Goal: Task Accomplishment & Management: Use online tool/utility

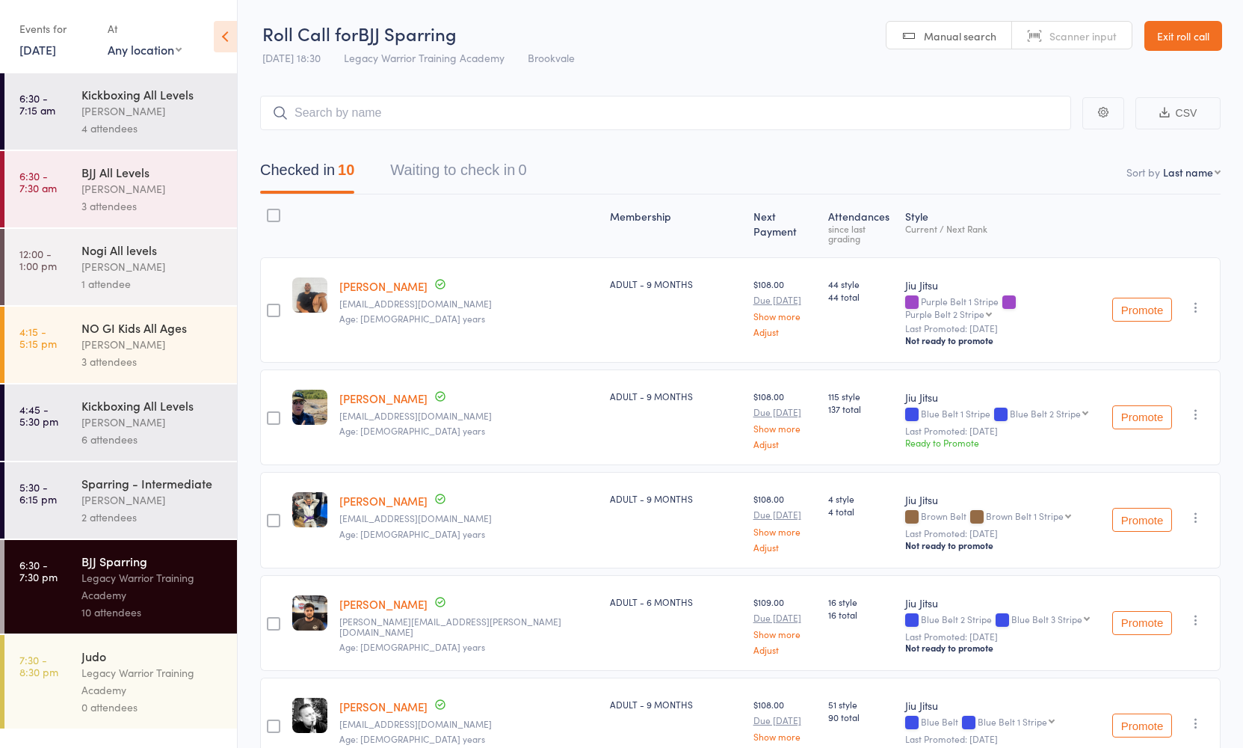
click at [302, 7] on header "Roll Call for BJJ Sparring 10 Oct 18:30 Legacy Warrior Training Academy Brookva…" at bounding box center [741, 36] width 1006 height 73
click at [1024, 4] on header "Roll Call for BJJ Sparring 10 Oct 18:30 Legacy Warrior Training Academy Brookva…" at bounding box center [741, 36] width 1006 height 73
click at [21, 31] on div "Events for" at bounding box center [55, 28] width 73 height 25
click at [25, 37] on div "Events for" at bounding box center [55, 28] width 73 height 25
click at [33, 49] on link "10 Oct, 2025" at bounding box center [37, 49] width 37 height 16
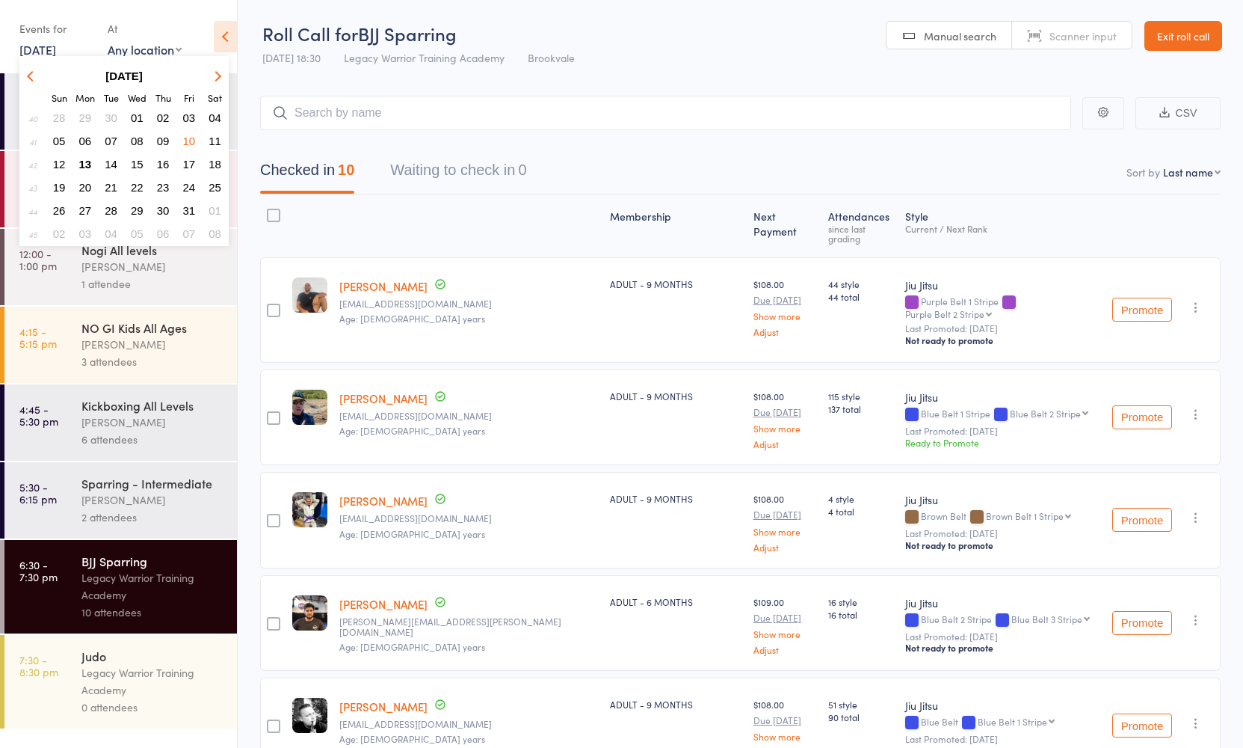
click at [192, 138] on span "10" at bounding box center [189, 141] width 13 height 13
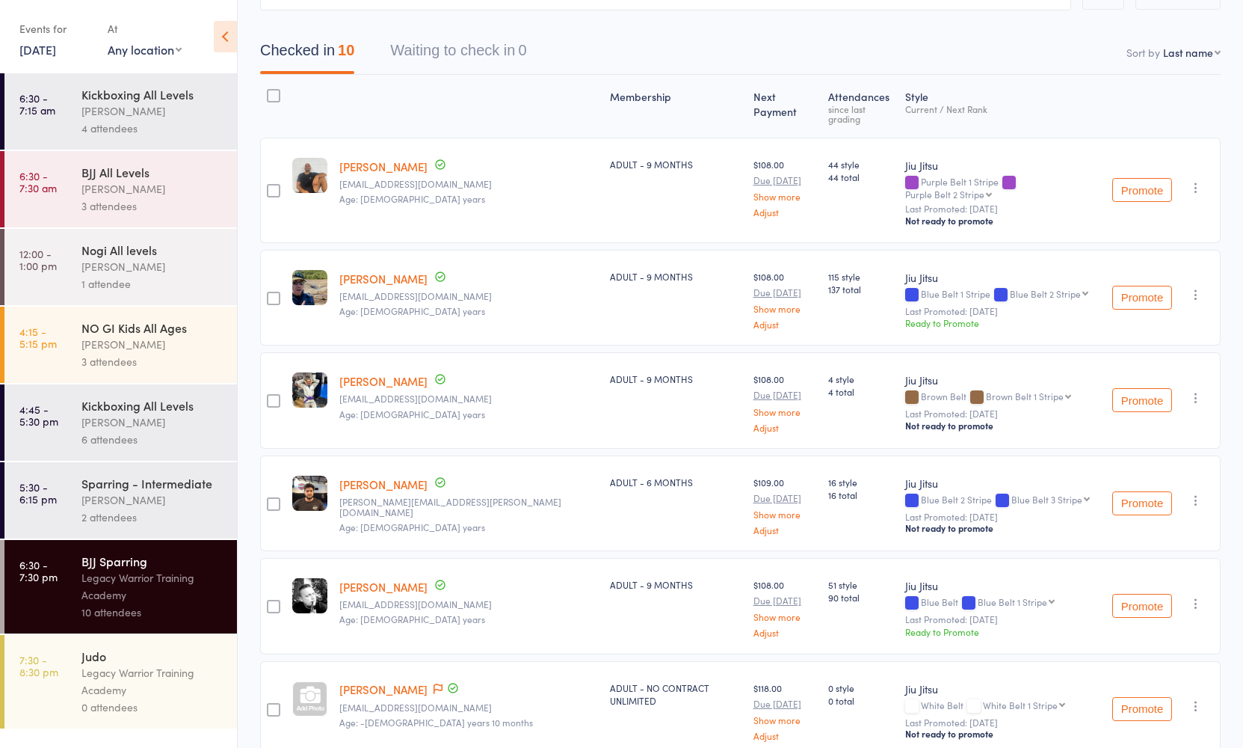
scroll to position [252, 0]
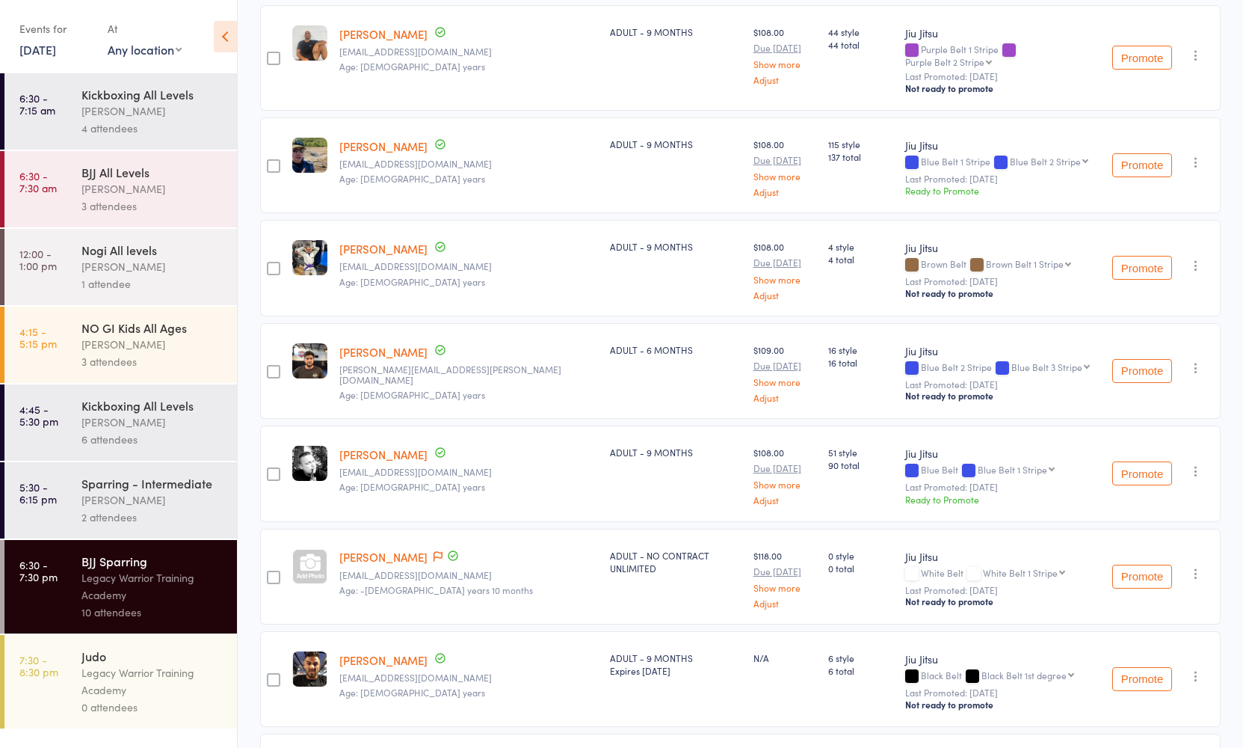
click at [42, 33] on div "Events for" at bounding box center [55, 28] width 73 height 25
click at [46, 46] on link "10 Oct, 2025" at bounding box center [37, 49] width 37 height 16
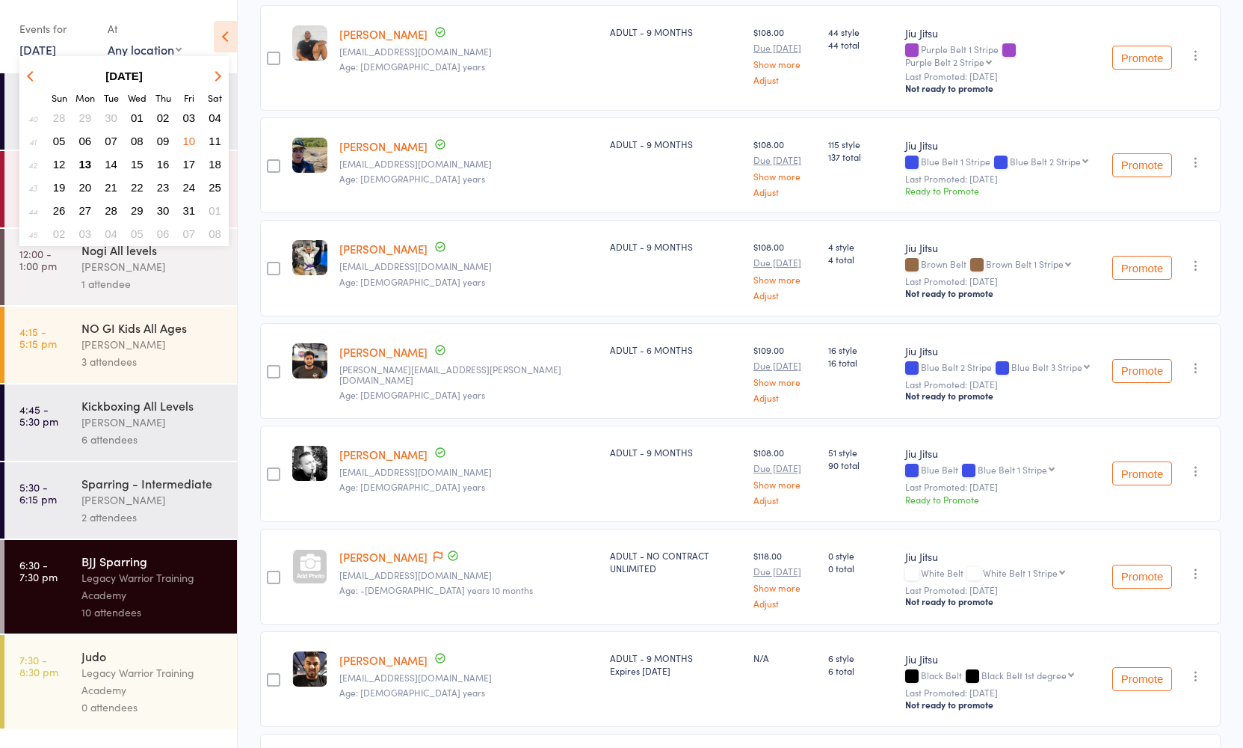
click at [88, 160] on span "13" at bounding box center [85, 164] width 13 height 13
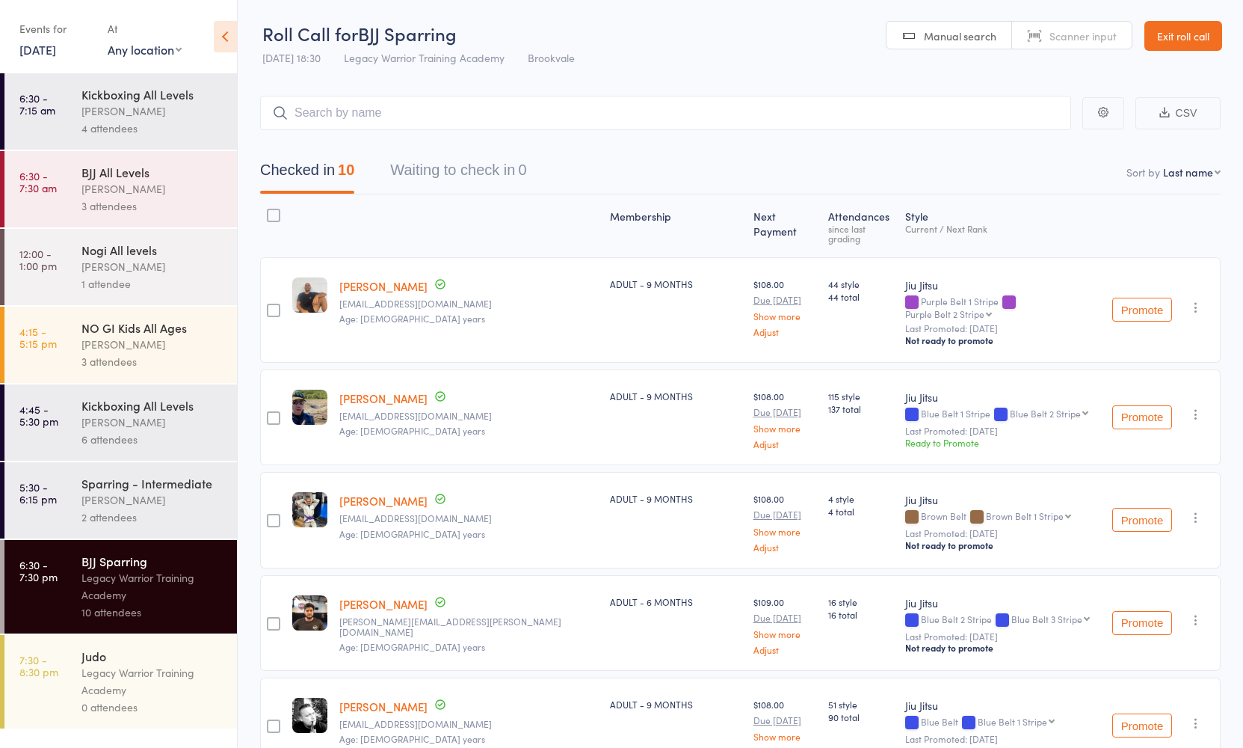
click at [1172, 23] on link "Exit roll call" at bounding box center [1184, 36] width 78 height 30
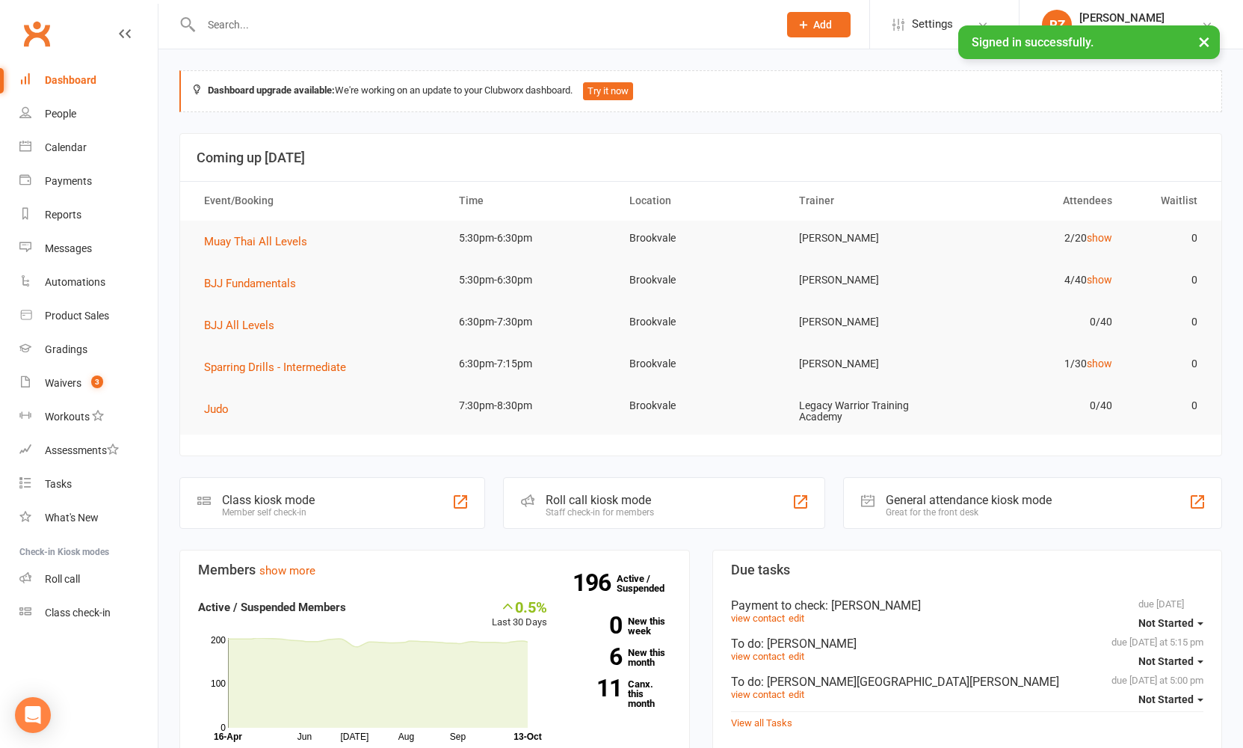
click at [339, 22] on input "text" at bounding box center [482, 24] width 571 height 21
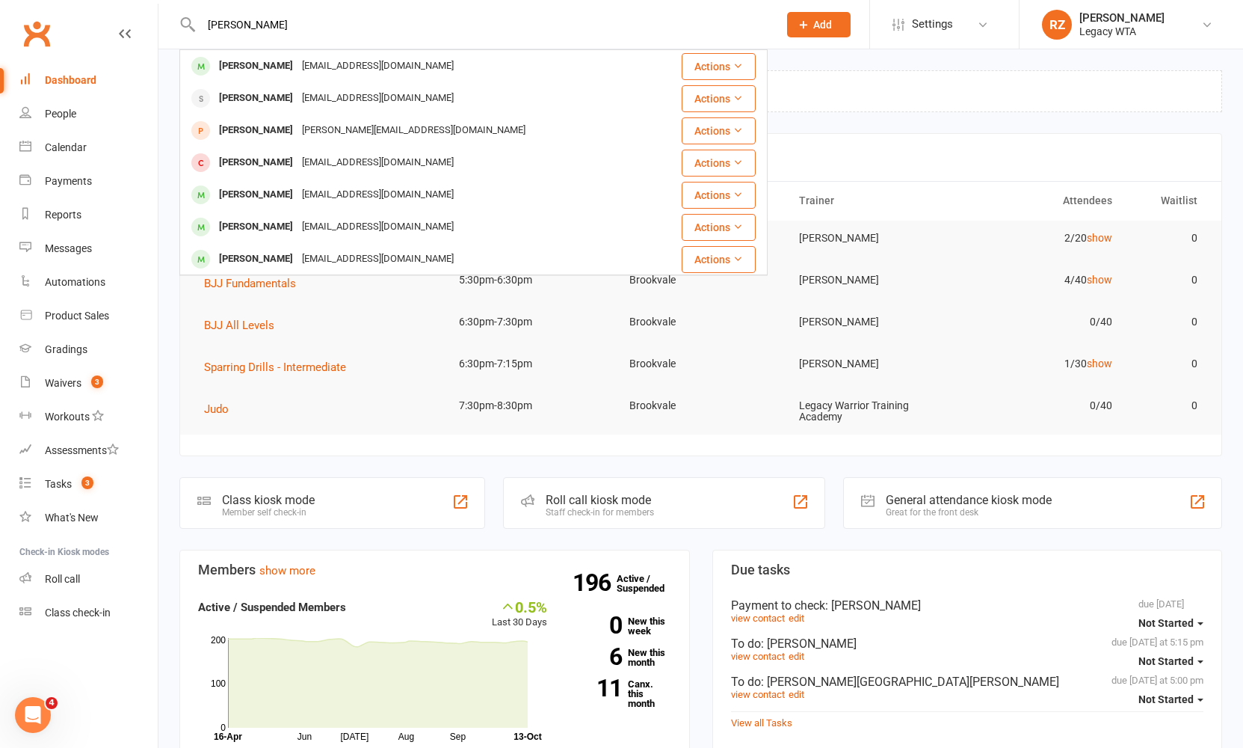
type input "Simone"
drag, startPoint x: 339, startPoint y: 22, endPoint x: 302, endPoint y: 75, distance: 64.9
click at [302, 76] on div "simonezanatta@yahoo.com.au" at bounding box center [378, 66] width 161 height 22
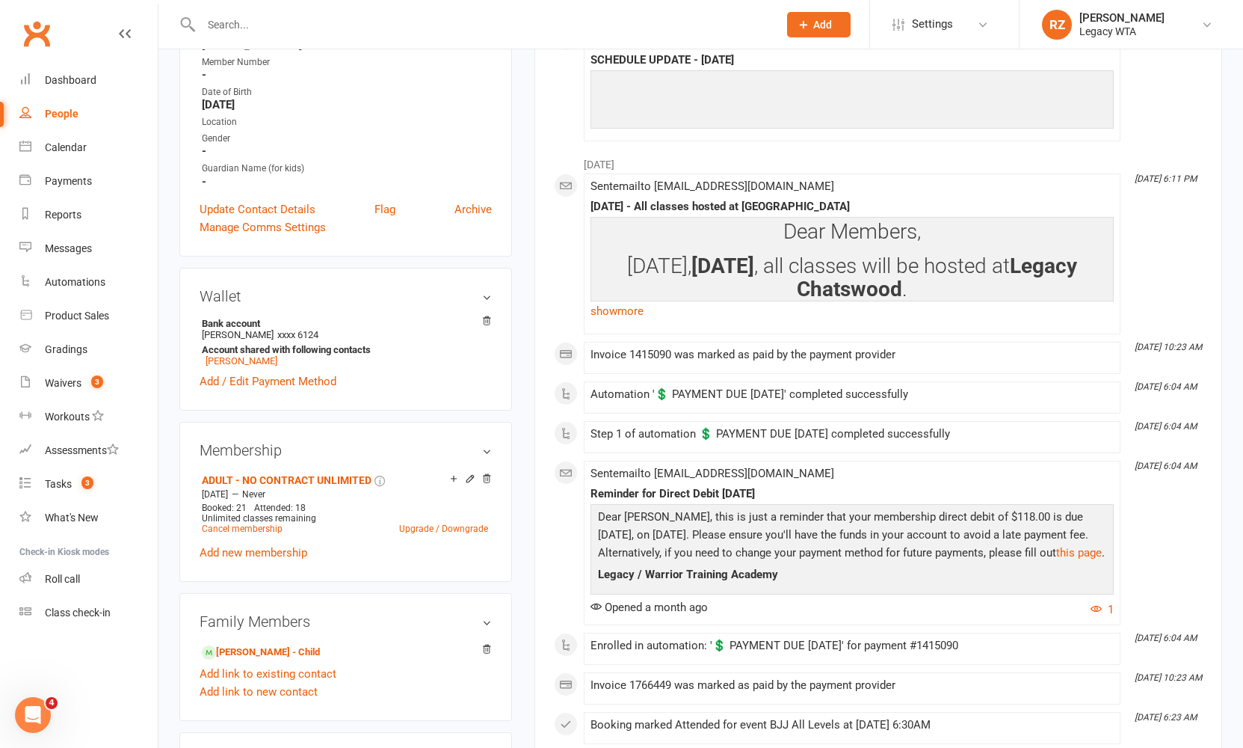
scroll to position [478, 0]
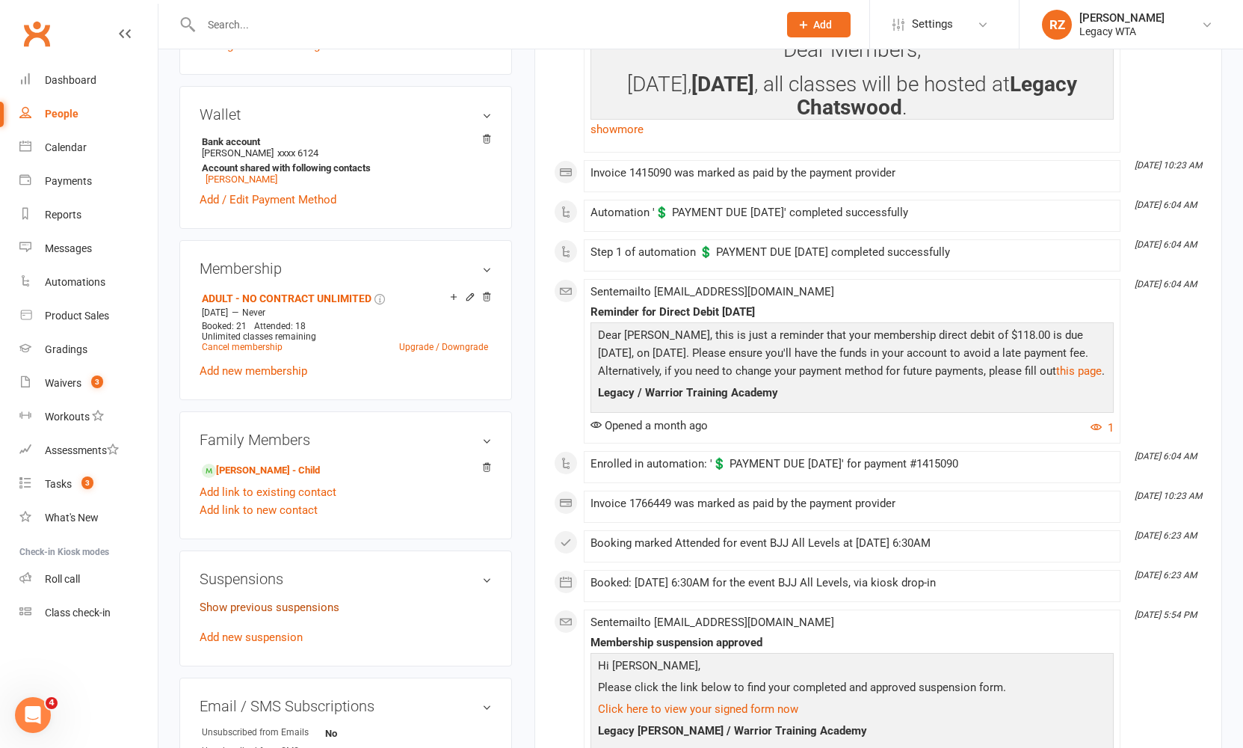
click at [288, 608] on link "Show previous suspensions" at bounding box center [270, 606] width 140 height 13
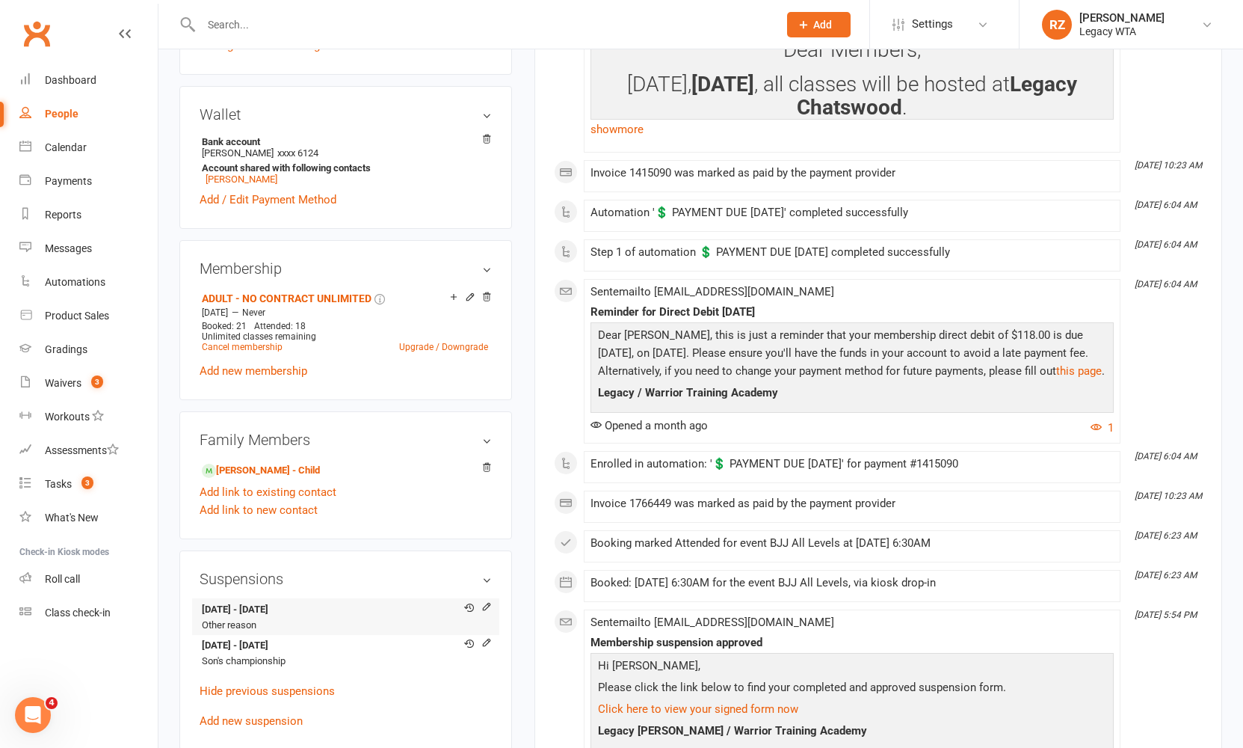
scroll to position [481, 0]
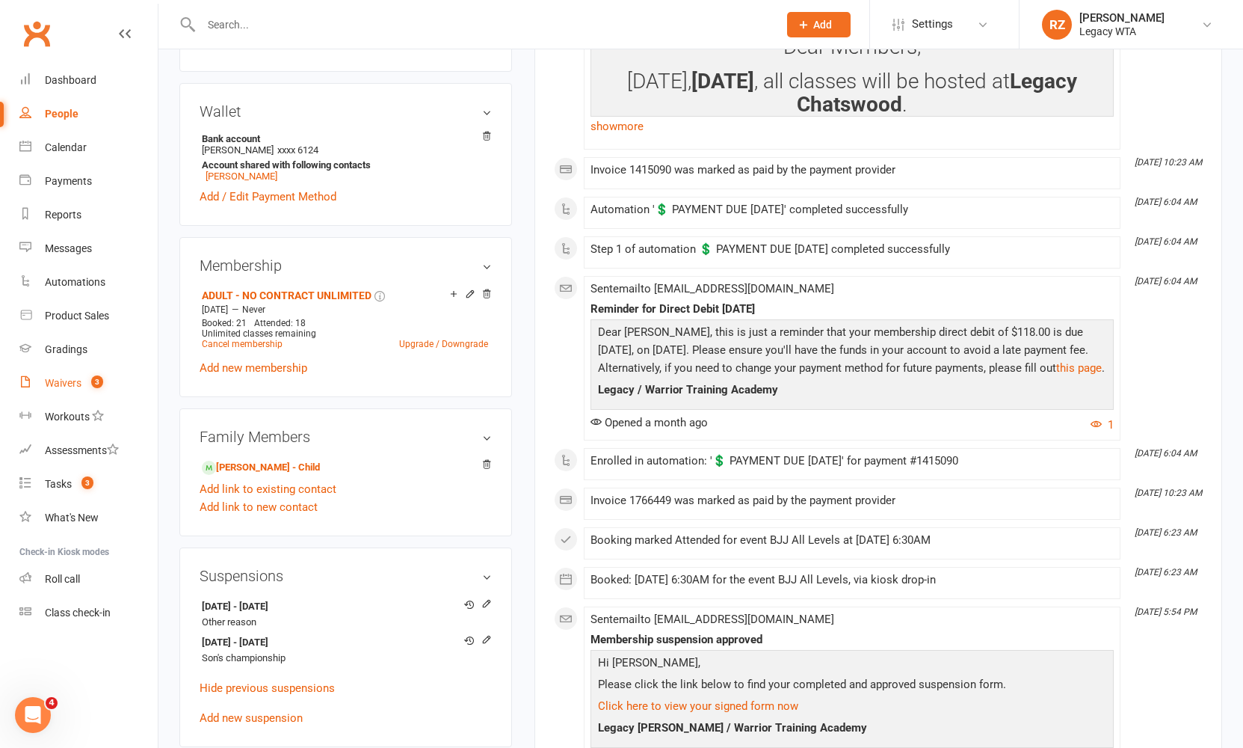
click at [51, 393] on link "Waivers 3" at bounding box center [88, 383] width 138 height 34
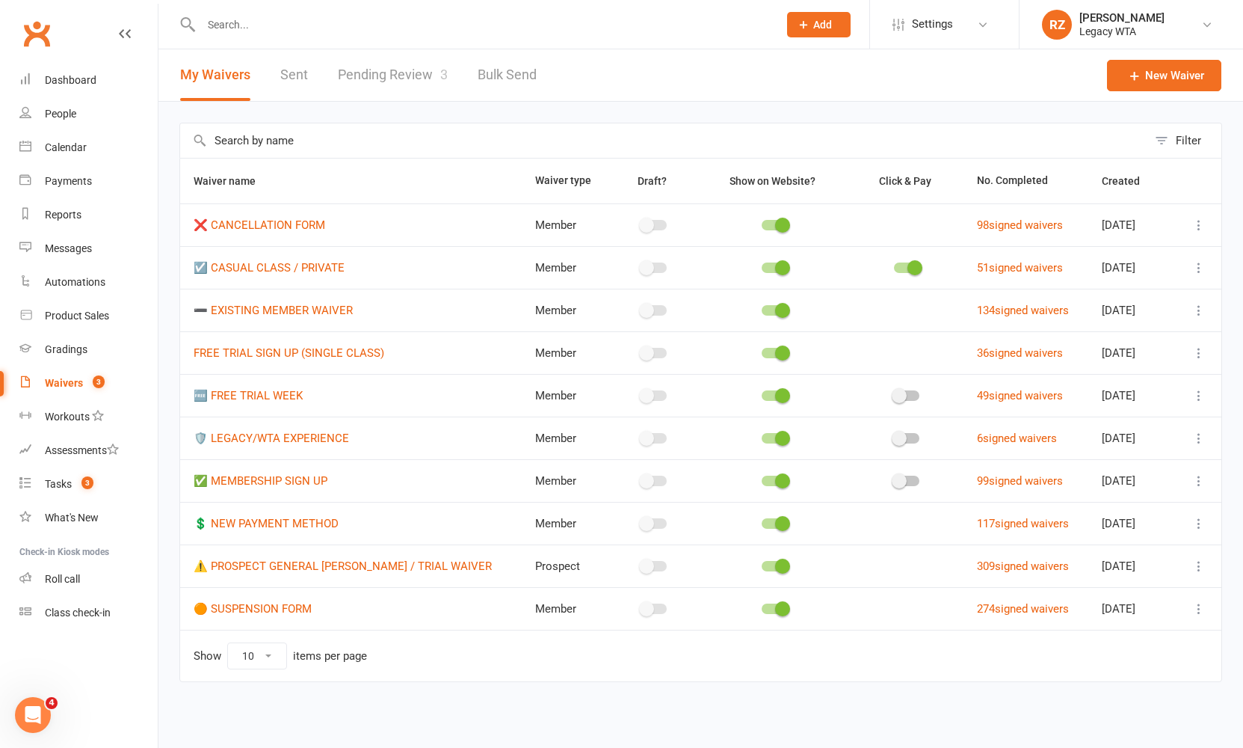
click at [381, 76] on link "Pending Review 3" at bounding box center [393, 75] width 110 height 52
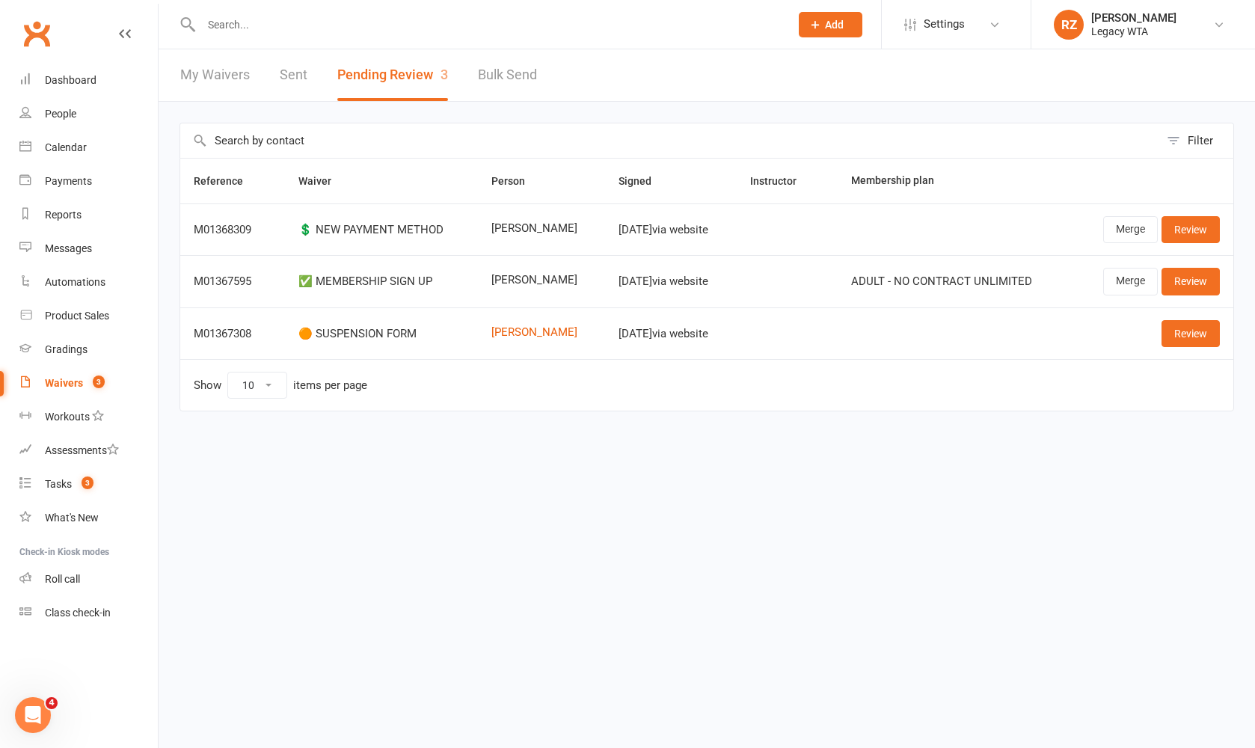
click at [913, 406] on td "Show 10 25 50 100 items per page" at bounding box center [706, 385] width 1053 height 52
click at [1195, 322] on link "Review" at bounding box center [1190, 333] width 58 height 27
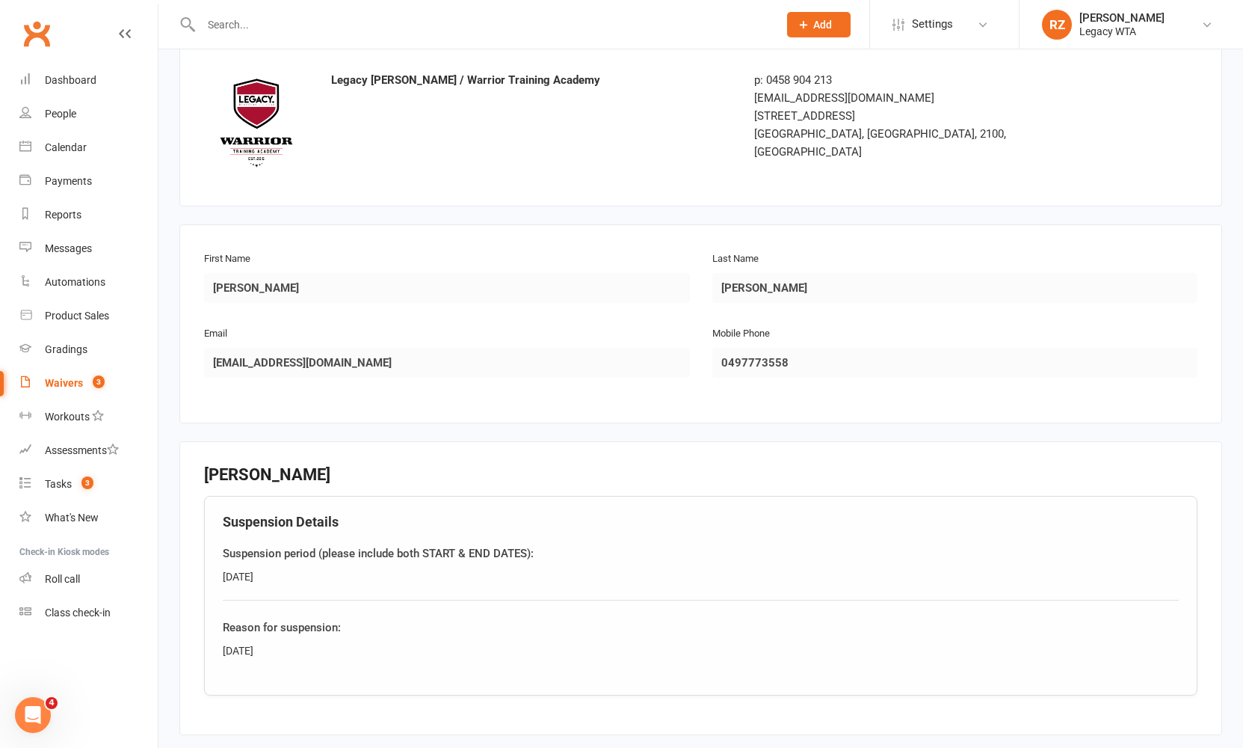
scroll to position [369, 0]
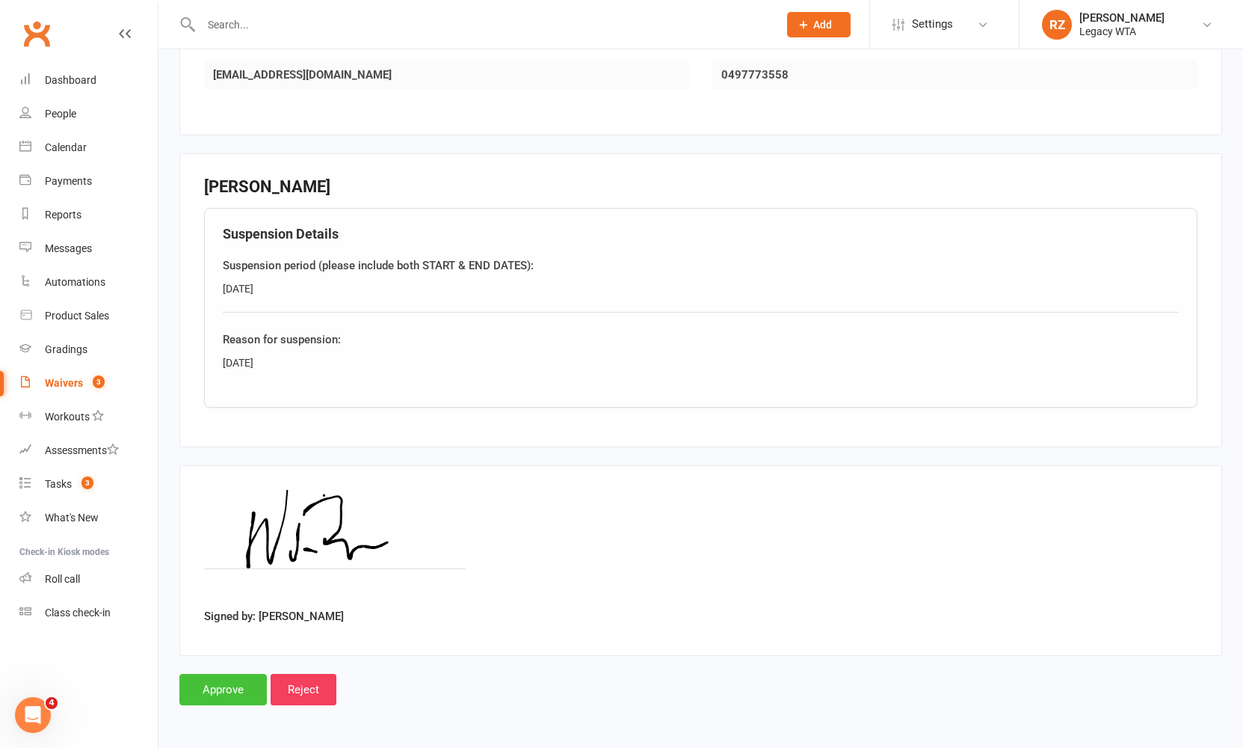
click at [227, 674] on input "Approve" at bounding box center [222, 689] width 87 height 31
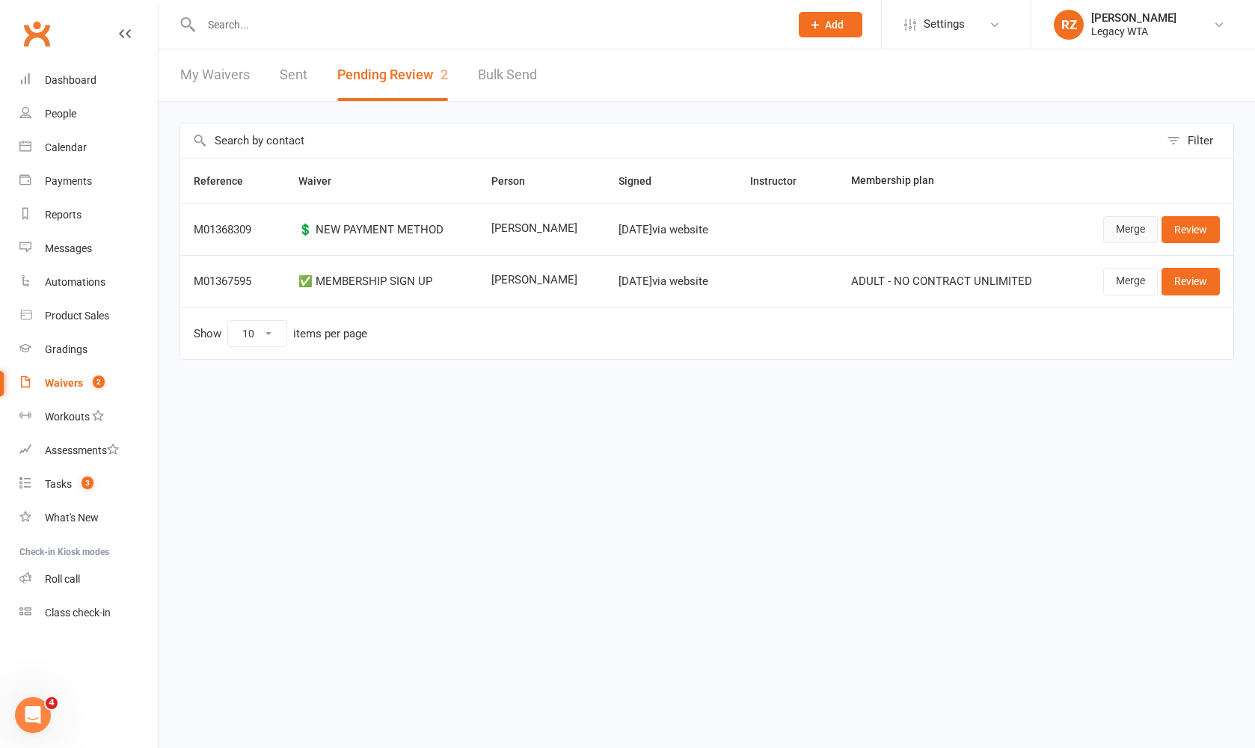
click at [1126, 232] on link "Merge" at bounding box center [1130, 229] width 55 height 27
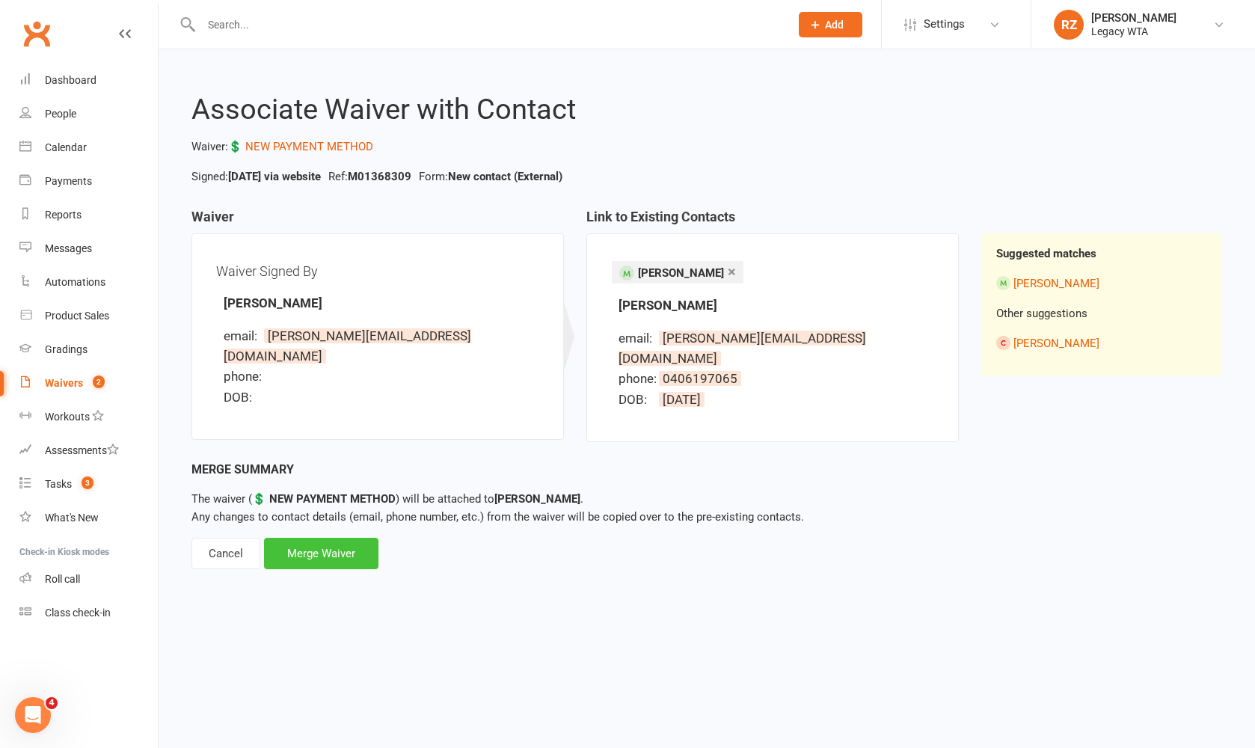
click at [331, 538] on div "Merge Waiver" at bounding box center [321, 553] width 114 height 31
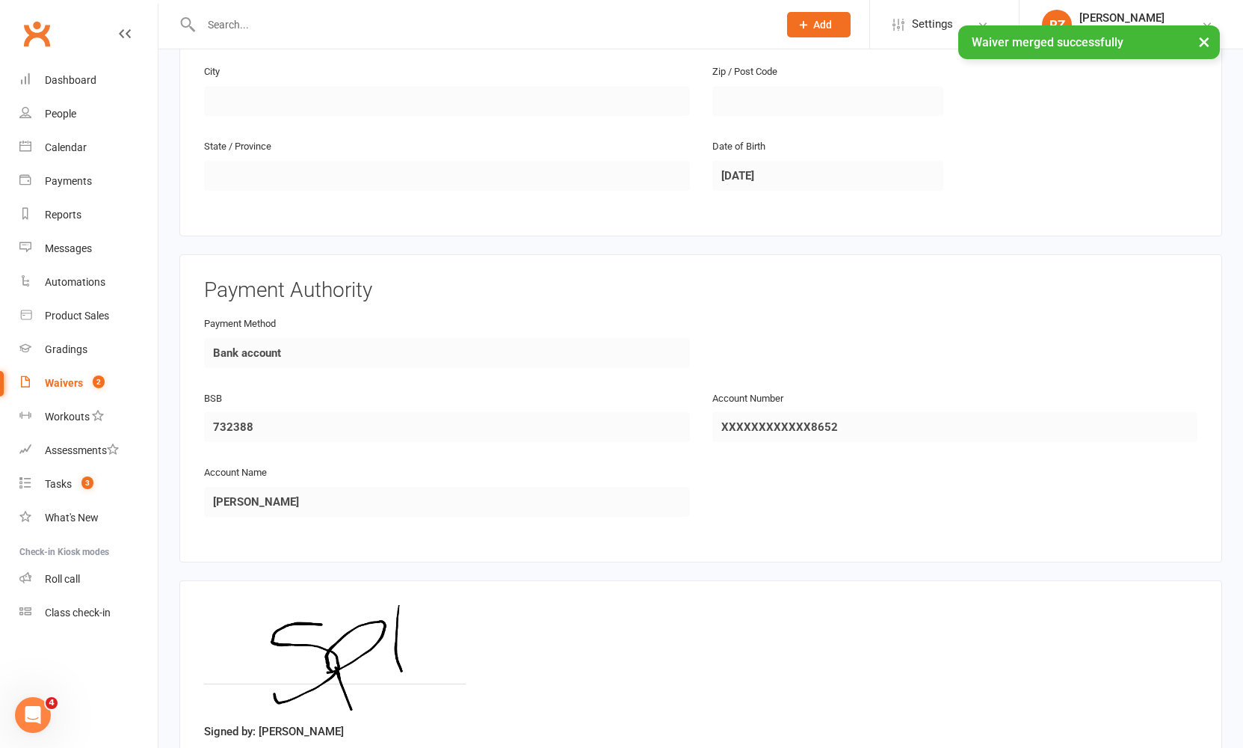
scroll to position [604, 0]
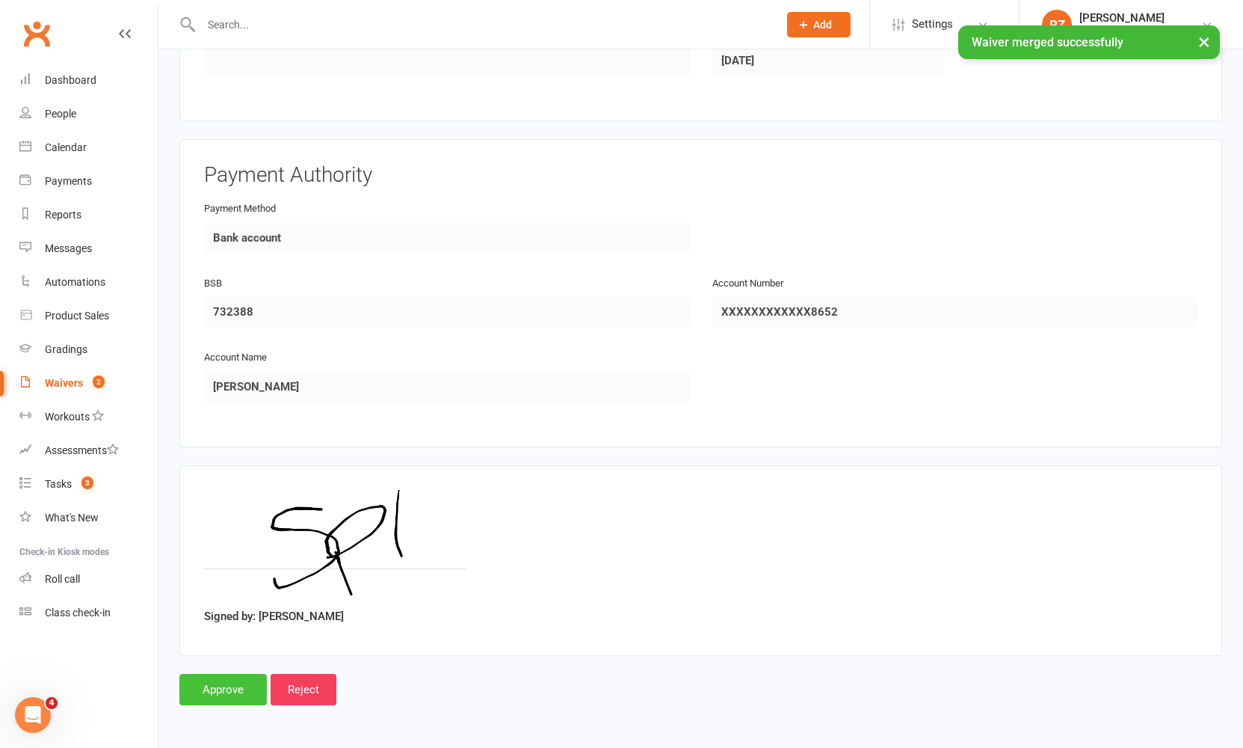
drag, startPoint x: 242, startPoint y: 660, endPoint x: 248, endPoint y: 690, distance: 30.5
click at [242, 660] on main "Legacy Jiu Jitsu / Warrior Training Academy p: 0458 904 213 brookvale@legacybjj…" at bounding box center [700, 113] width 1043 height 1184
click at [249, 695] on div "Smart Forms & Waivers Back Legacy Jiu Jitsu / Warrior Training Academy p: 0458 …" at bounding box center [701, 89] width 1085 height 1274
click at [250, 682] on input "Approve" at bounding box center [222, 689] width 87 height 31
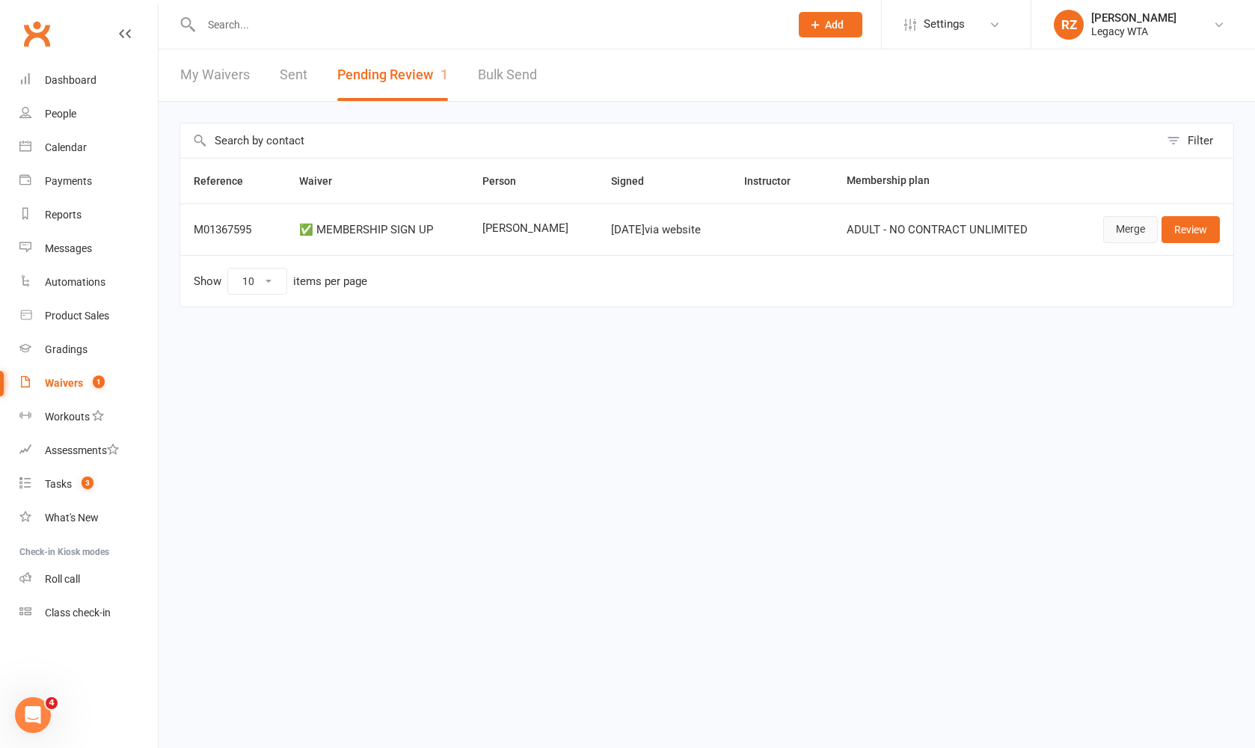
click at [1126, 221] on link "Merge" at bounding box center [1130, 229] width 55 height 27
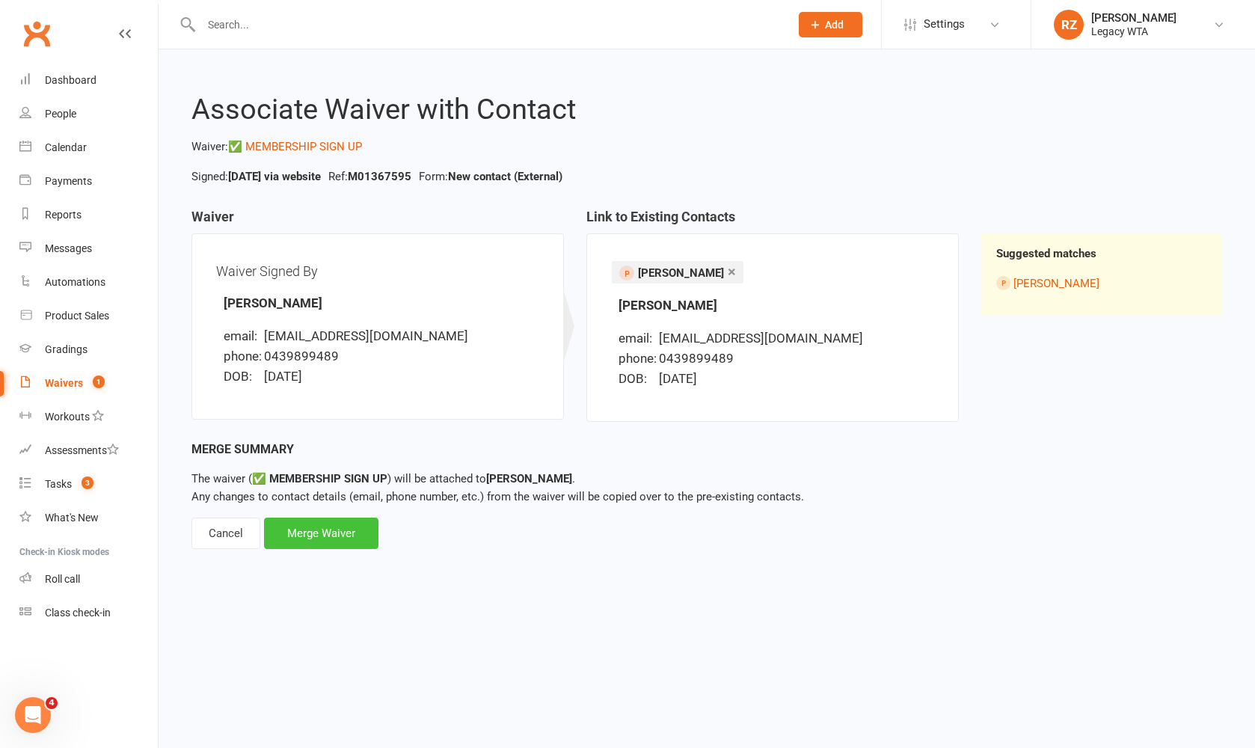
click at [304, 535] on div "Merge Waiver" at bounding box center [321, 532] width 114 height 31
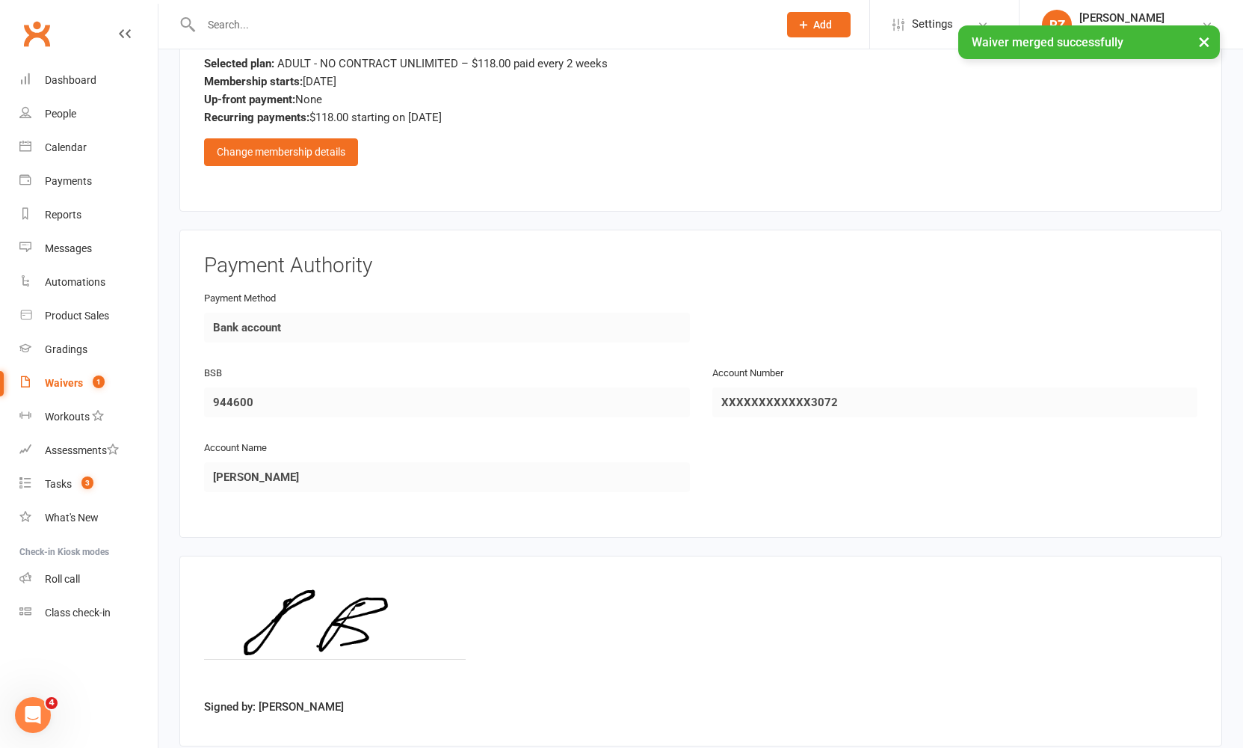
scroll to position [1209, 0]
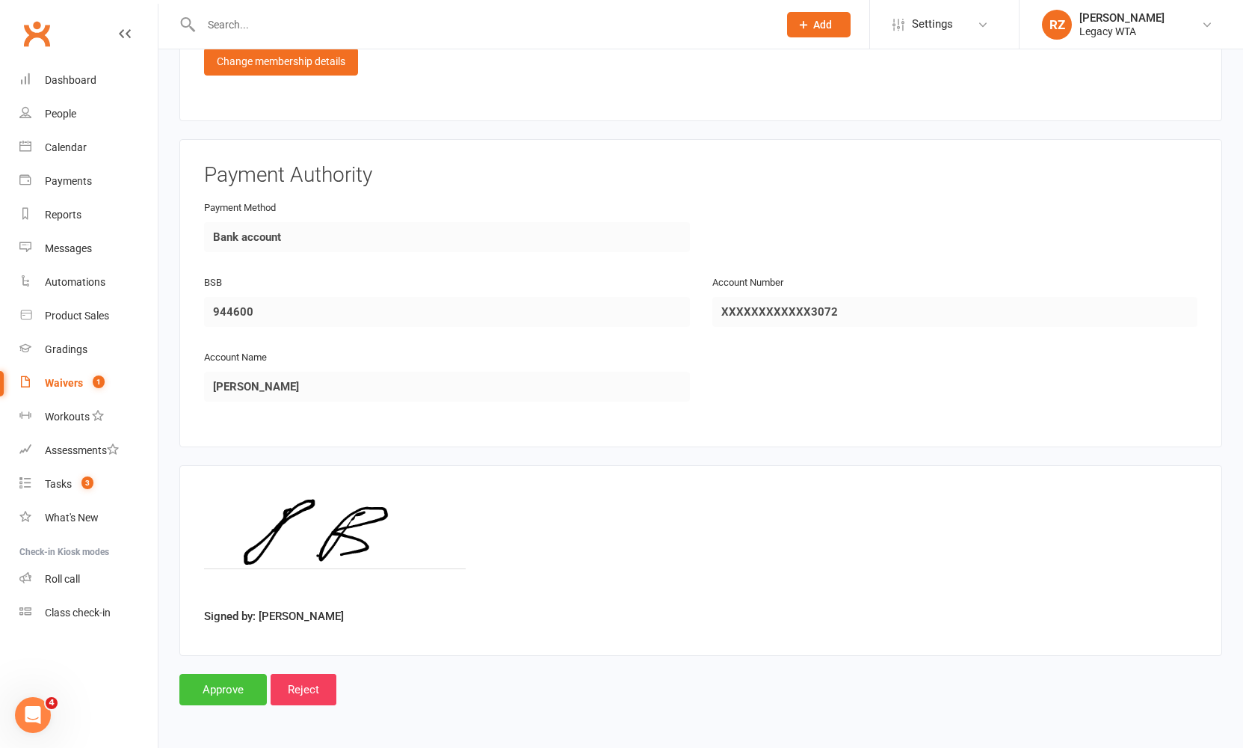
click at [211, 686] on input "Approve" at bounding box center [222, 689] width 87 height 31
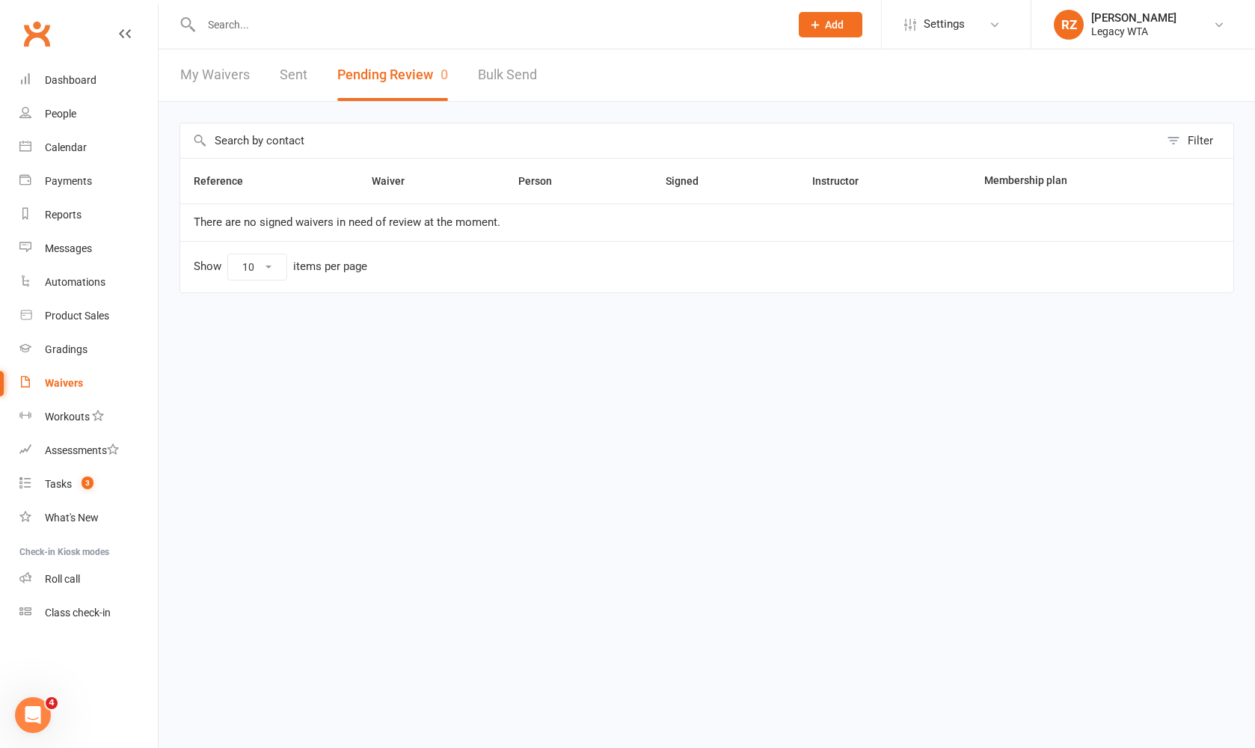
click at [337, 20] on input "text" at bounding box center [488, 24] width 582 height 21
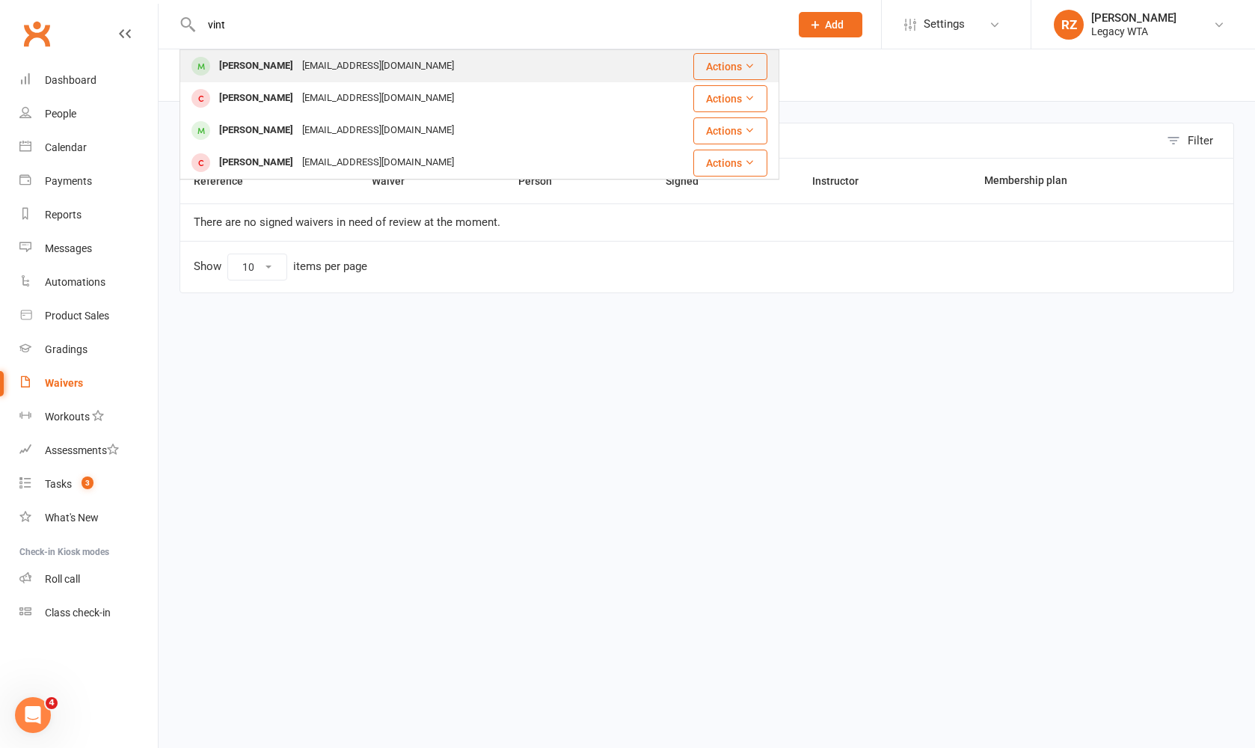
type input "vint"
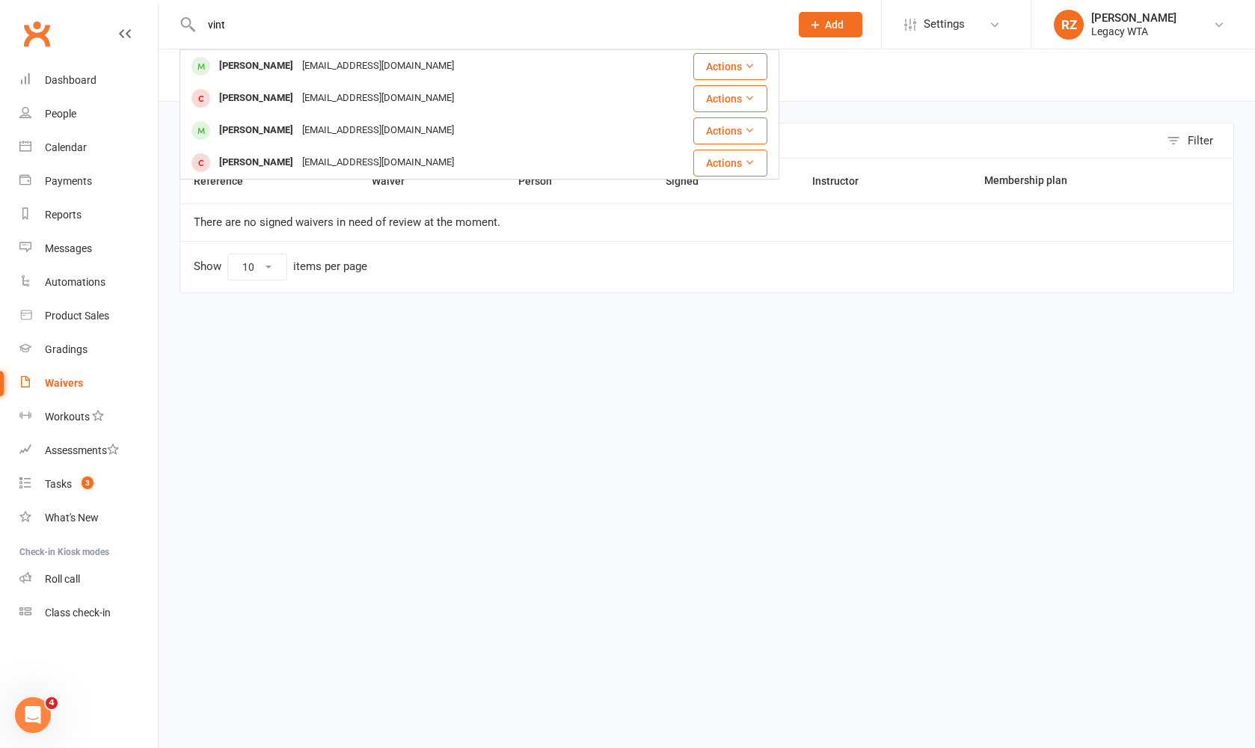
click at [298, 63] on div "Vinnypons@gmail.com" at bounding box center [378, 66] width 161 height 22
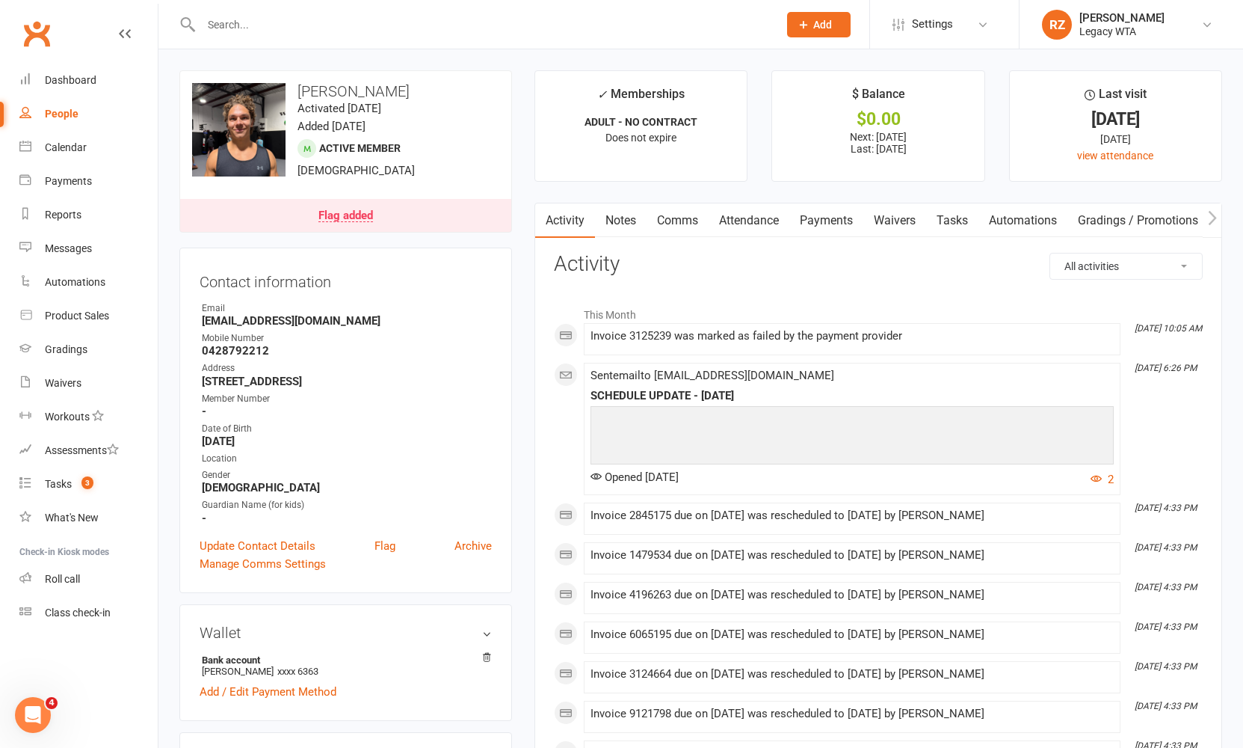
click at [829, 218] on link "Payments" at bounding box center [827, 220] width 74 height 34
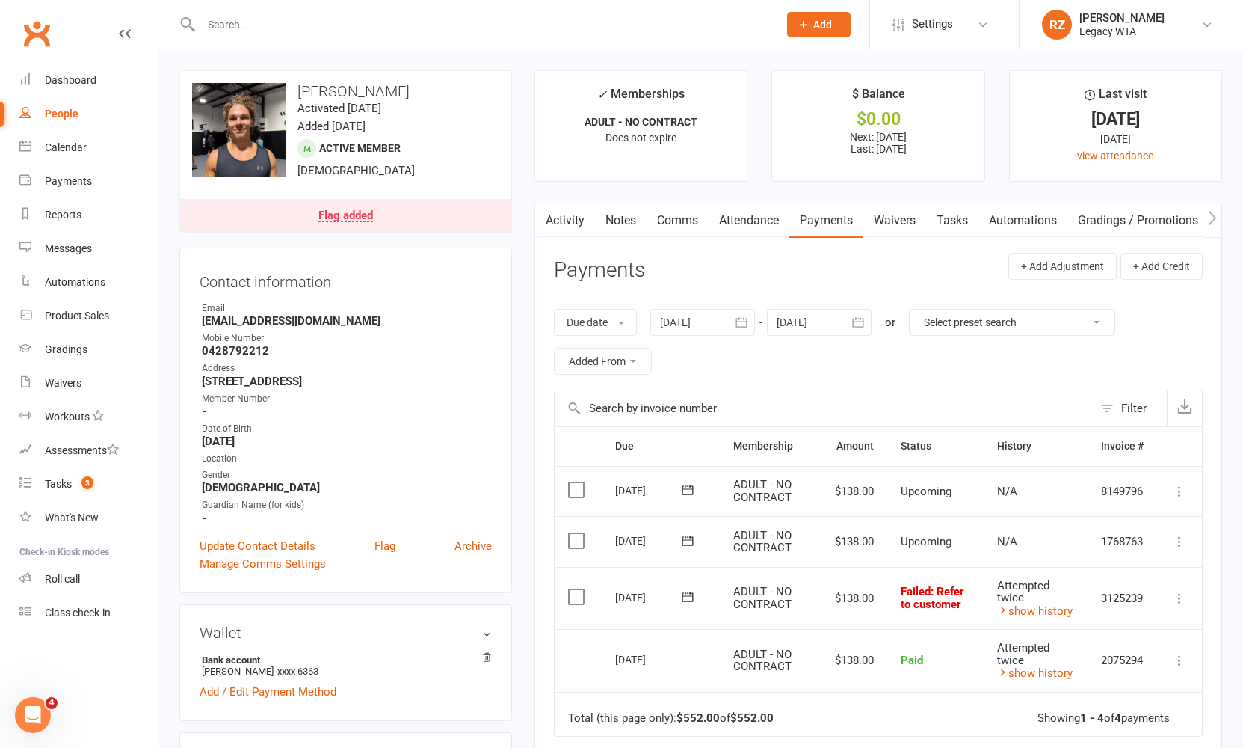
click at [689, 597] on icon at bounding box center [688, 596] width 11 height 10
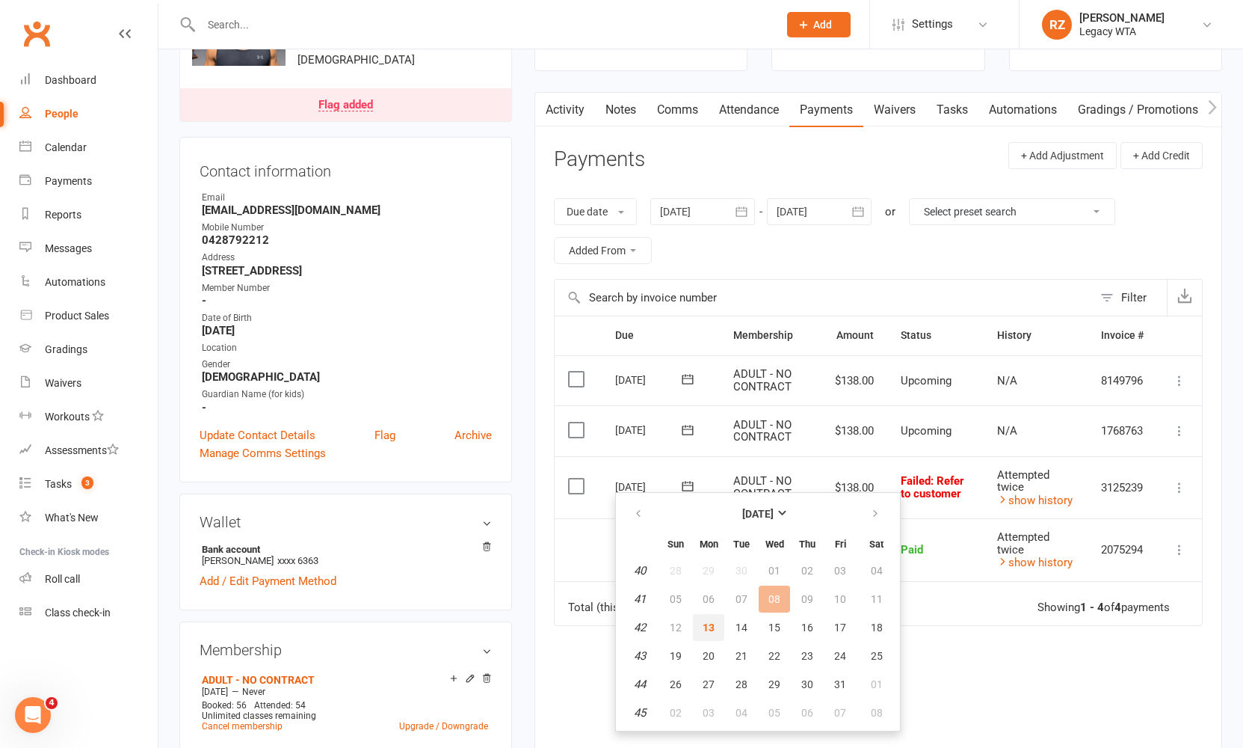
click at [707, 624] on span "13" at bounding box center [709, 627] width 12 height 12
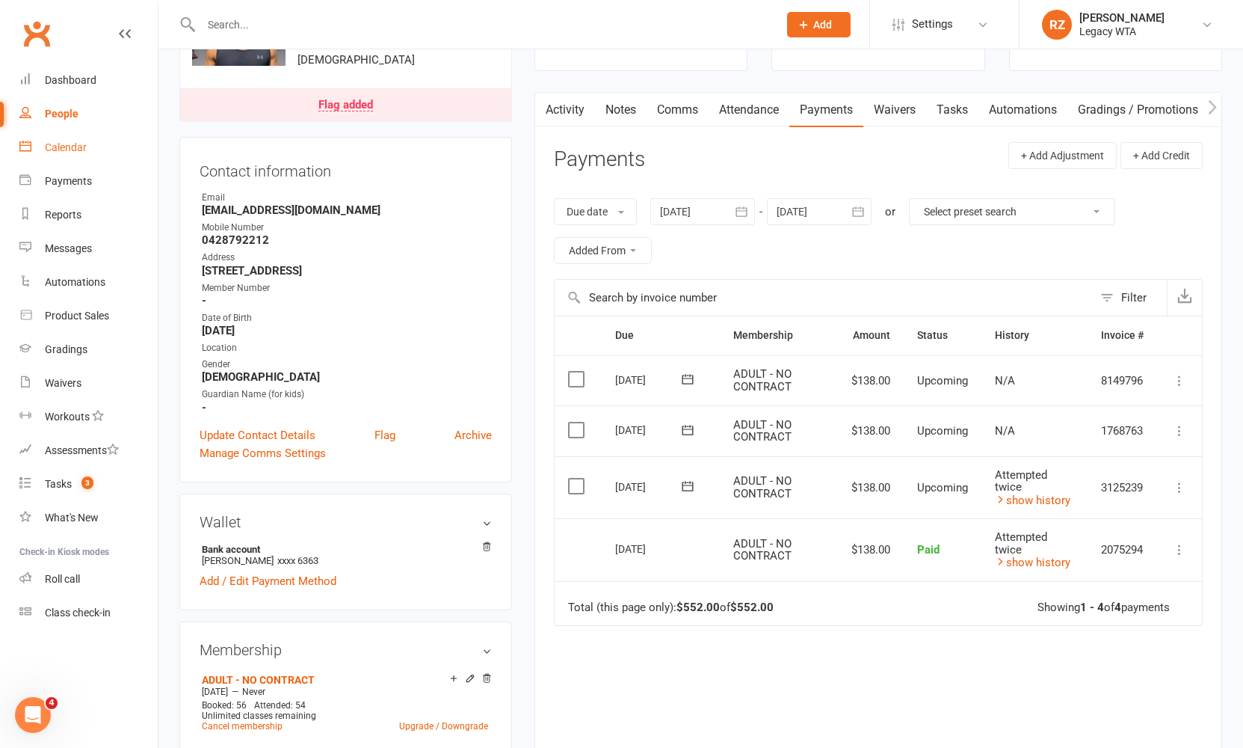
click at [65, 149] on div "Calendar" at bounding box center [66, 147] width 42 height 12
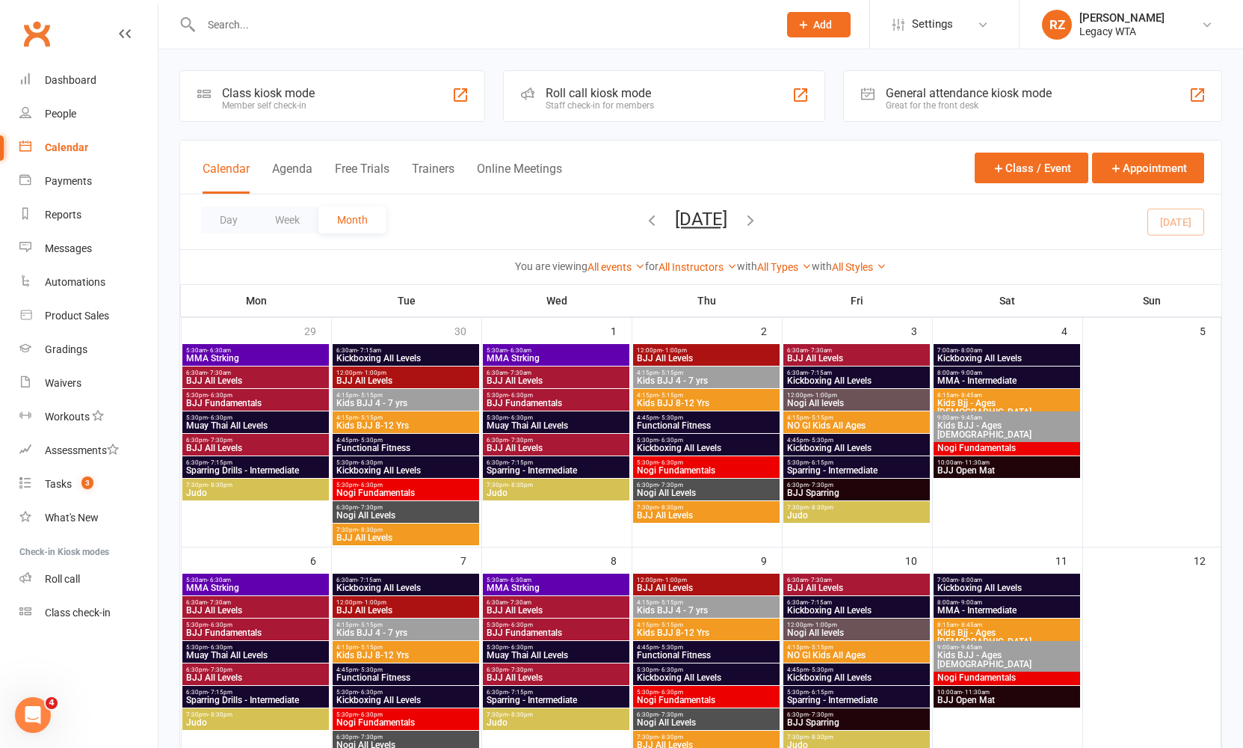
scroll to position [19, 0]
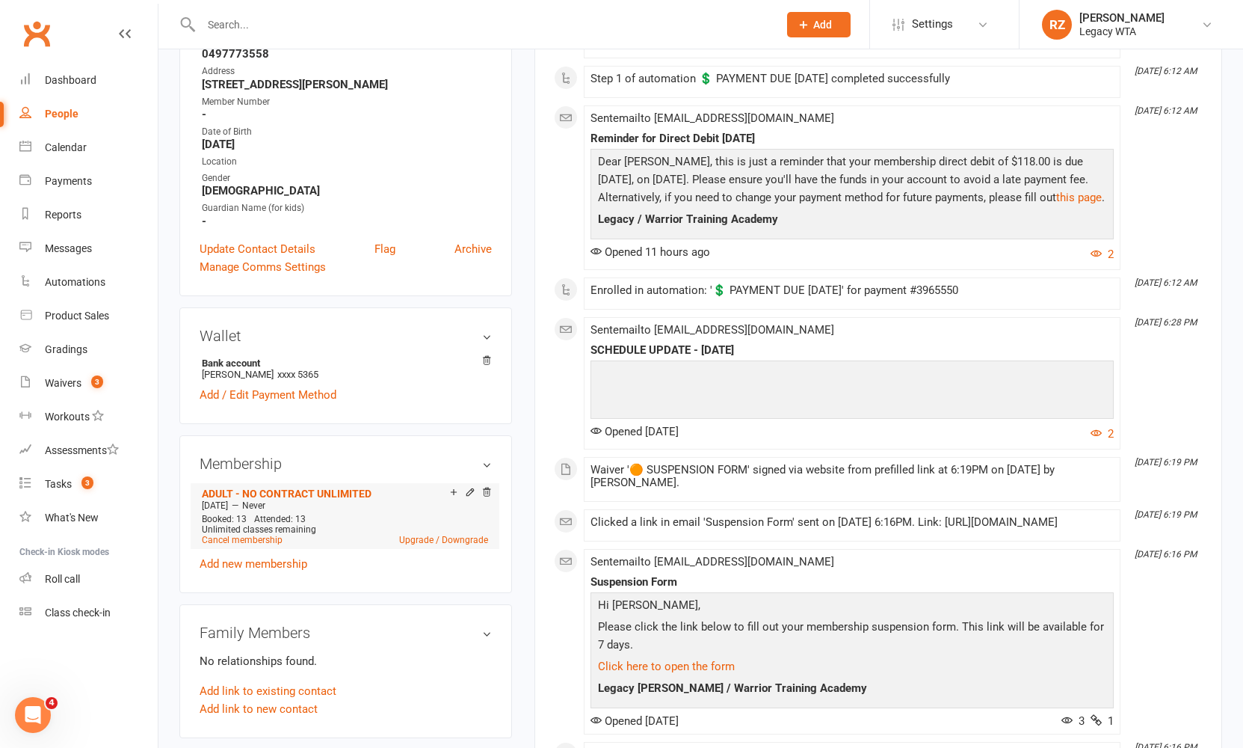
scroll to position [431, 0]
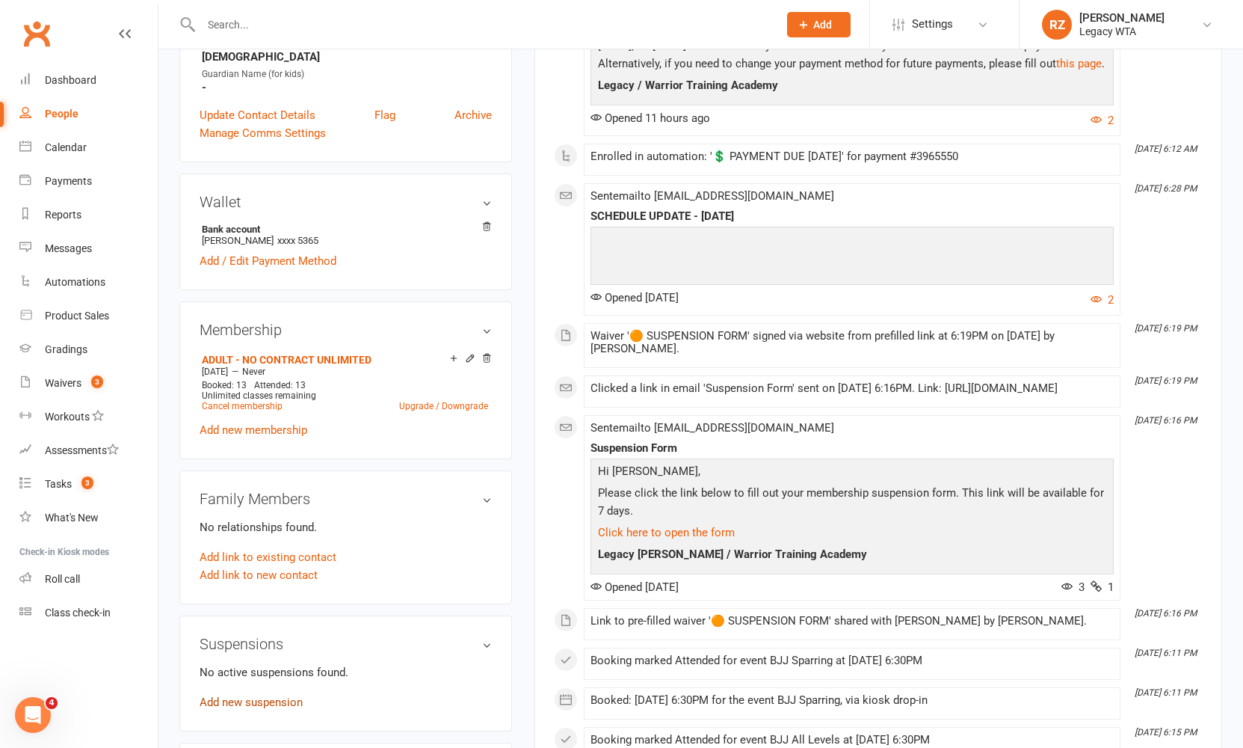
click at [240, 701] on link "Add new suspension" at bounding box center [251, 701] width 103 height 13
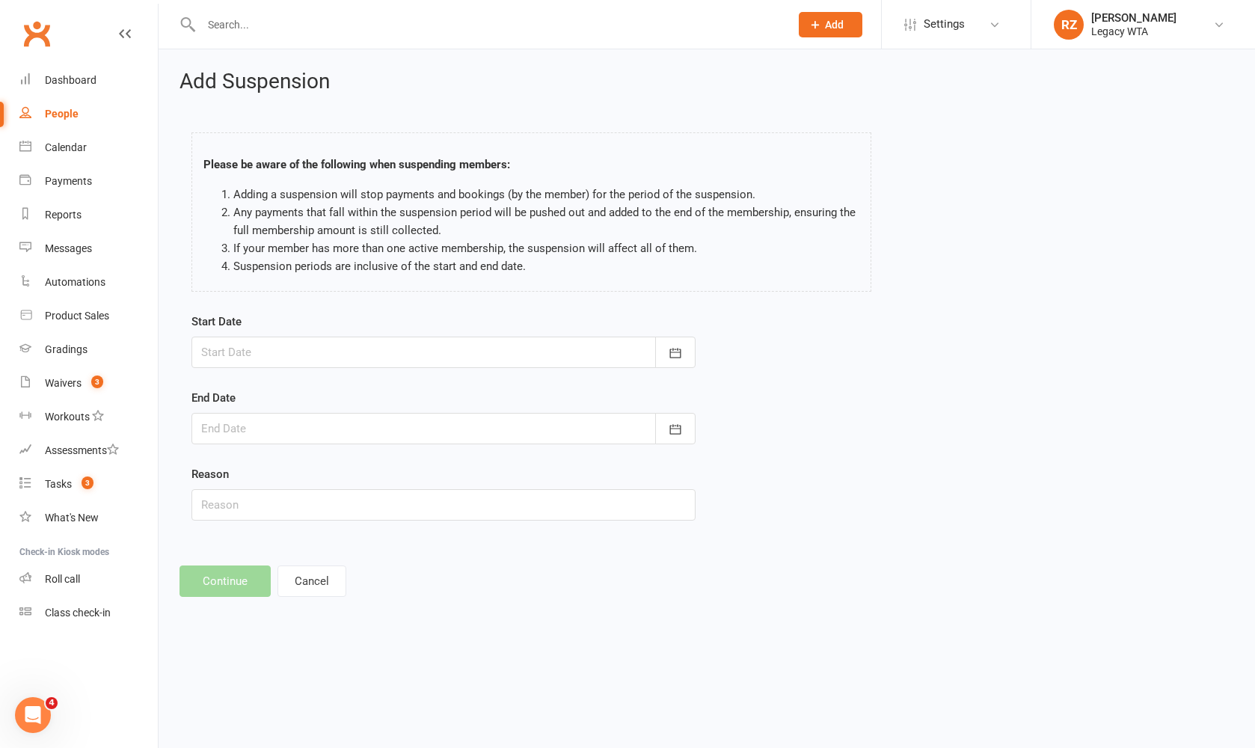
click at [402, 3] on div at bounding box center [479, 24] width 600 height 49
click at [275, 350] on div at bounding box center [443, 351] width 504 height 31
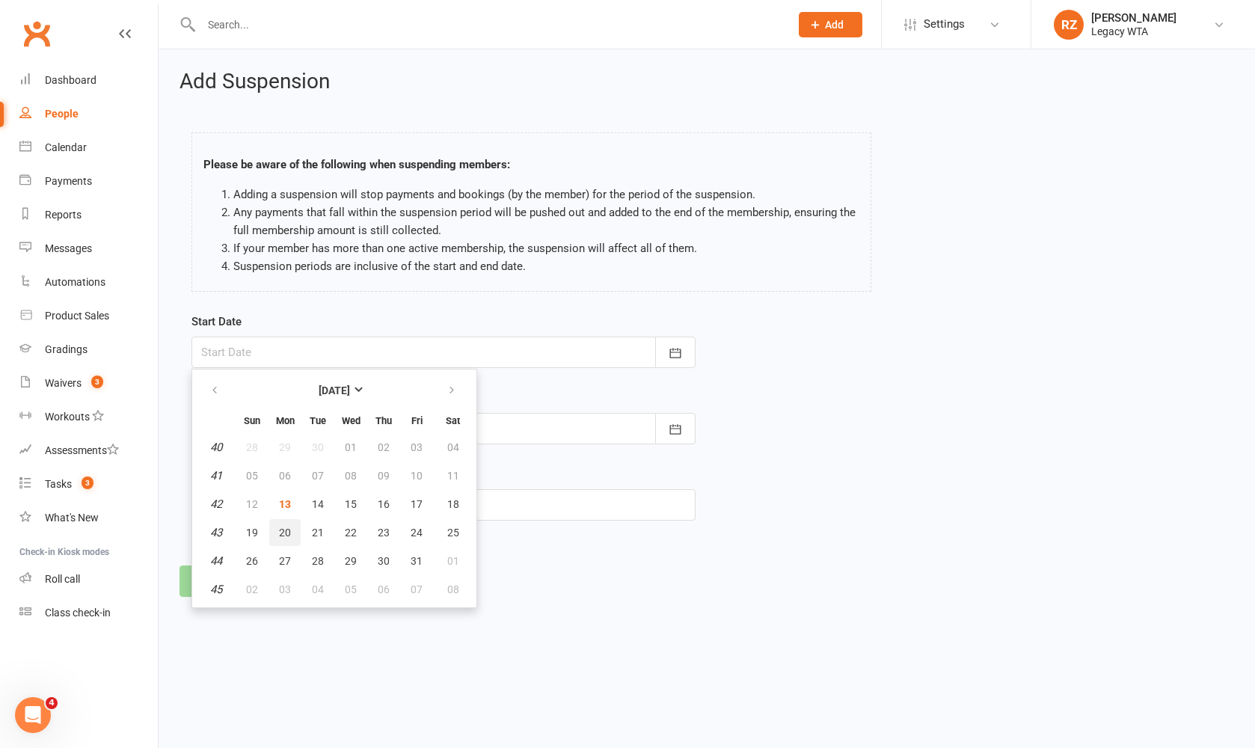
click at [289, 530] on span "20" at bounding box center [285, 532] width 12 height 12
type input "20 Oct 2025"
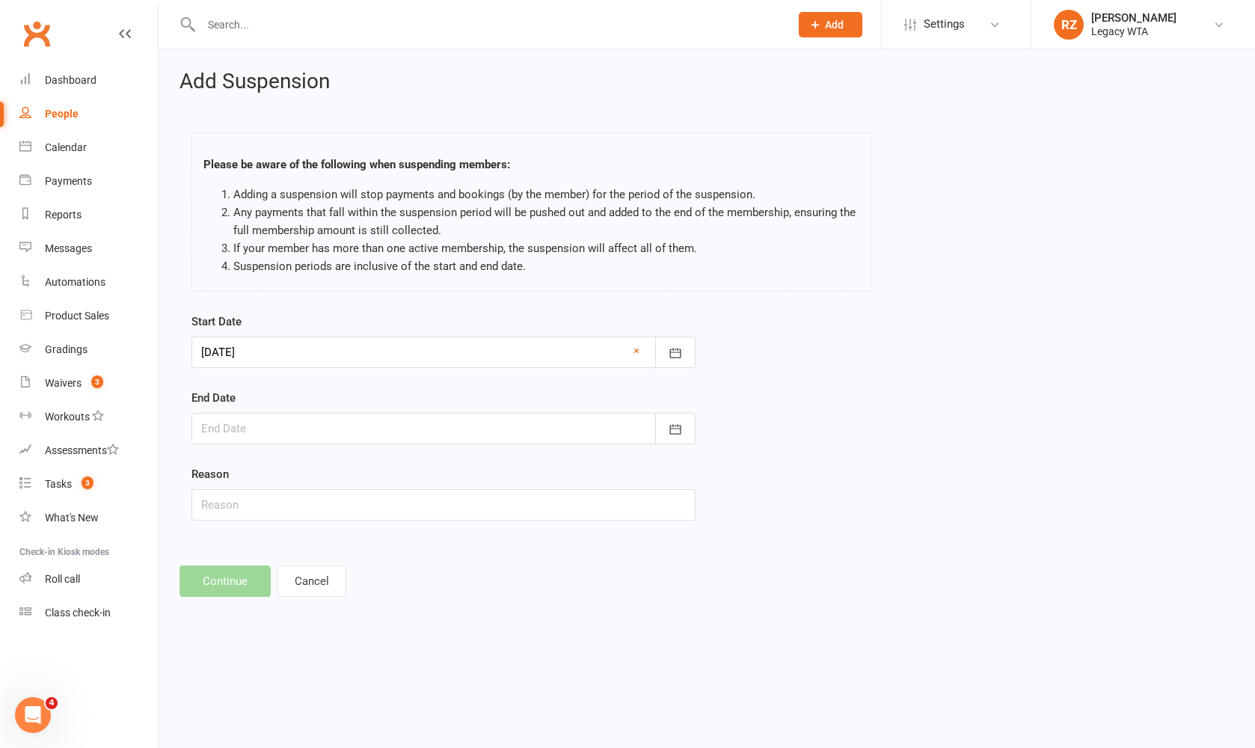
click at [231, 425] on div at bounding box center [443, 428] width 504 height 31
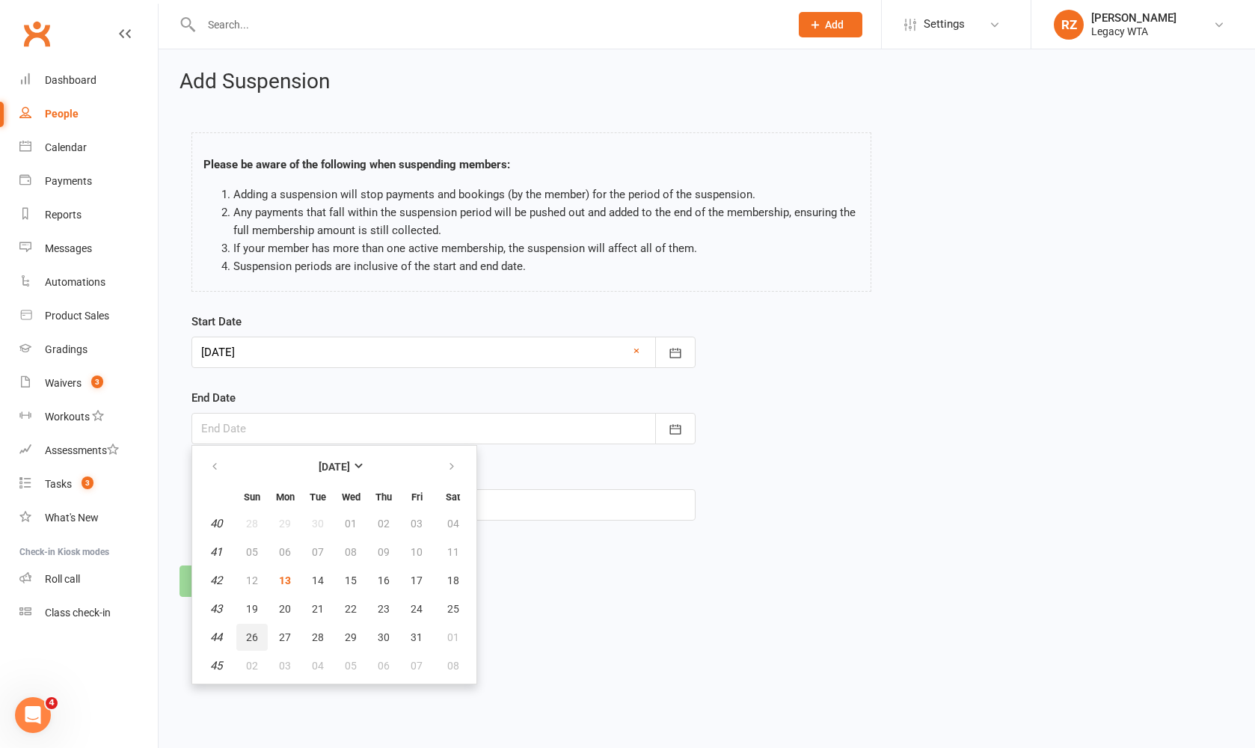
click at [245, 635] on button "26" at bounding box center [251, 637] width 31 height 27
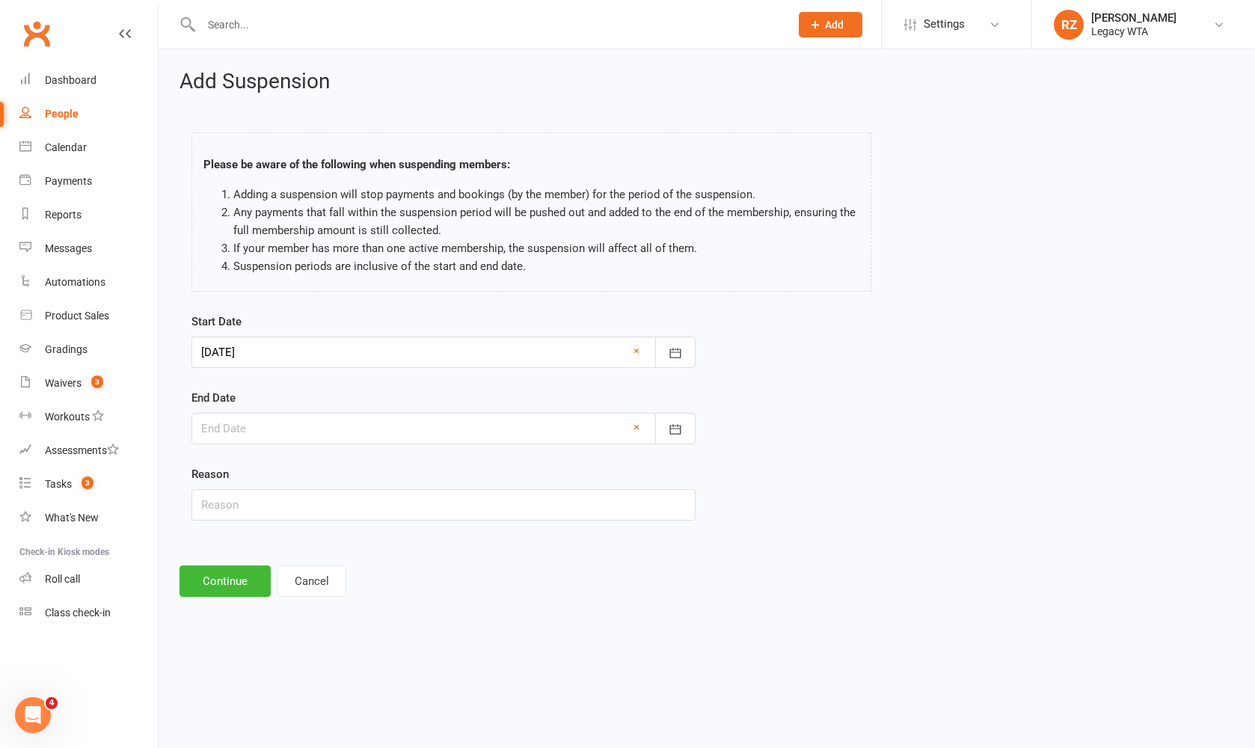
type input "26 Oct 2025"
click at [224, 498] on input "text" at bounding box center [443, 504] width 504 height 31
type input "holidays"
click at [215, 585] on button "Continue" at bounding box center [224, 580] width 91 height 31
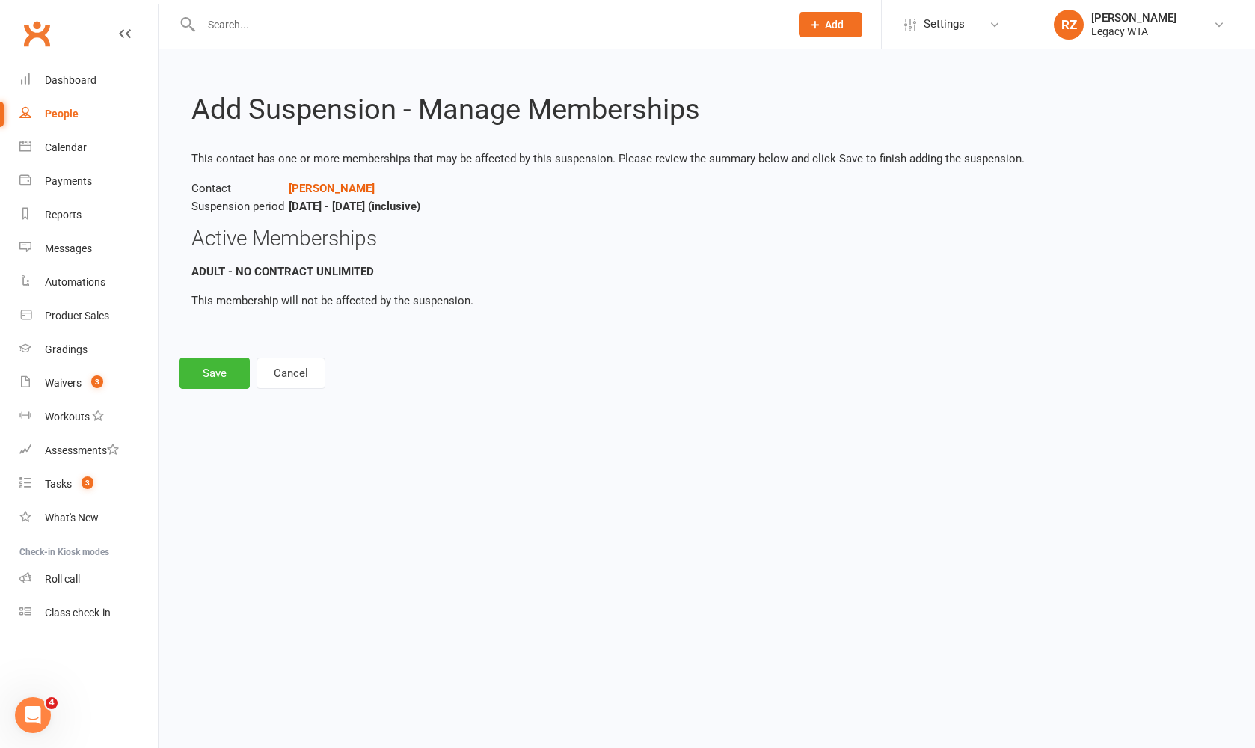
click at [229, 378] on button "Save" at bounding box center [214, 372] width 70 height 31
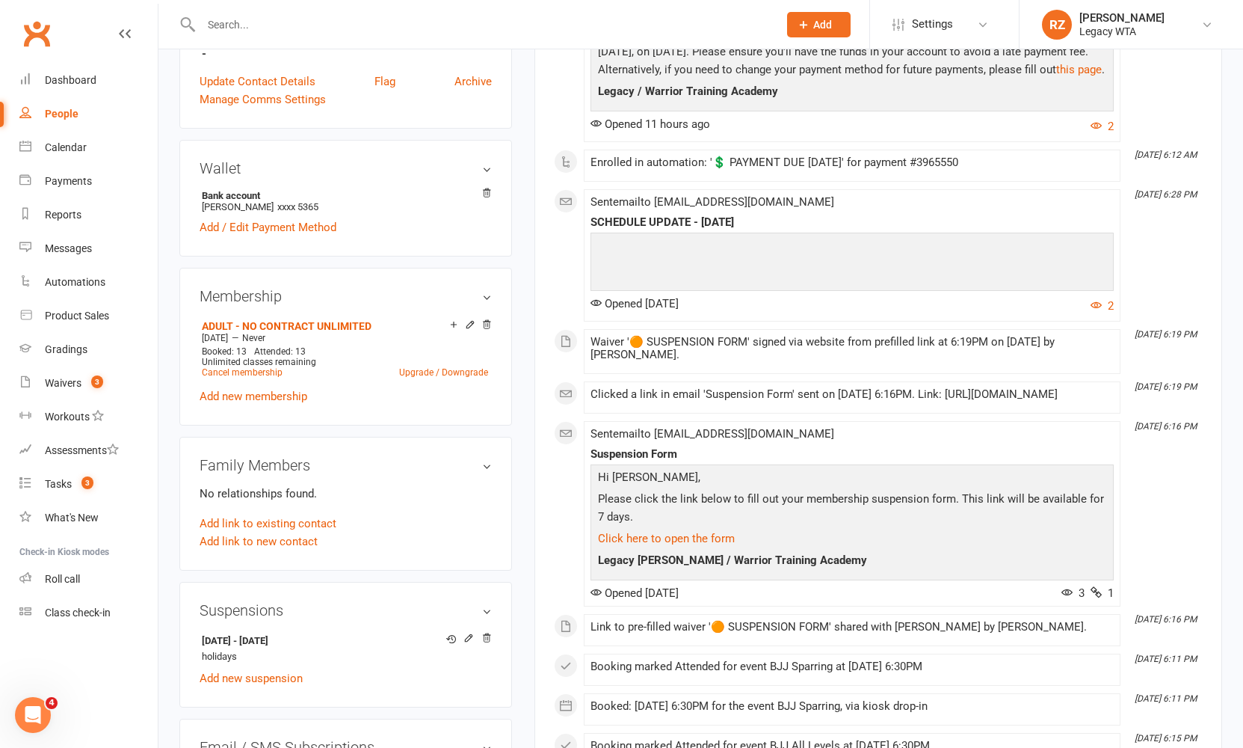
scroll to position [130, 0]
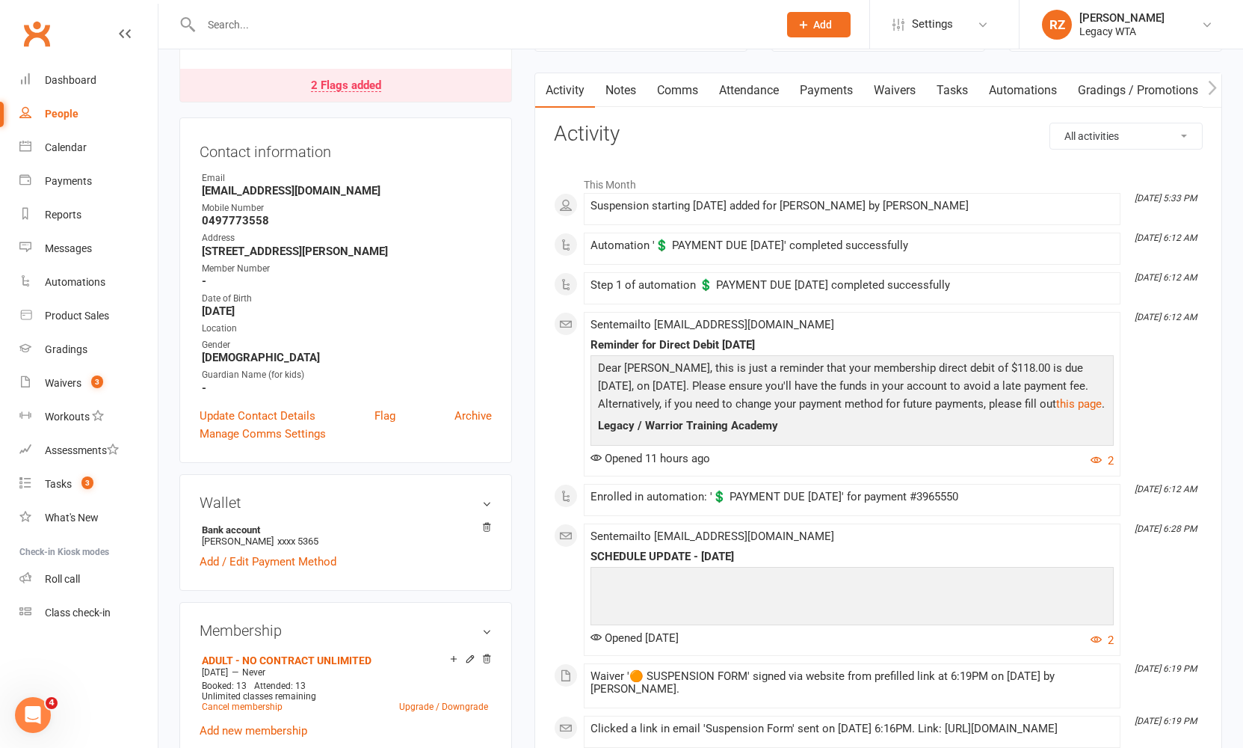
click at [844, 86] on link "Payments" at bounding box center [827, 90] width 74 height 34
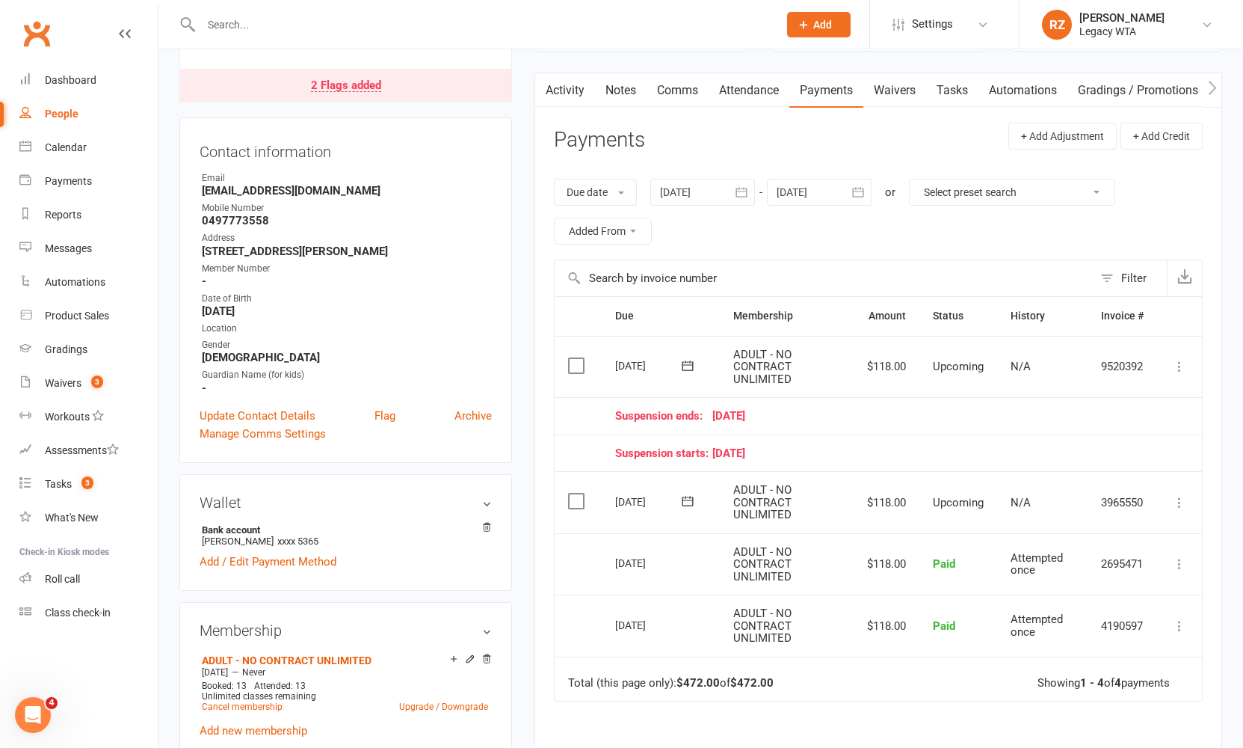
click at [1184, 360] on icon at bounding box center [1179, 366] width 15 height 15
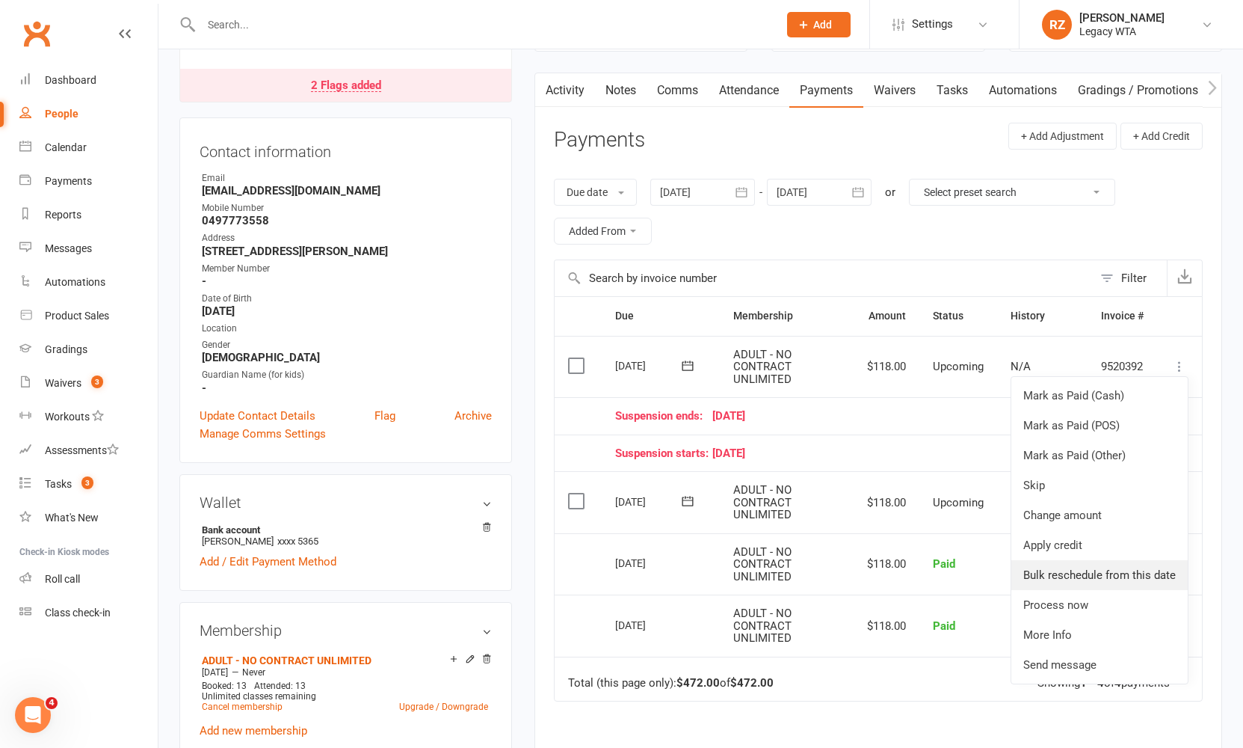
click at [1109, 576] on link "Bulk reschedule from this date" at bounding box center [1100, 575] width 176 height 30
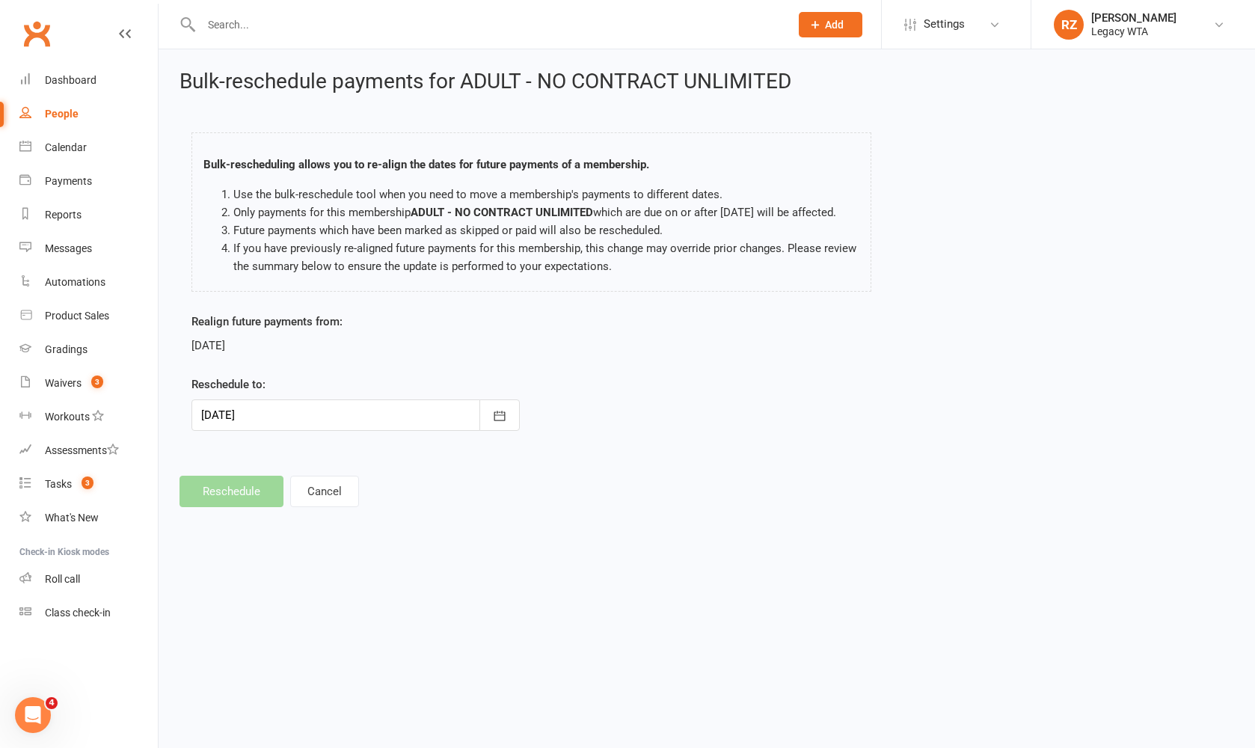
click at [368, 431] on div at bounding box center [355, 414] width 328 height 31
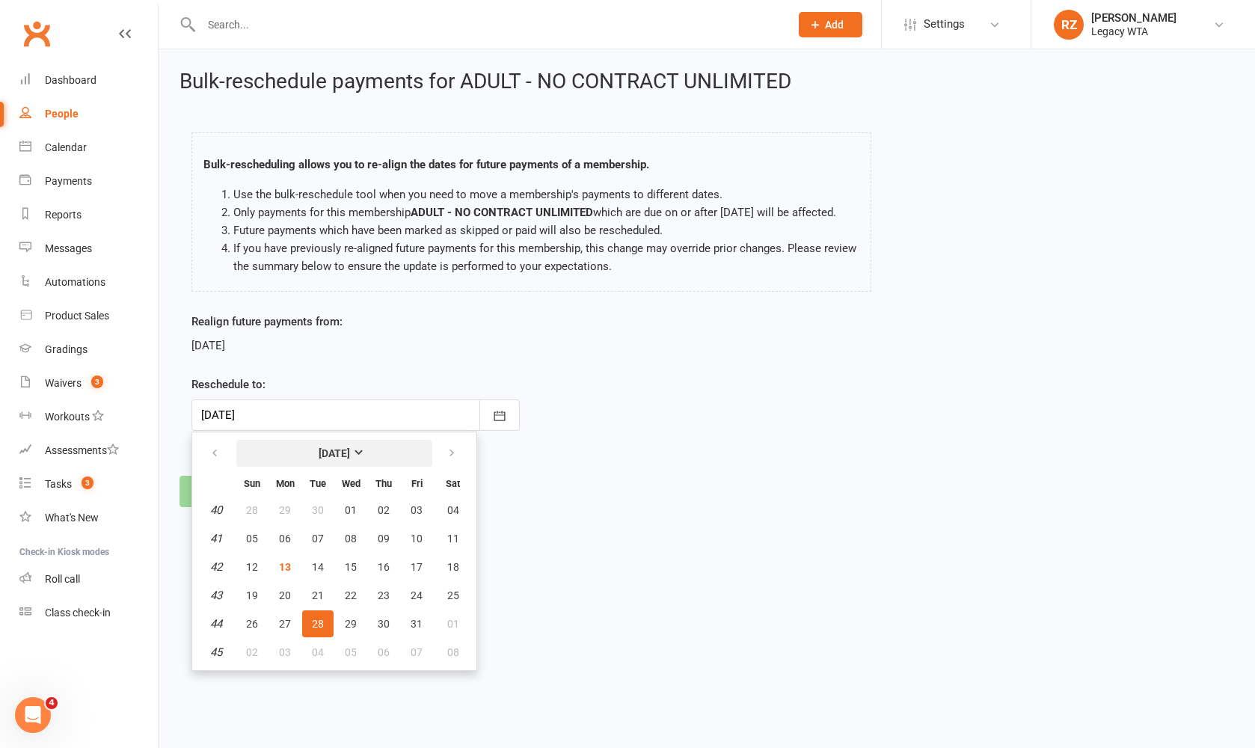
click at [368, 467] on button "[DATE]" at bounding box center [334, 453] width 196 height 27
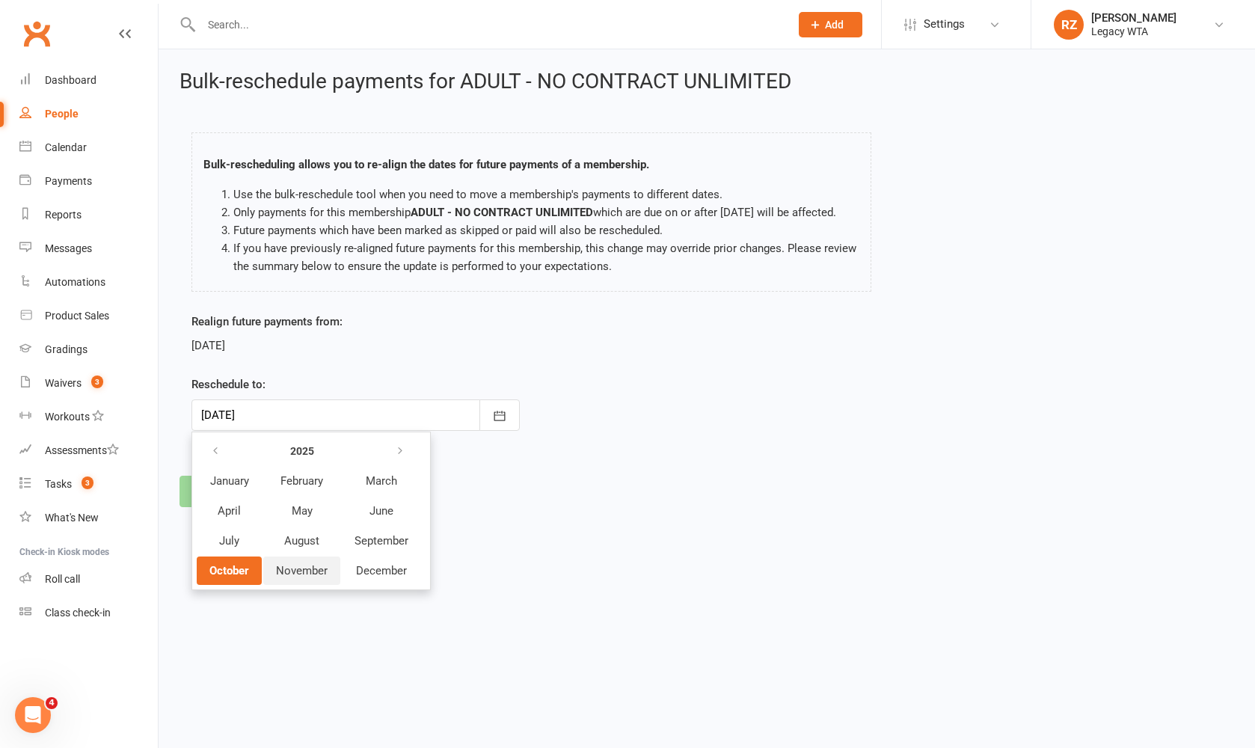
click at [316, 577] on span "November" at bounding box center [302, 570] width 52 height 13
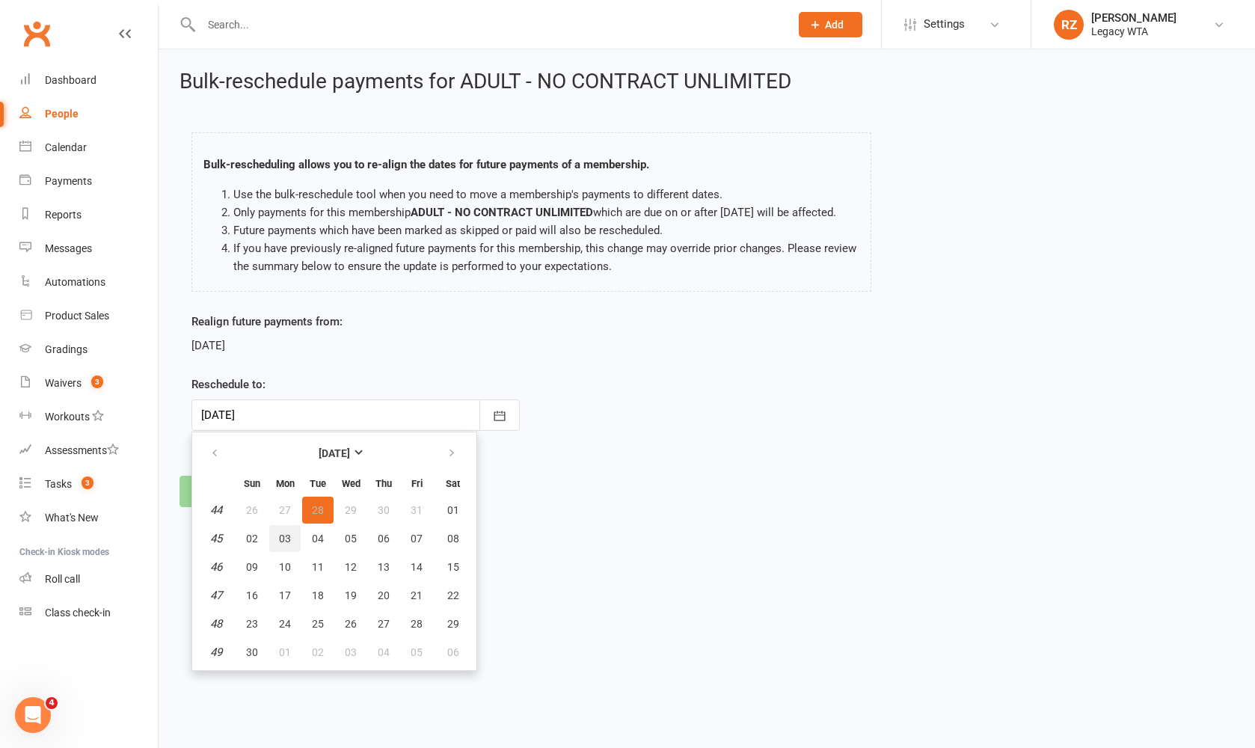
click at [286, 544] on span "03" at bounding box center [285, 538] width 12 height 12
type input "03 Nov 2025"
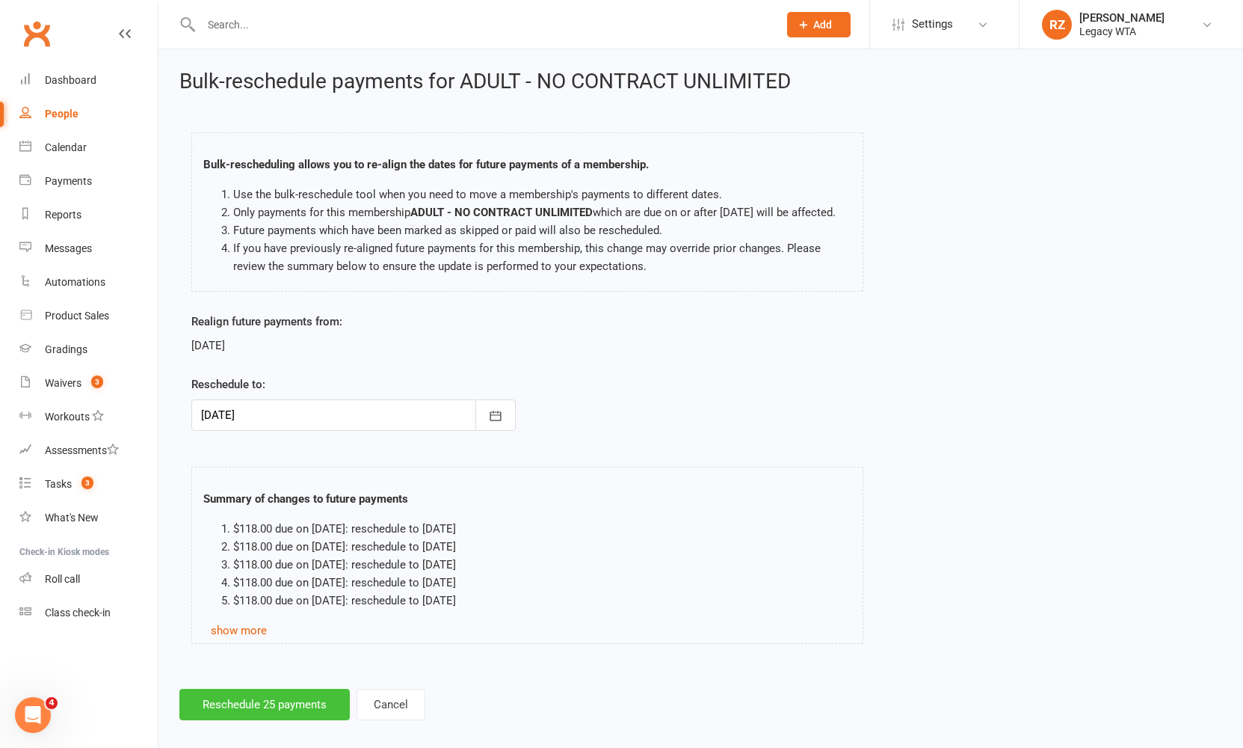
click at [256, 720] on button "Reschedule 25 payments" at bounding box center [264, 704] width 170 height 31
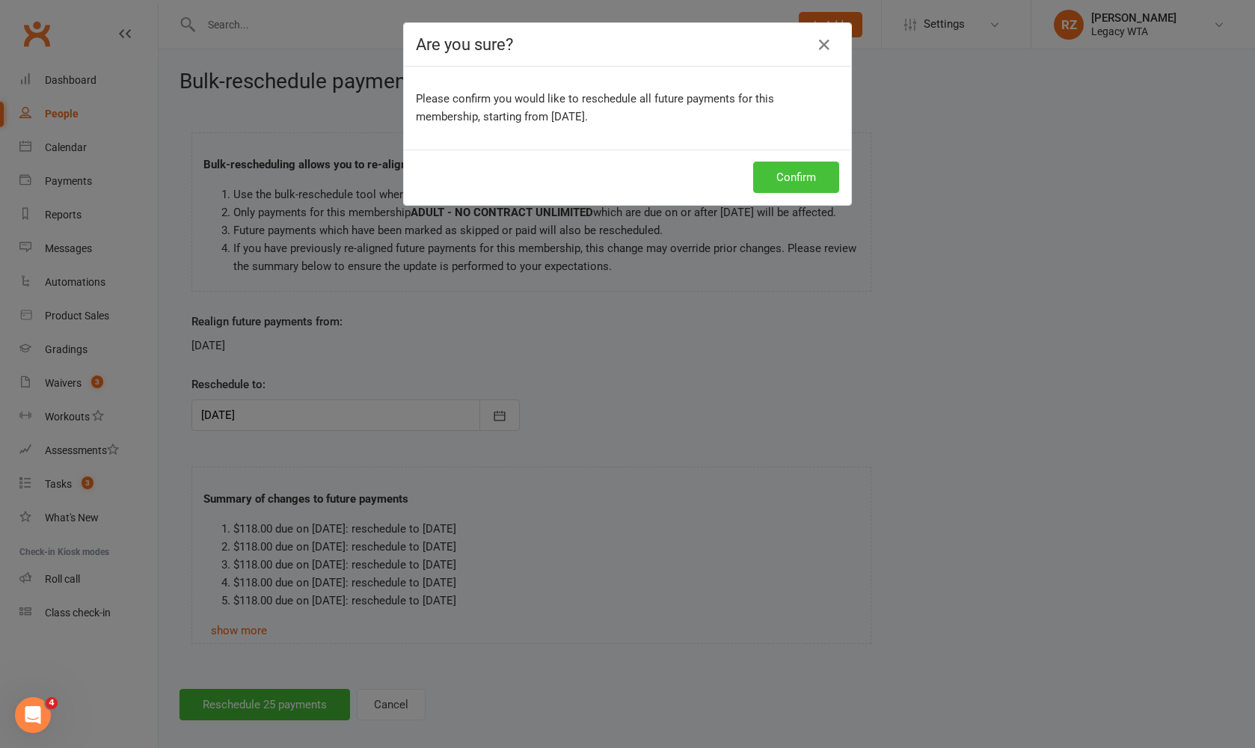
click at [793, 167] on button "Confirm" at bounding box center [796, 177] width 86 height 31
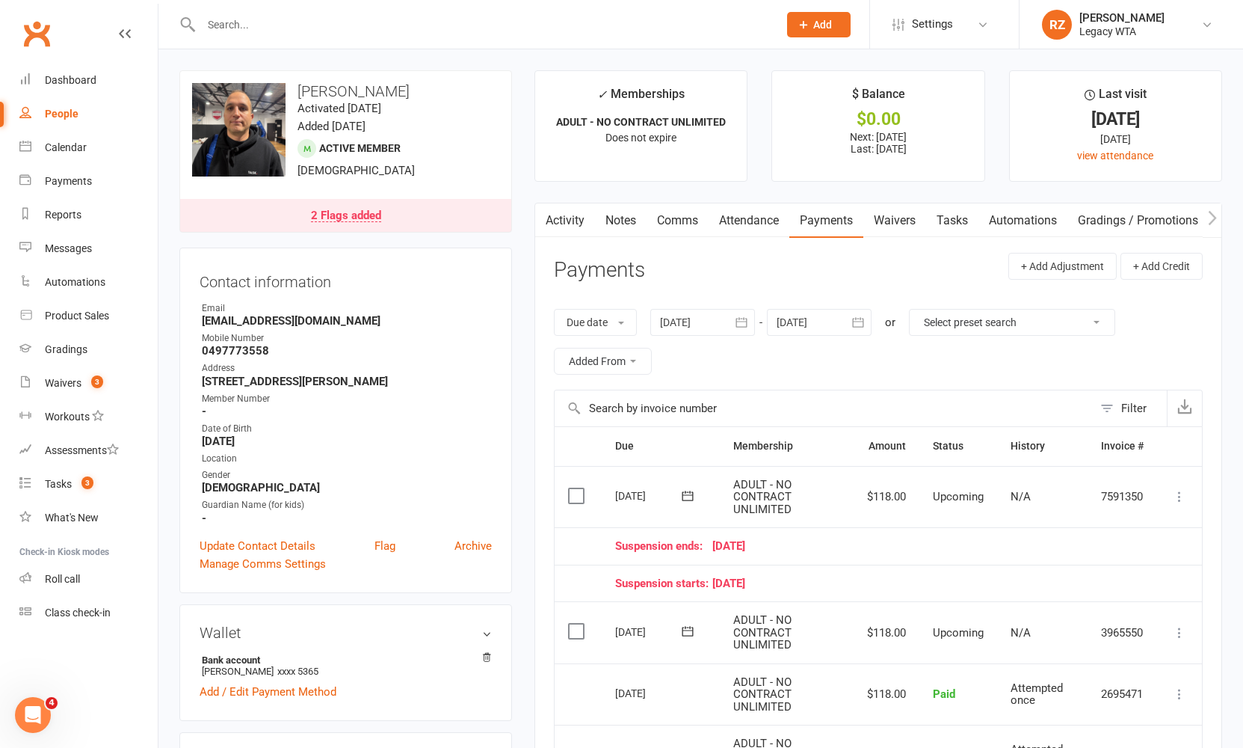
click at [382, 32] on input "text" at bounding box center [482, 24] width 571 height 21
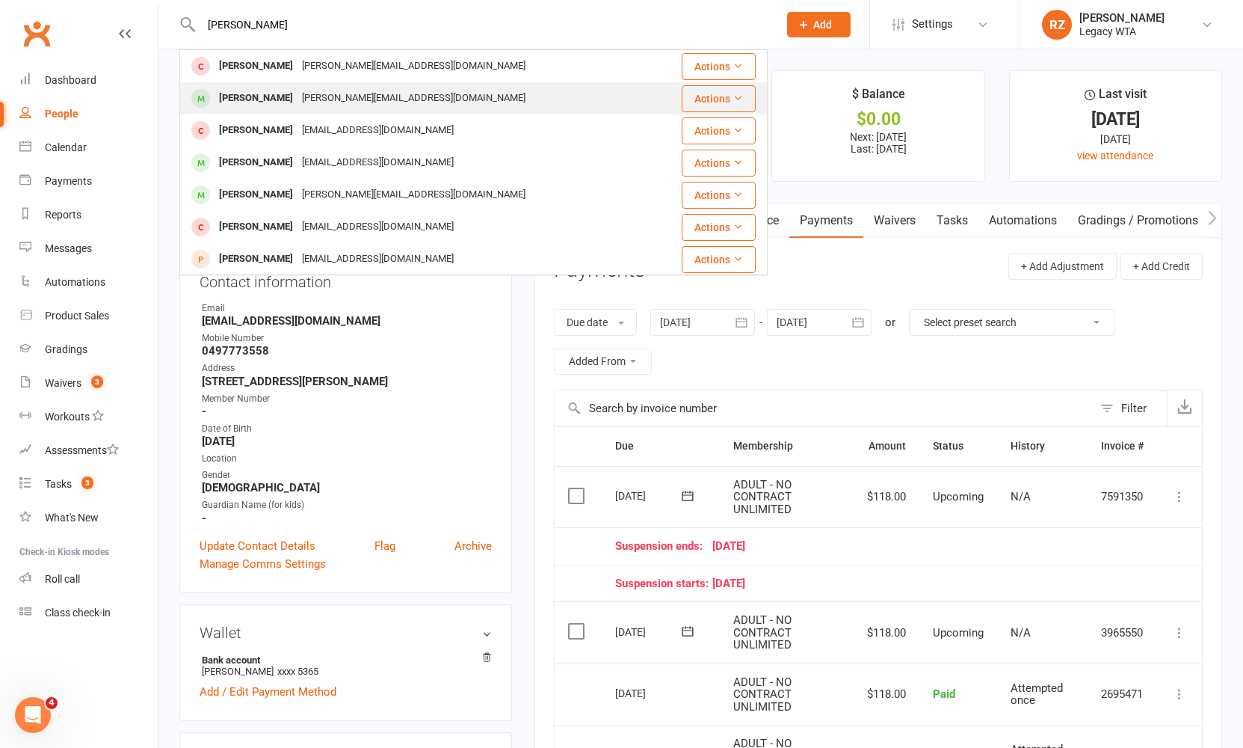
type input "sam phi"
click at [374, 84] on div "Sam Phillips Sam.phillips91@hotmail.com" at bounding box center [424, 98] width 487 height 31
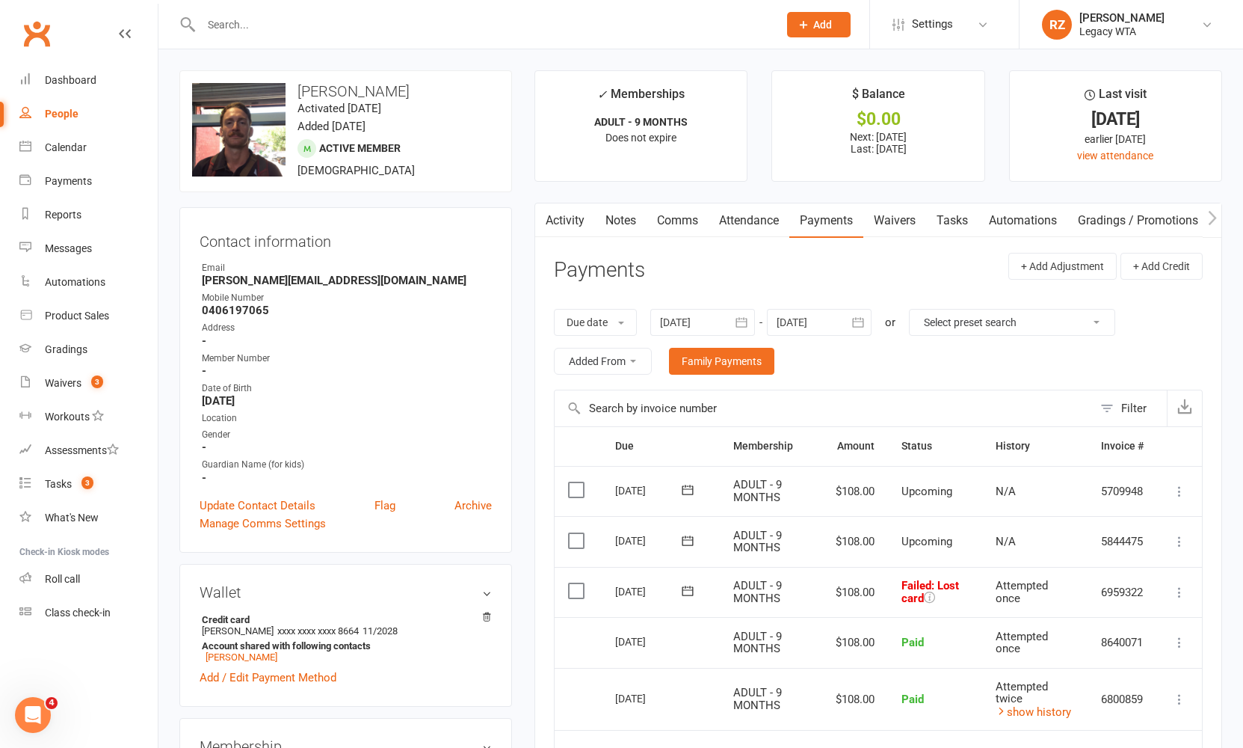
click at [683, 585] on icon at bounding box center [688, 590] width 11 height 10
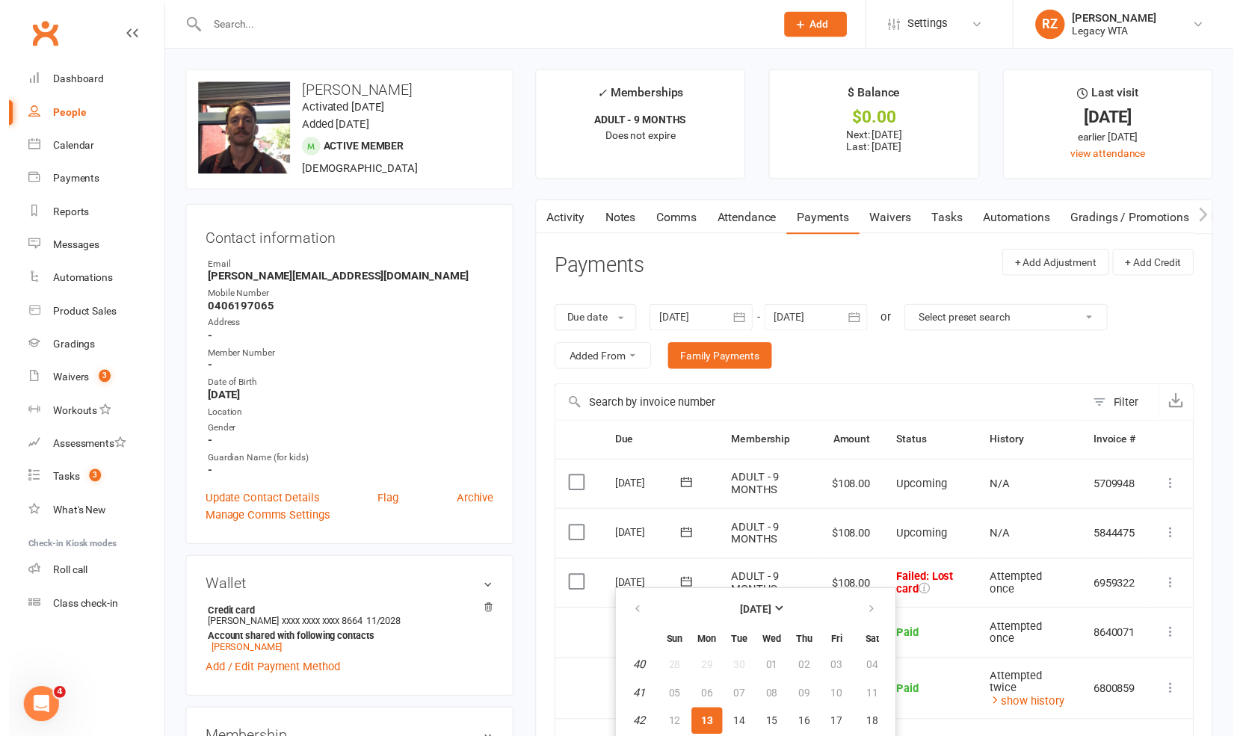
scroll to position [90, 0]
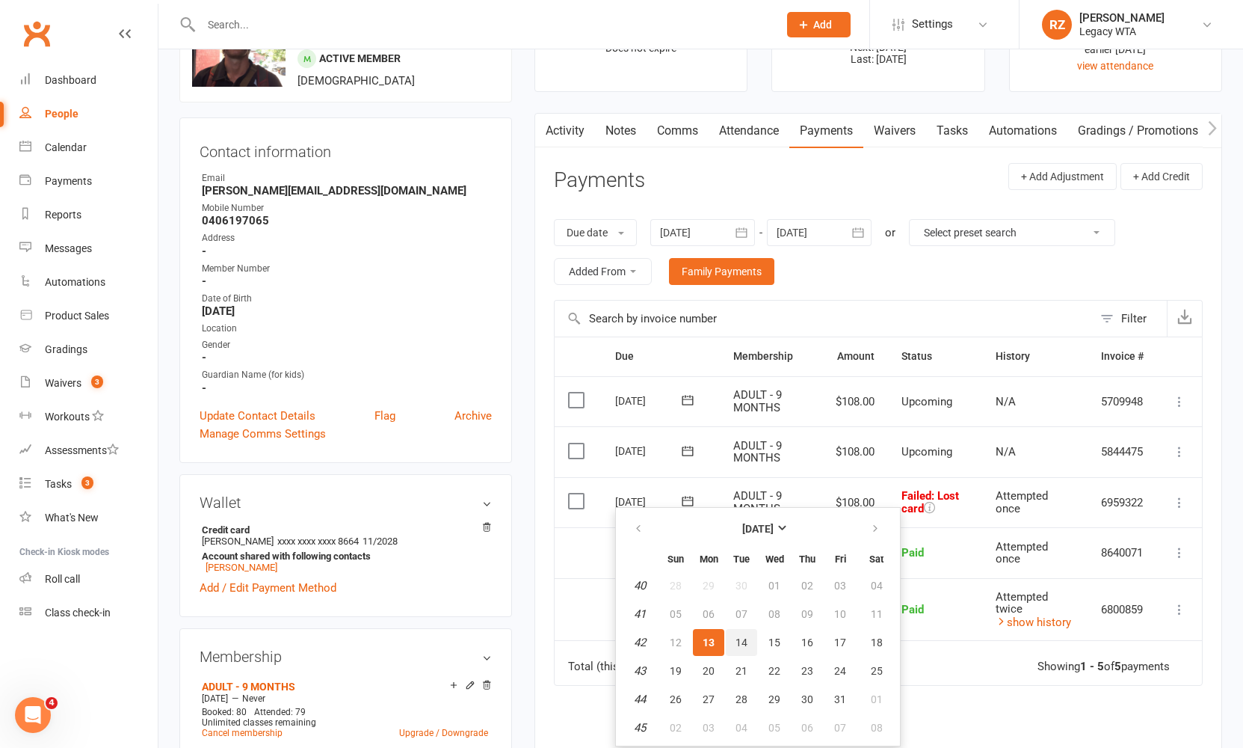
click at [739, 648] on button "14" at bounding box center [741, 642] width 31 height 27
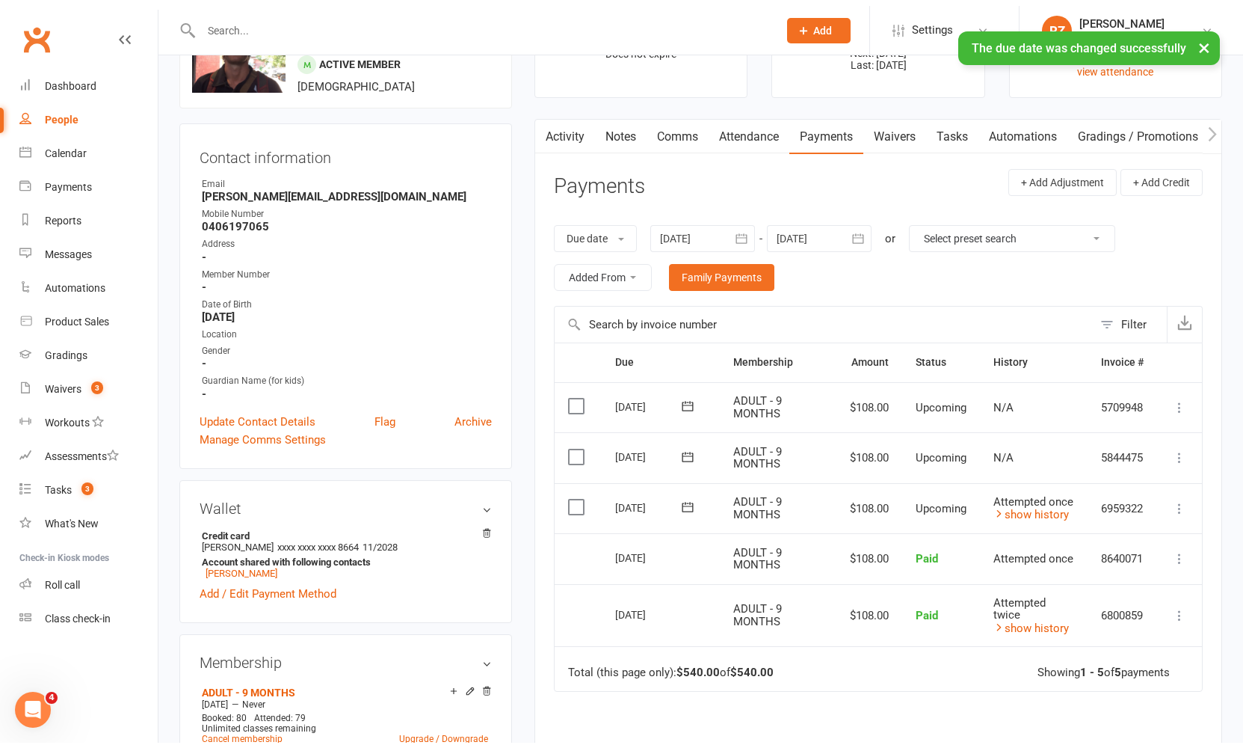
scroll to position [0, 0]
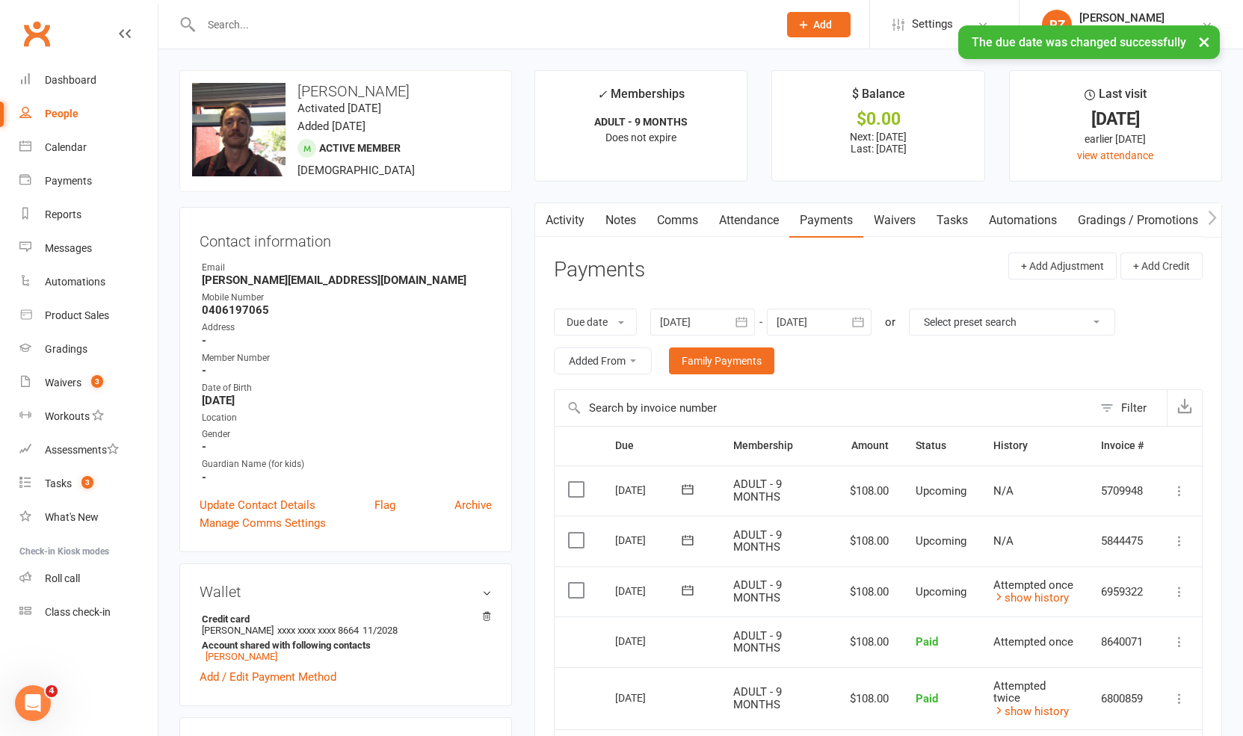
drag, startPoint x: 461, startPoint y: 46, endPoint x: 461, endPoint y: 37, distance: 8.2
click at [461, 25] on div "× The due date was changed successfully" at bounding box center [612, 25] width 1224 height 0
click at [464, 25] on input "text" at bounding box center [482, 24] width 571 height 21
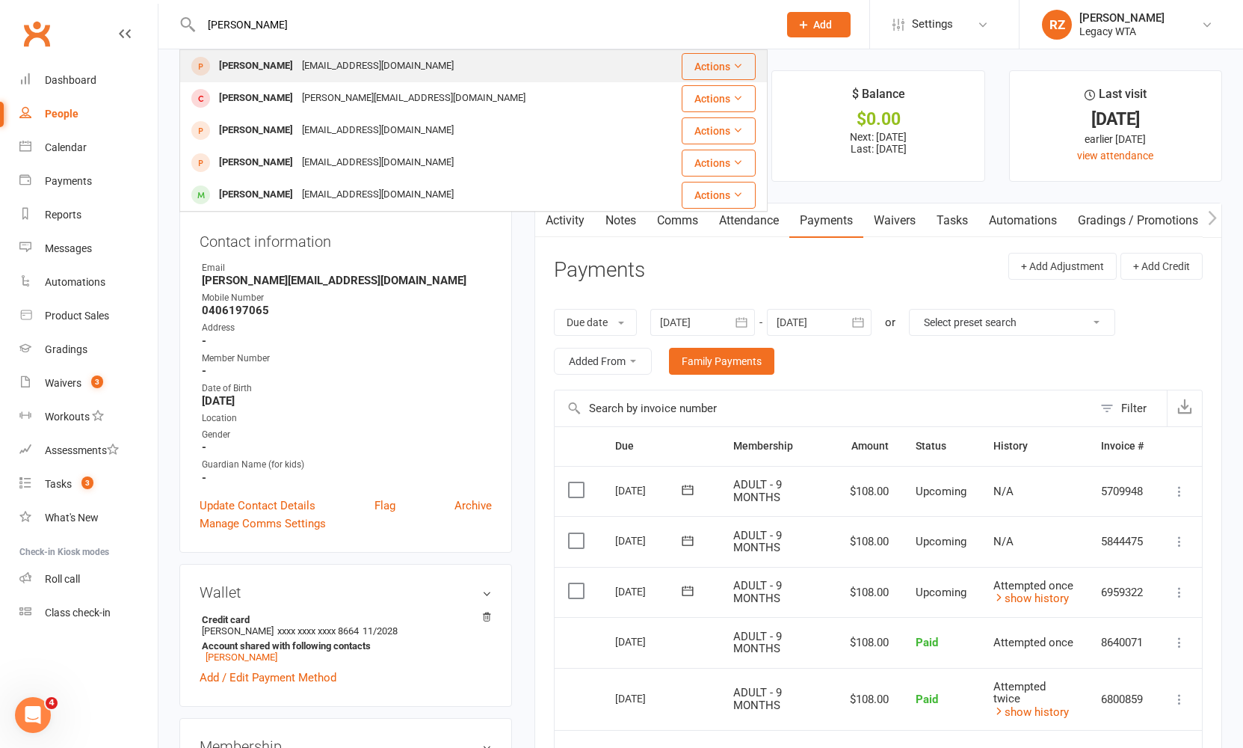
type input "barone"
click at [344, 61] on div "philbarone26.09@gmail.com" at bounding box center [378, 66] width 161 height 22
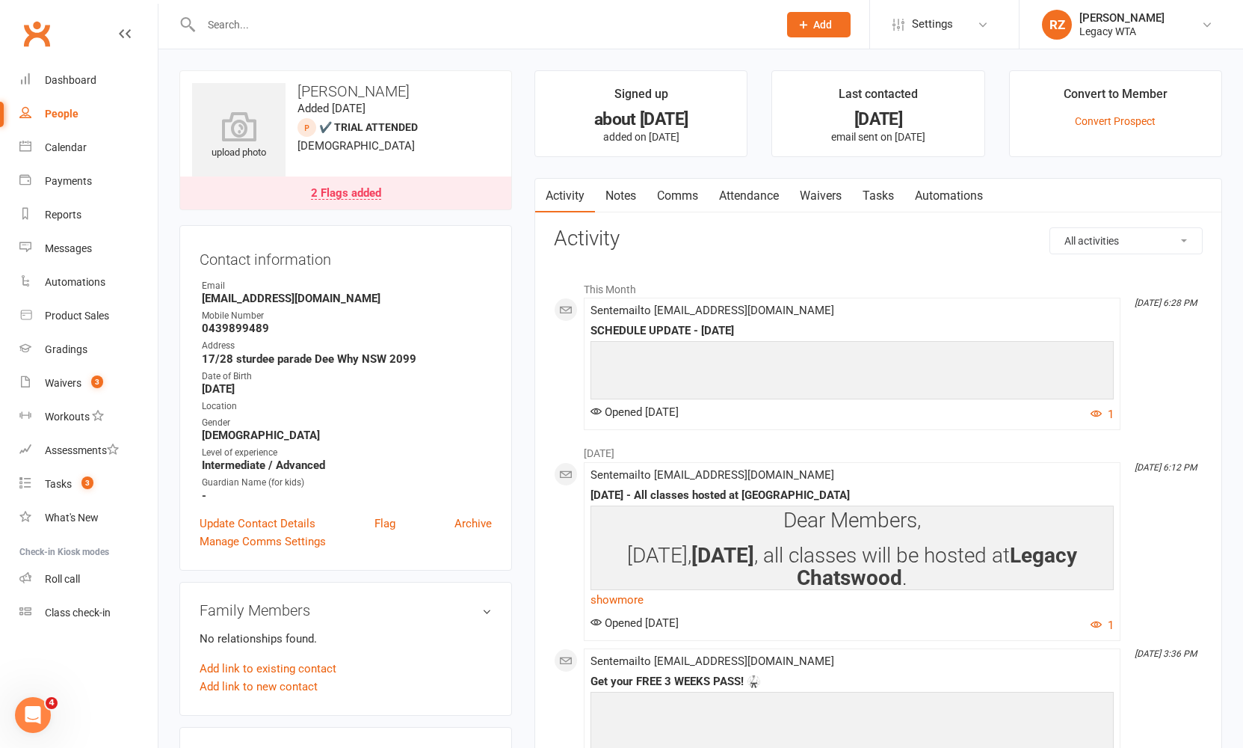
click at [812, 196] on link "Waivers" at bounding box center [821, 196] width 63 height 34
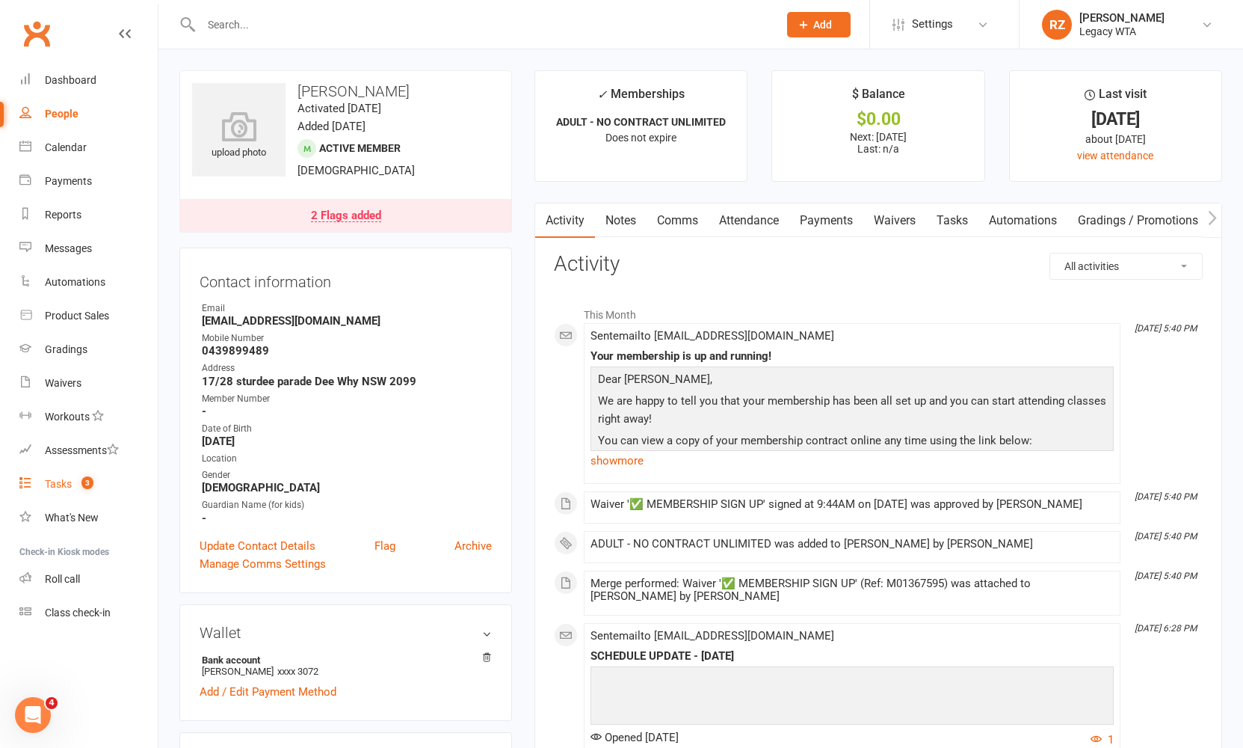
click at [70, 482] on div "Tasks" at bounding box center [58, 484] width 27 height 12
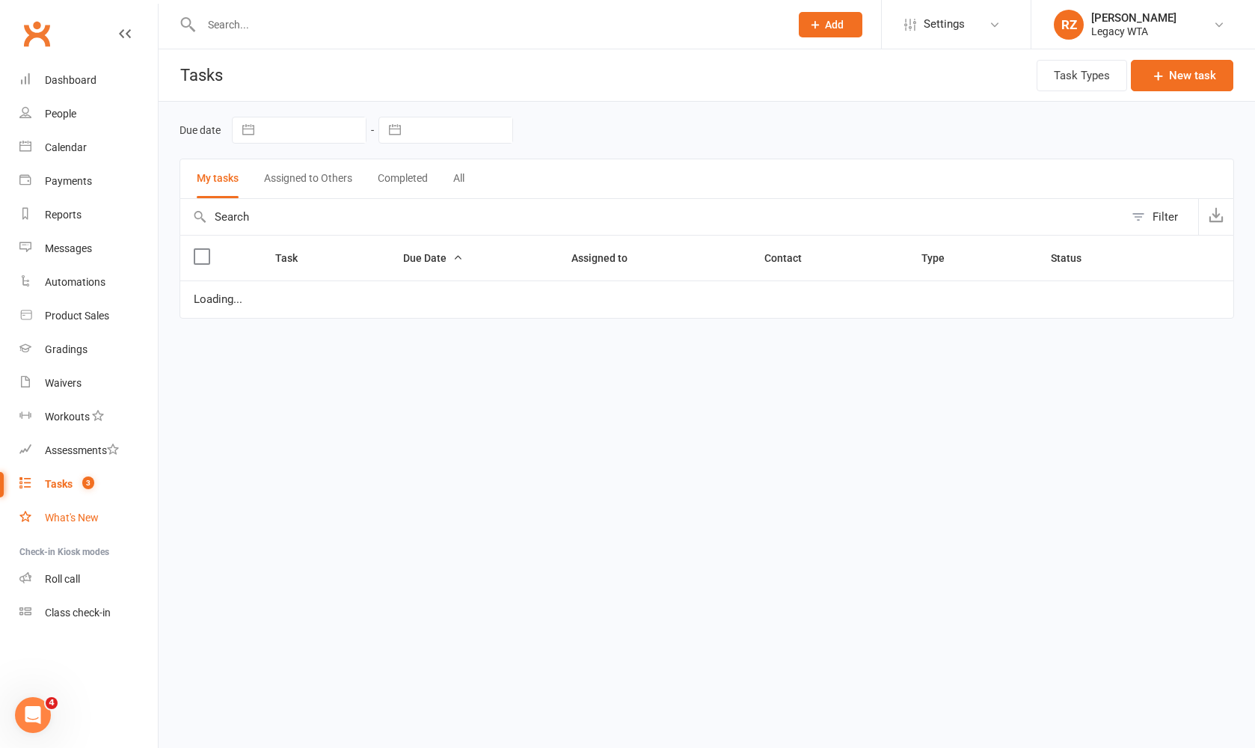
select select "started"
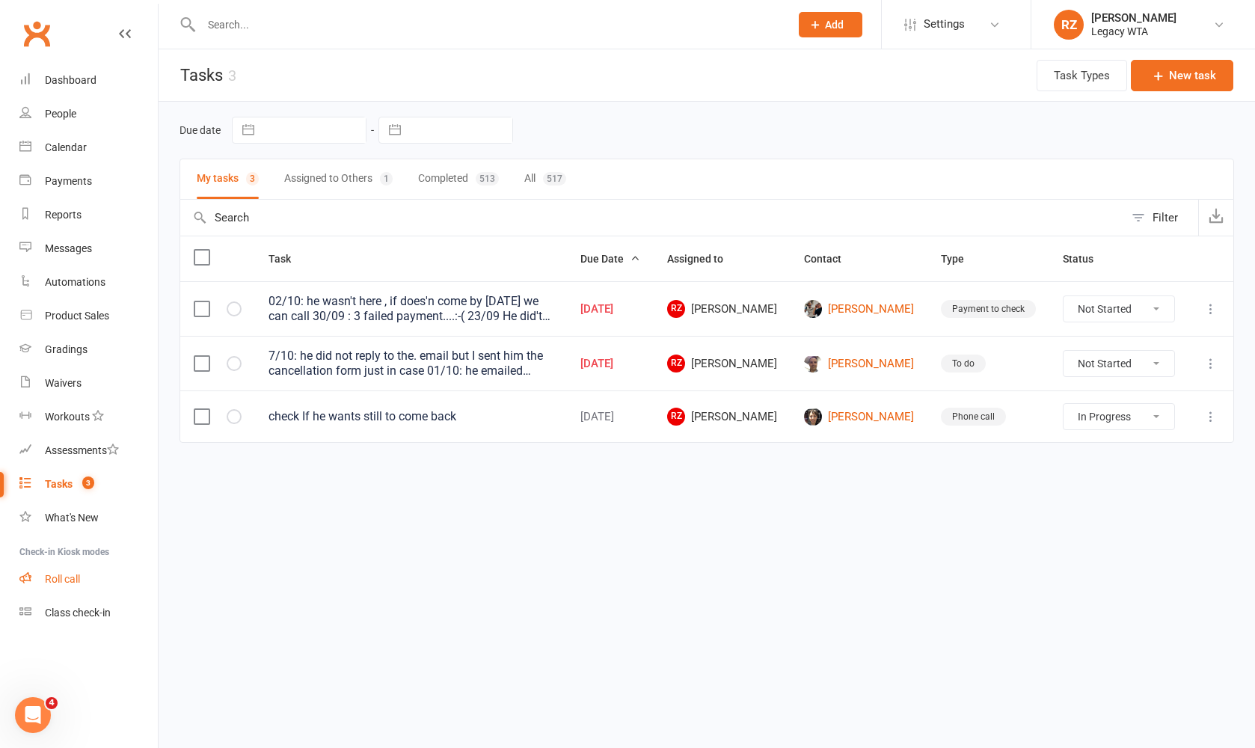
click at [62, 592] on link "Roll call" at bounding box center [88, 579] width 138 height 34
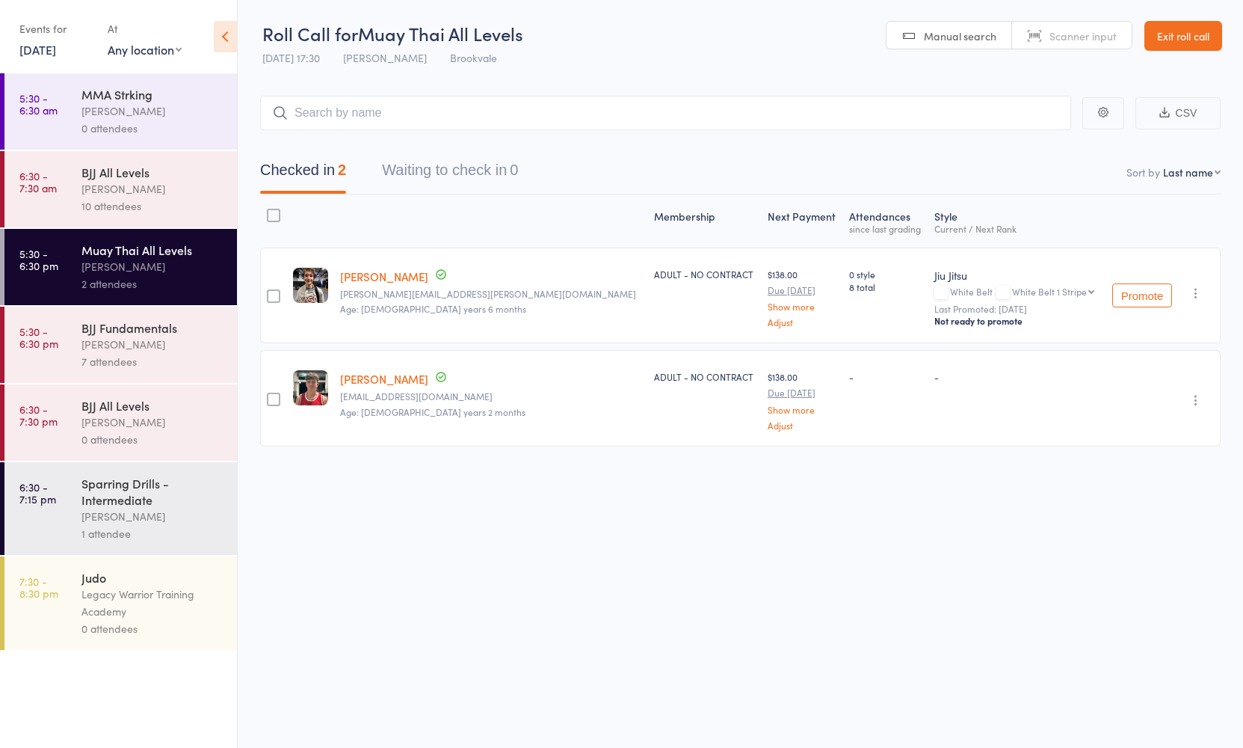
click at [348, 120] on input "search" at bounding box center [665, 113] width 811 height 34
click at [143, 333] on div "BJJ Fundamentals" at bounding box center [152, 327] width 143 height 16
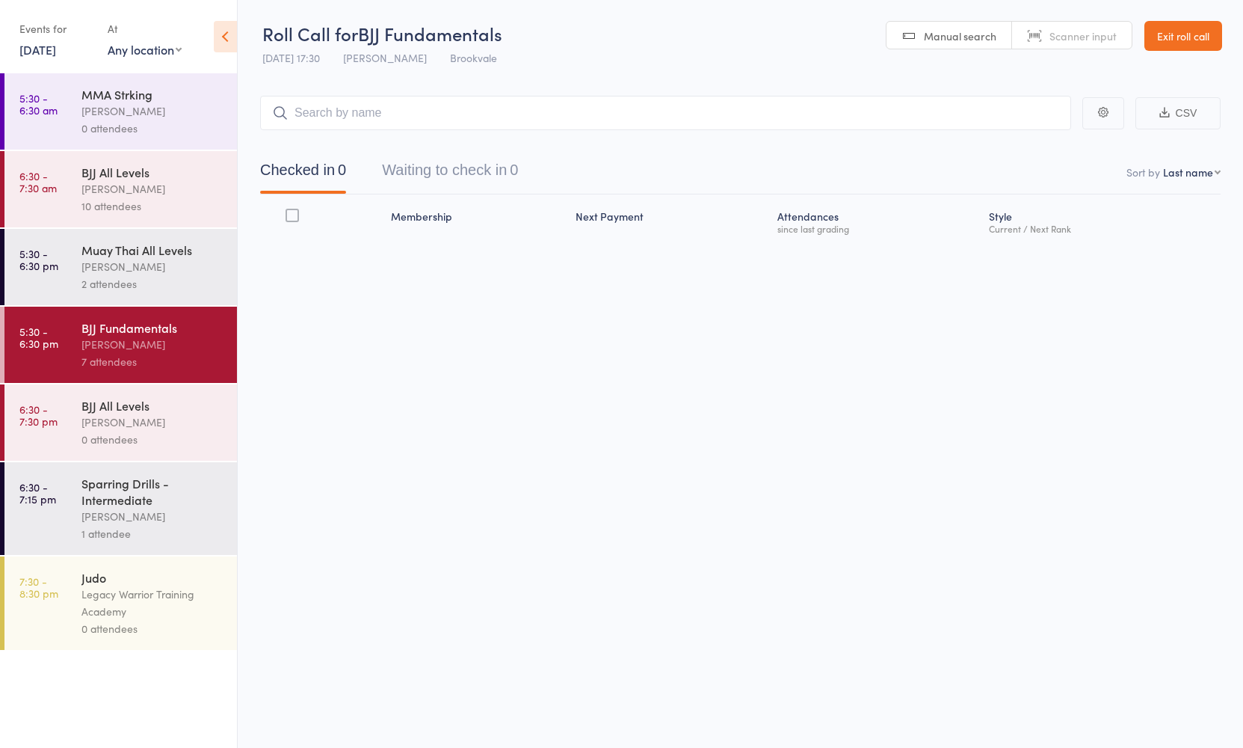
click at [394, 118] on input "search" at bounding box center [665, 113] width 811 height 34
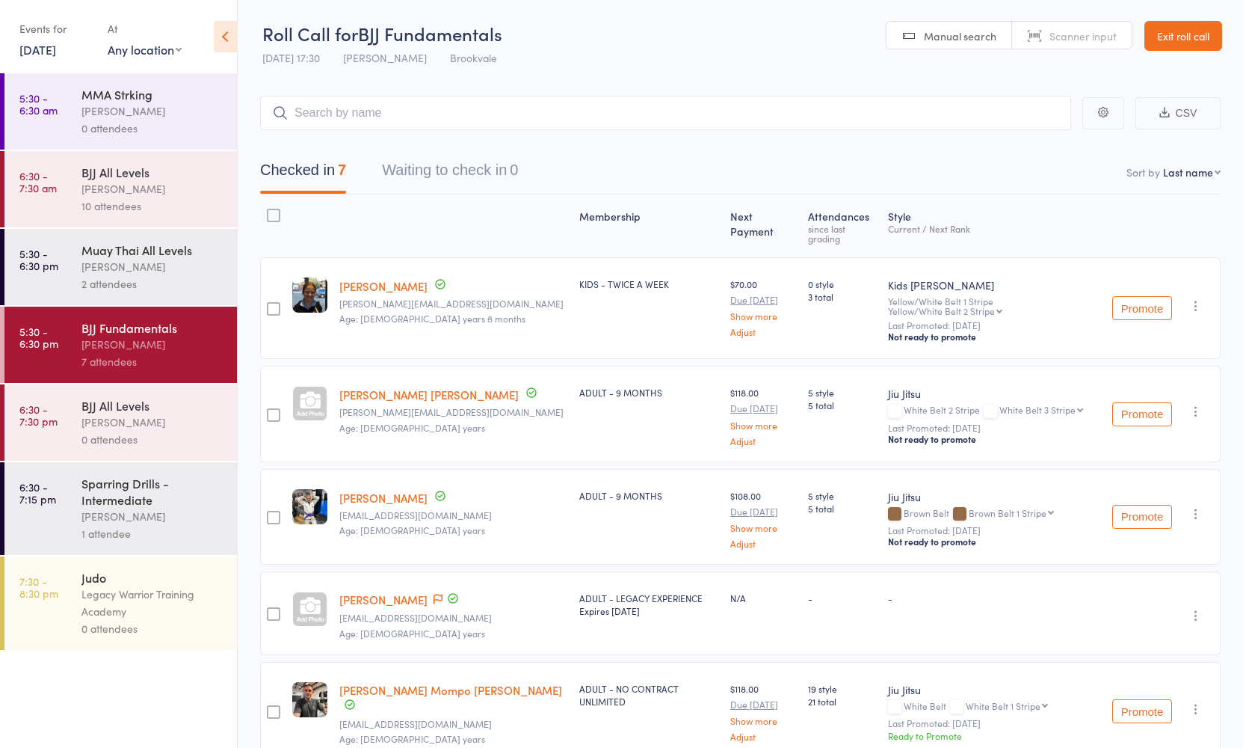
click at [390, 104] on input "search" at bounding box center [665, 113] width 811 height 34
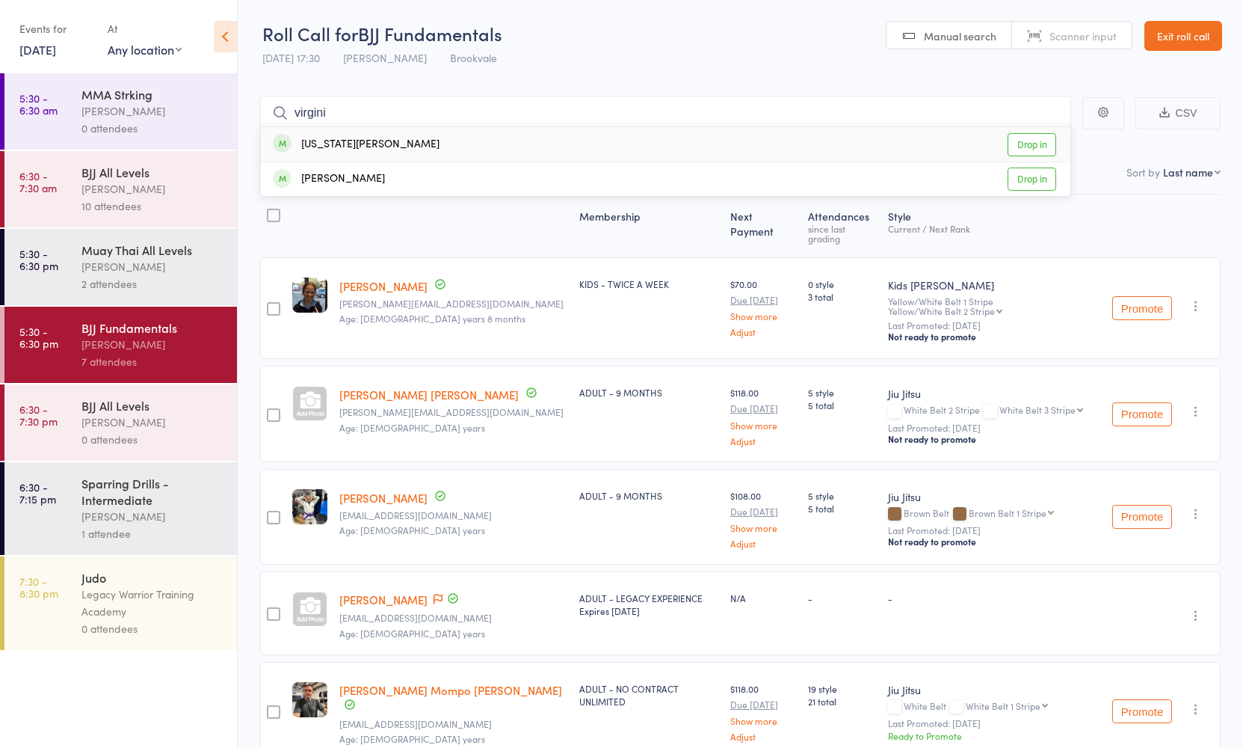
type input "virgini"
click at [382, 144] on div "[US_STATE][PERSON_NAME] Drop in" at bounding box center [666, 144] width 810 height 34
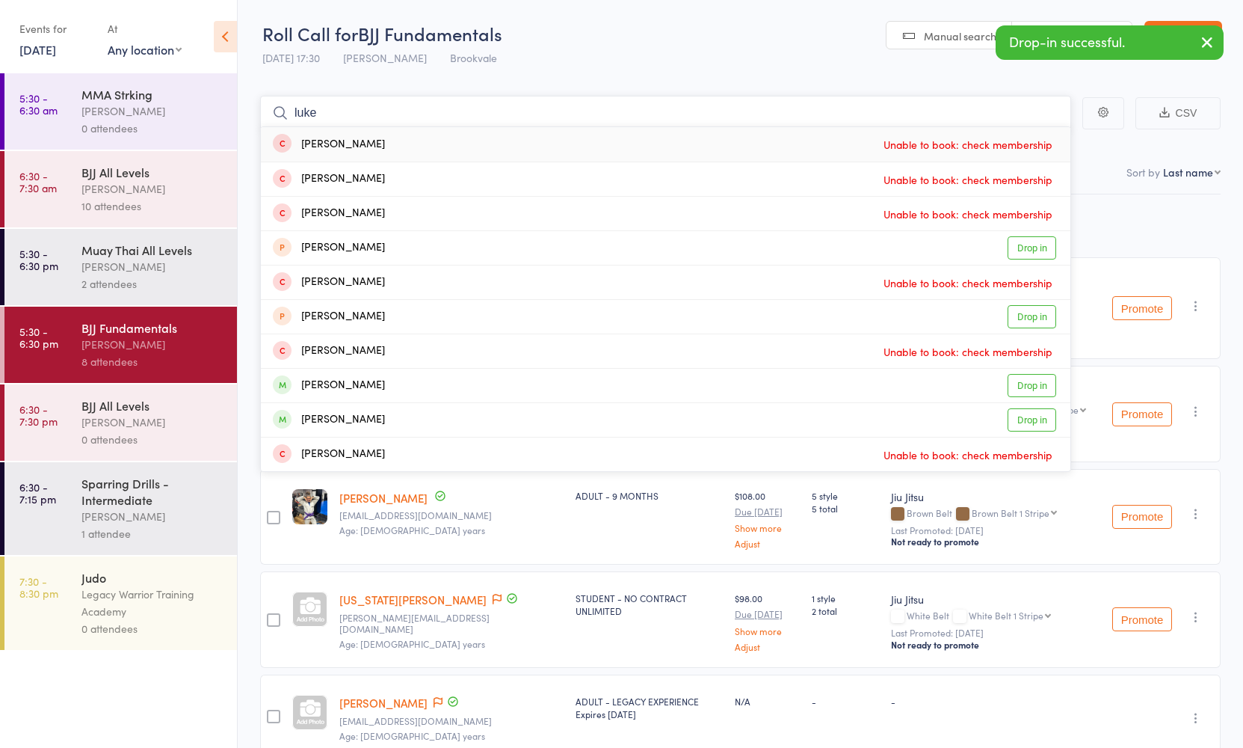
type input "[PERSON_NAME]"
drag, startPoint x: 373, startPoint y: 106, endPoint x: 348, endPoint y: 384, distance: 278.6
click at [348, 384] on div "[PERSON_NAME]" at bounding box center [329, 385] width 112 height 17
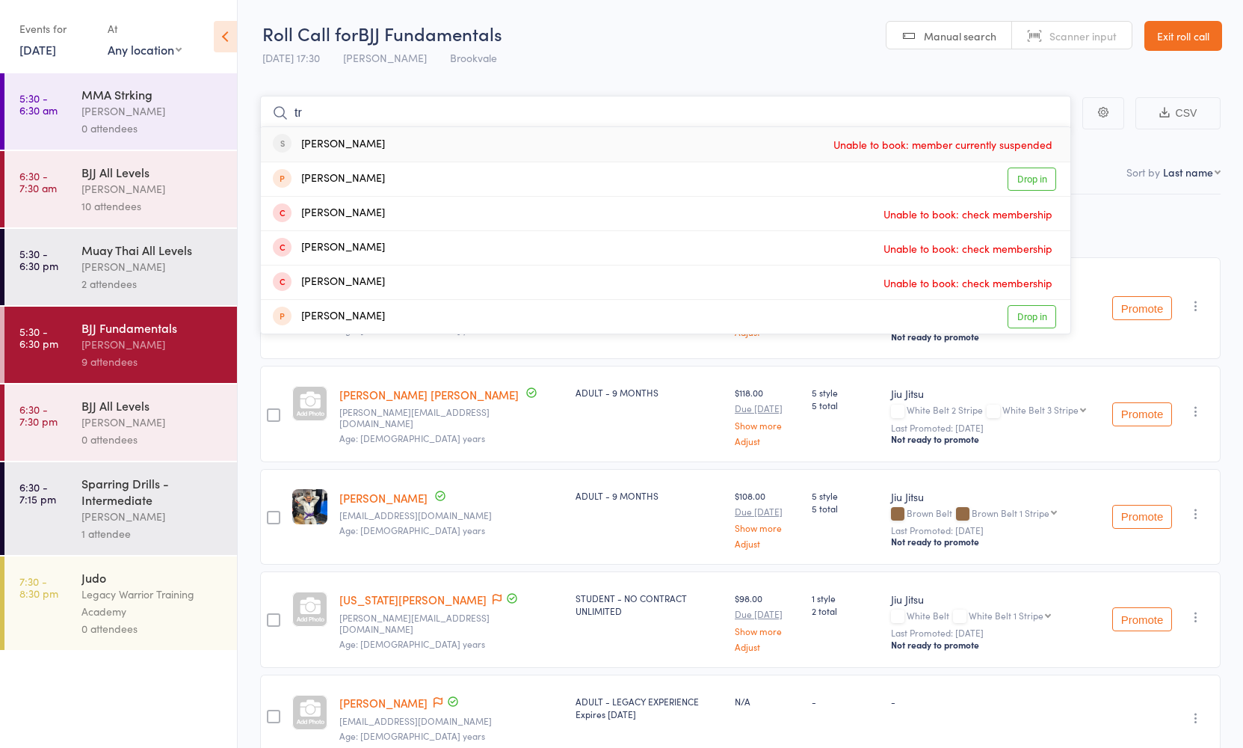
type input "t"
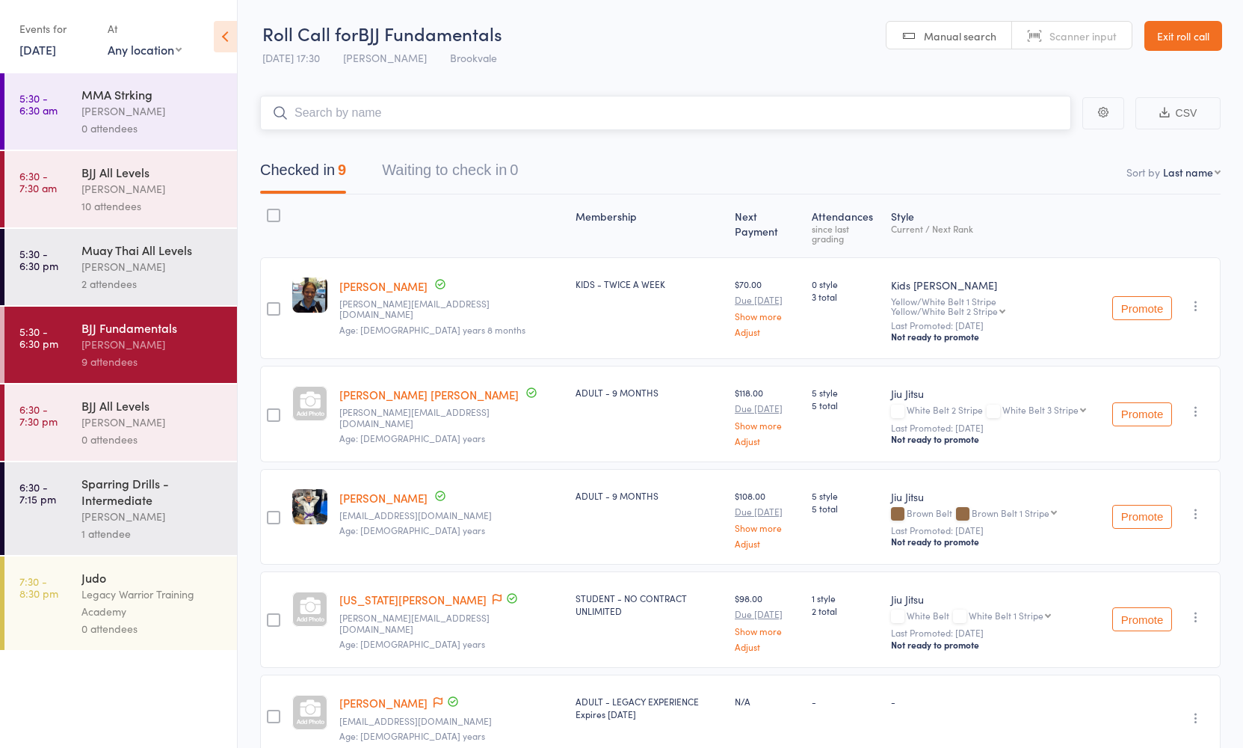
click at [433, 118] on input "search" at bounding box center [665, 113] width 811 height 34
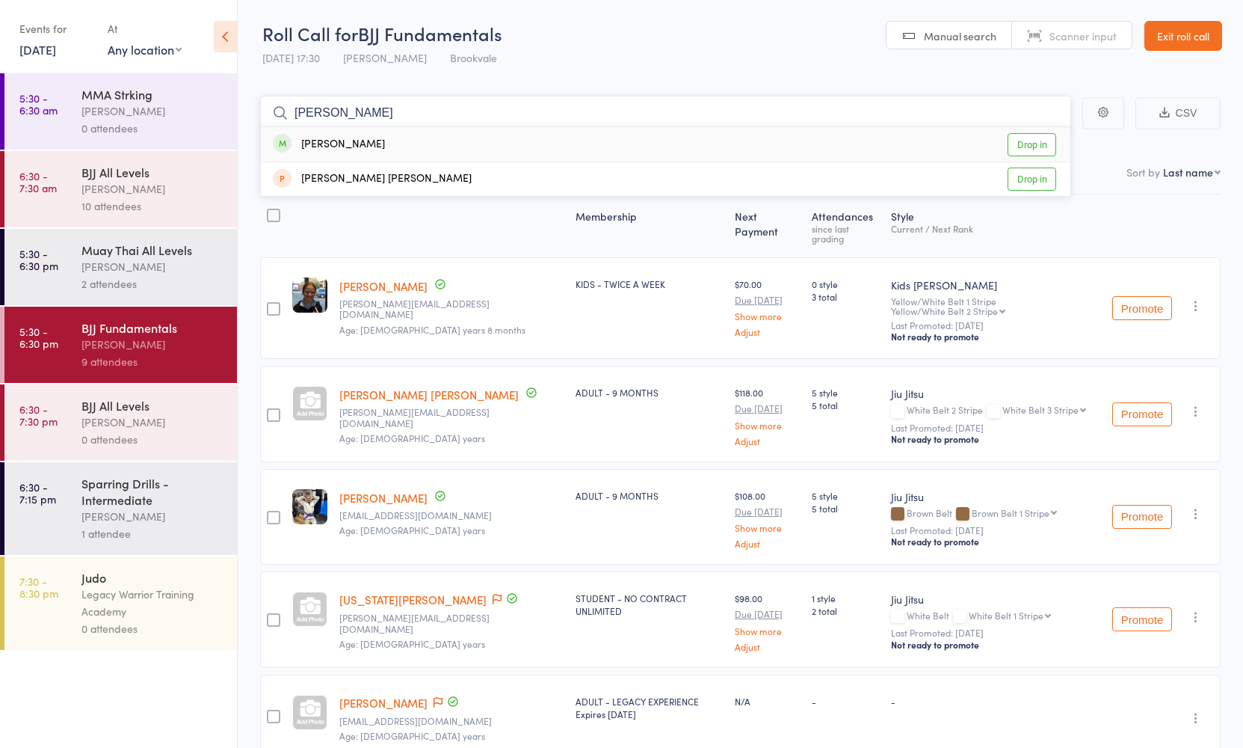
type input "[PERSON_NAME]"
click at [442, 139] on div "[PERSON_NAME] Drop in" at bounding box center [666, 144] width 810 height 34
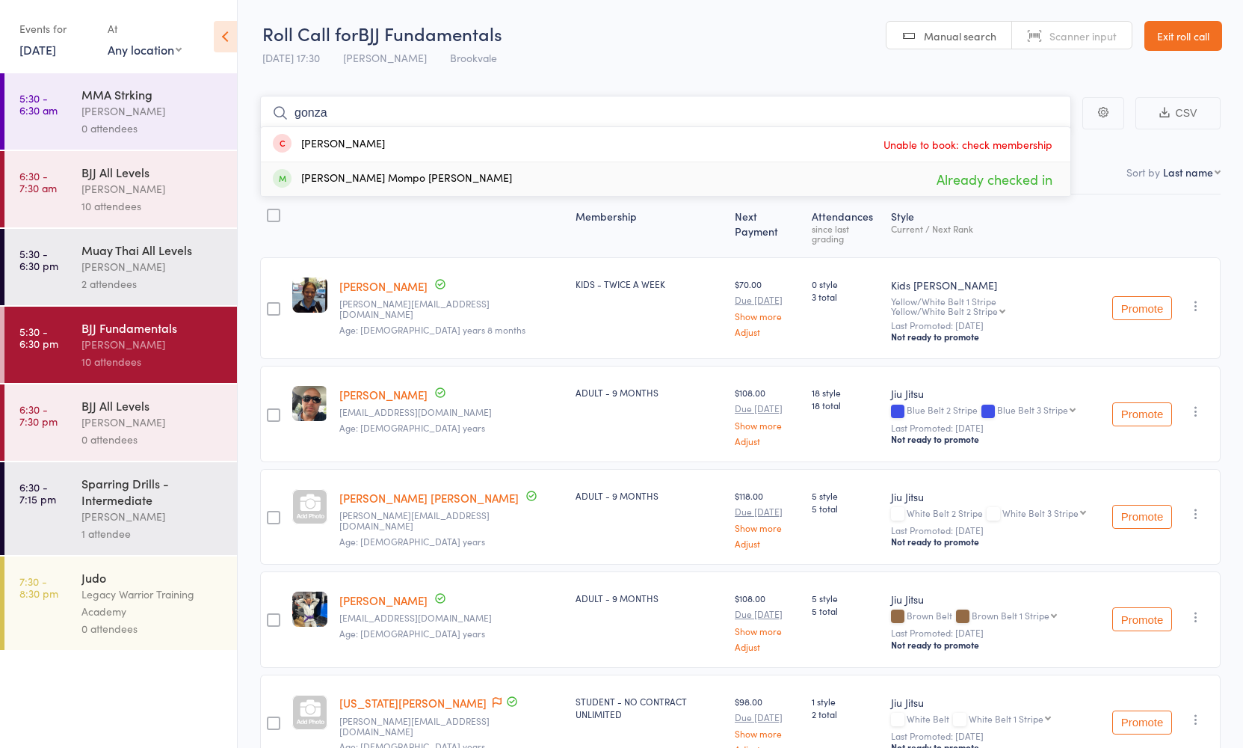
type input "gonza"
click at [439, 179] on div "[PERSON_NAME] Mompo [PERSON_NAME] Already checked in" at bounding box center [666, 179] width 810 height 34
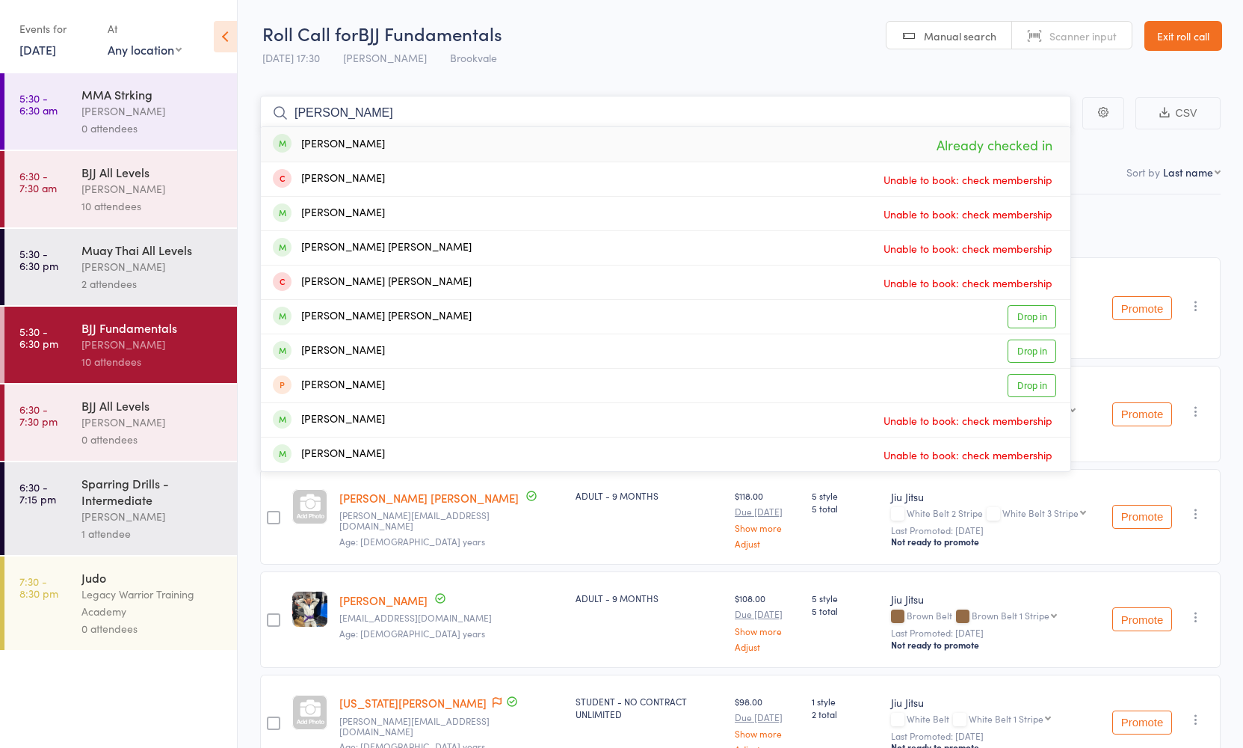
type input "[PERSON_NAME]"
click at [391, 148] on div "[PERSON_NAME] Already checked in" at bounding box center [666, 144] width 810 height 34
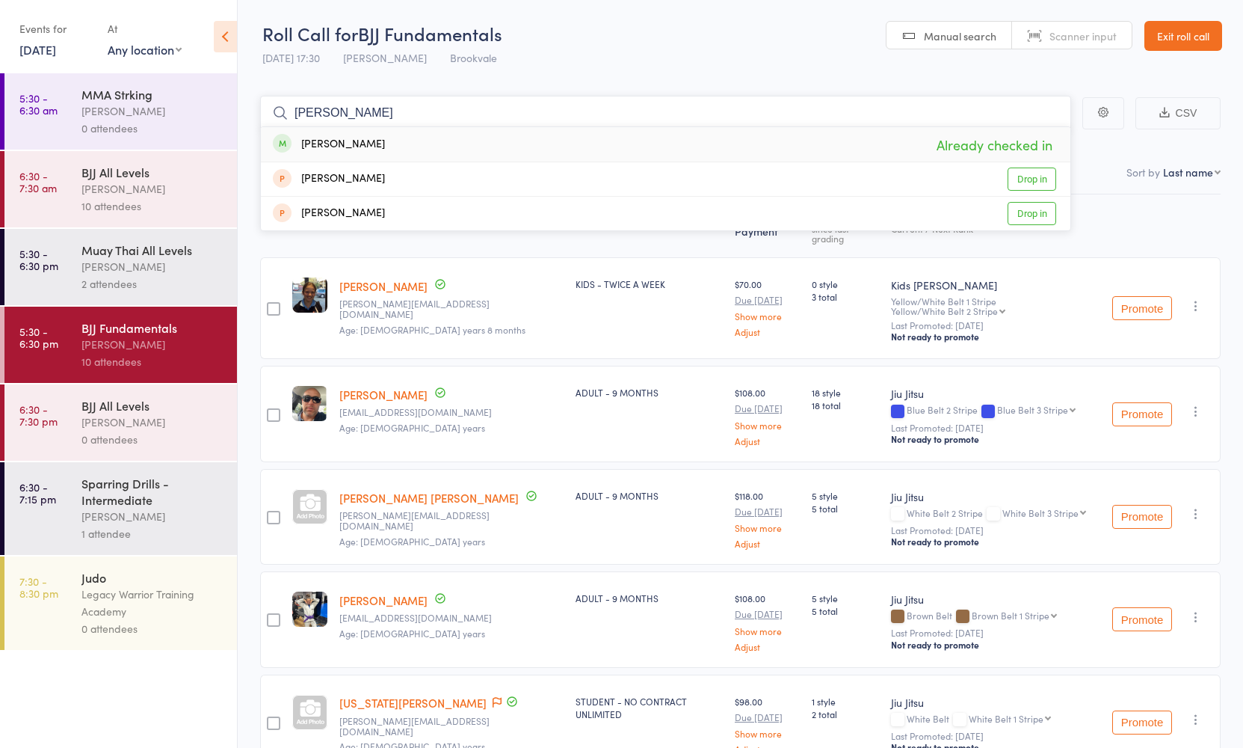
type input "[PERSON_NAME]"
drag, startPoint x: 399, startPoint y: 138, endPoint x: 401, endPoint y: 149, distance: 10.7
click at [401, 149] on div "[PERSON_NAME] Already checked in" at bounding box center [666, 144] width 810 height 34
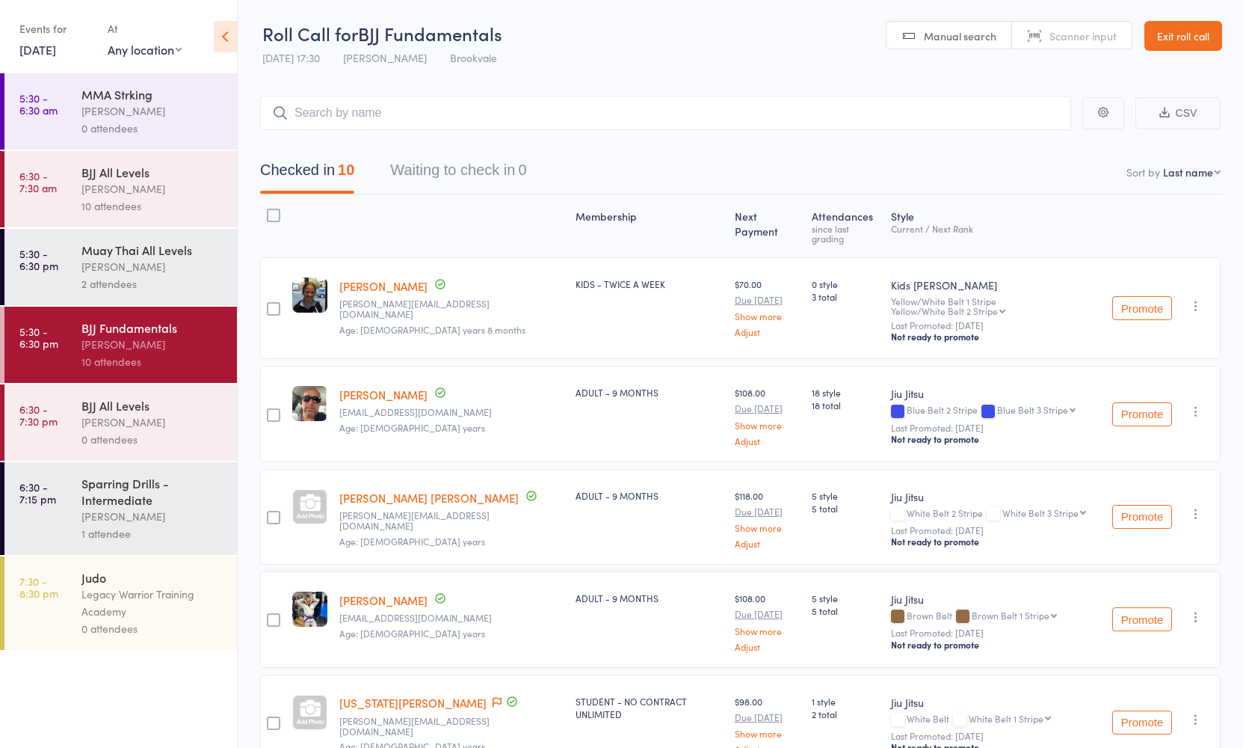
click at [101, 286] on div "2 attendees" at bounding box center [152, 283] width 143 height 17
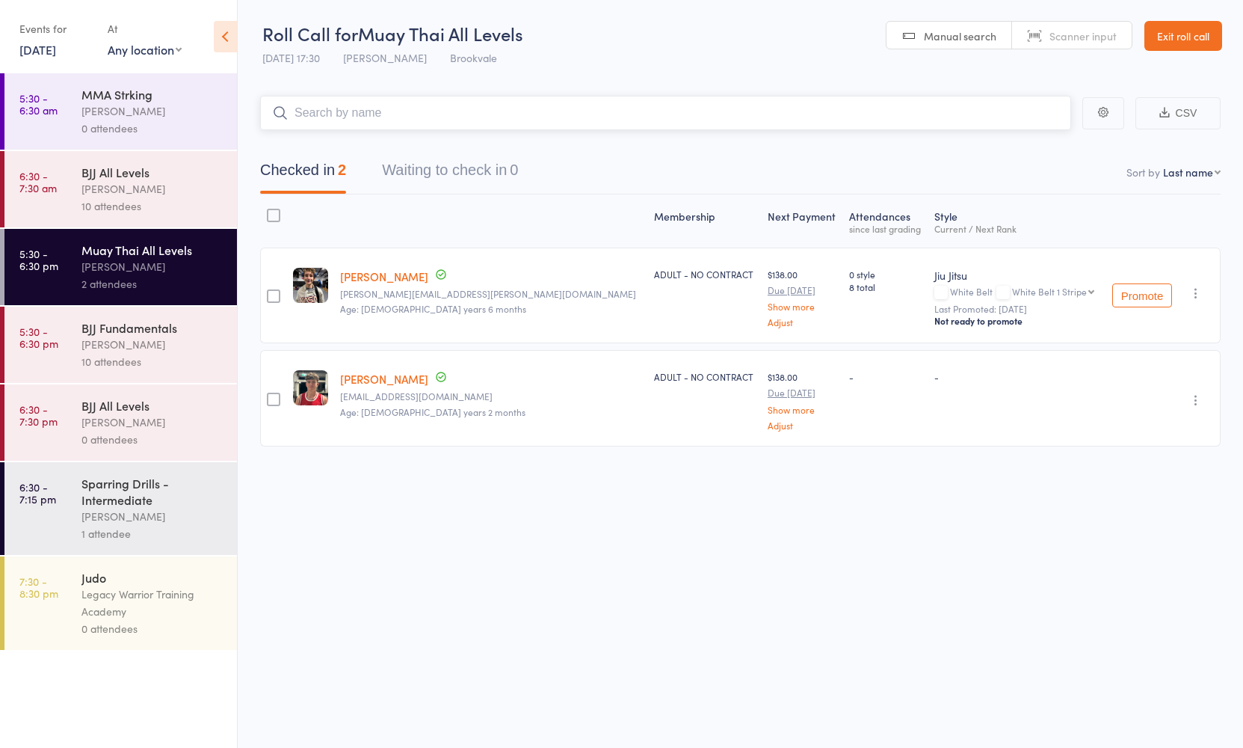
click at [432, 110] on input "search" at bounding box center [665, 113] width 811 height 34
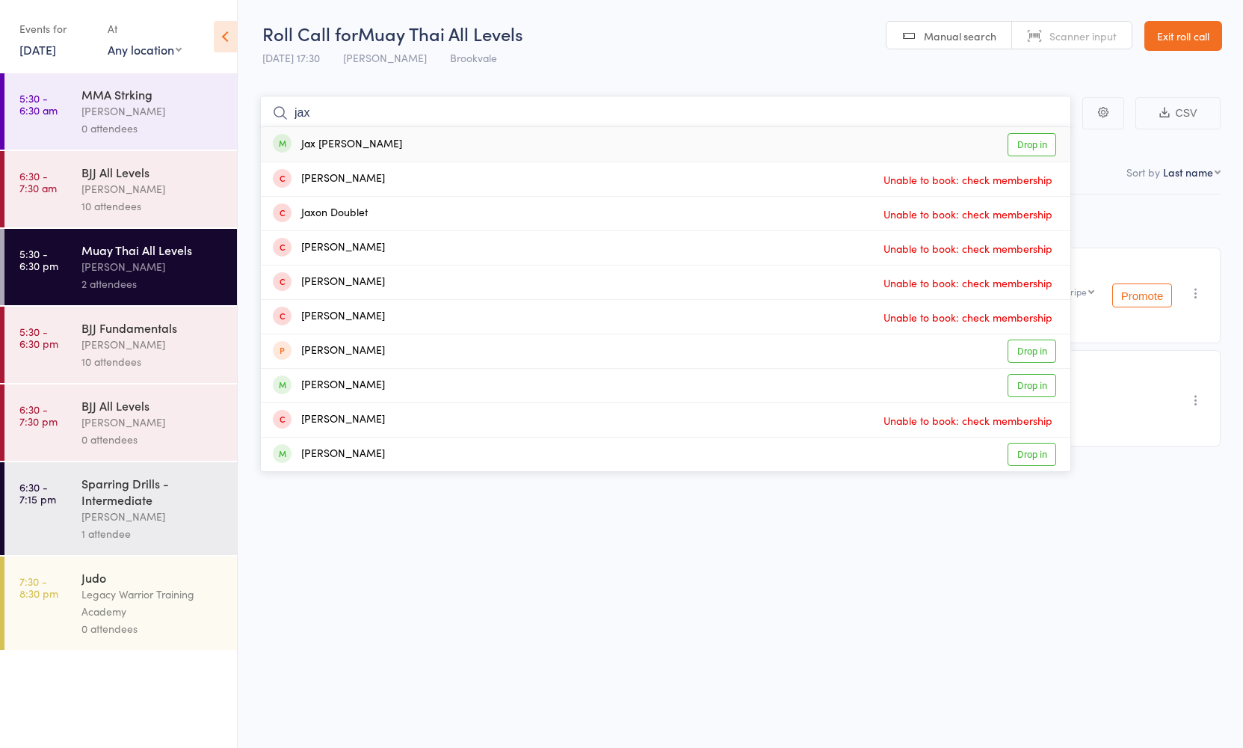
type input "Jan"
drag, startPoint x: 432, startPoint y: 110, endPoint x: 417, endPoint y: 149, distance: 41.7
click at [417, 149] on div "Jax [PERSON_NAME] Drop in" at bounding box center [666, 144] width 810 height 34
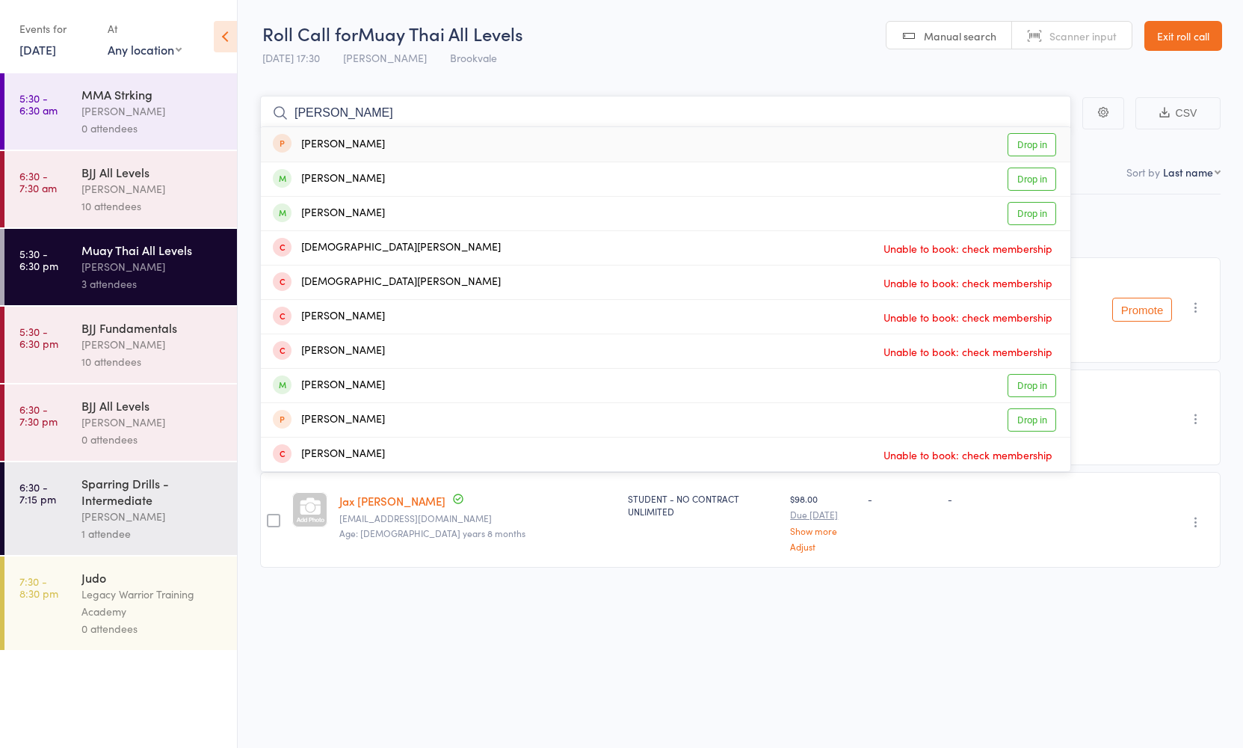
type input "[PERSON_NAME]"
drag, startPoint x: 389, startPoint y: 110, endPoint x: 378, endPoint y: 181, distance: 71.9
click at [378, 181] on div "[PERSON_NAME] Drop in" at bounding box center [666, 179] width 810 height 34
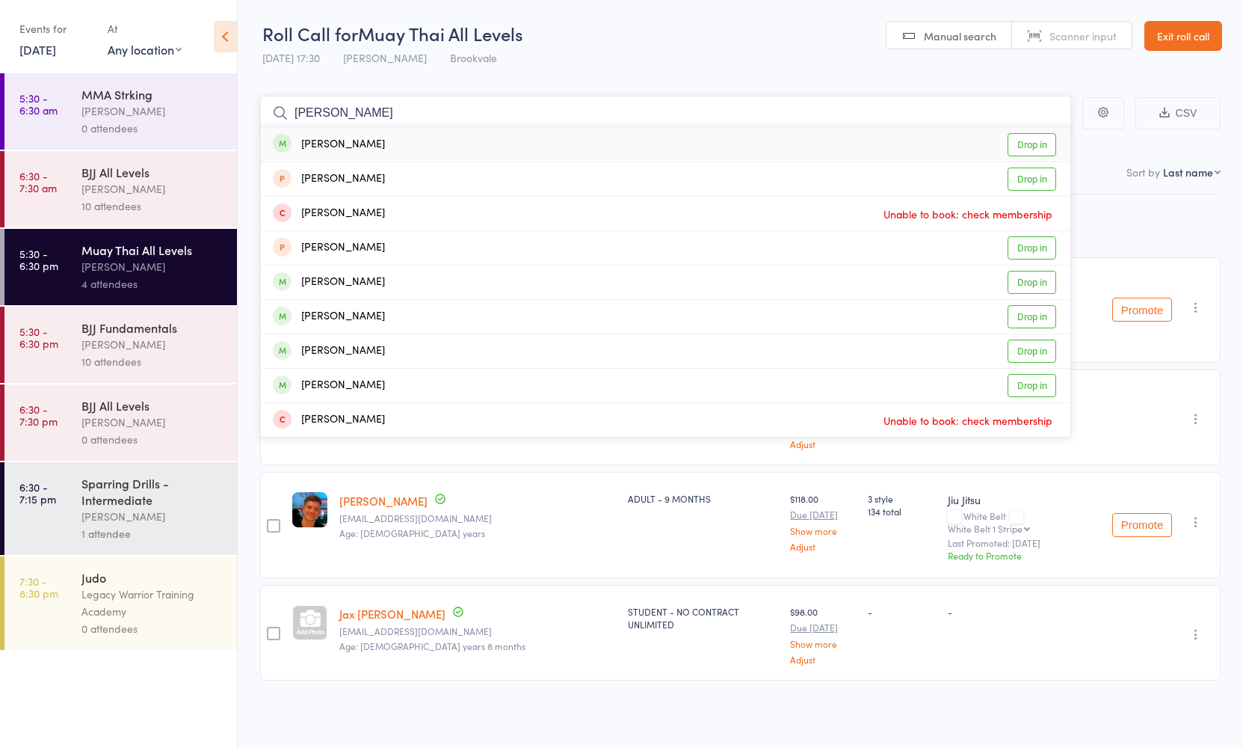
type input "[PERSON_NAME]"
drag, startPoint x: 344, startPoint y: 126, endPoint x: 346, endPoint y: 139, distance: 13.6
click at [346, 139] on div "[PERSON_NAME]" at bounding box center [329, 144] width 112 height 17
